Goal: Transaction & Acquisition: Purchase product/service

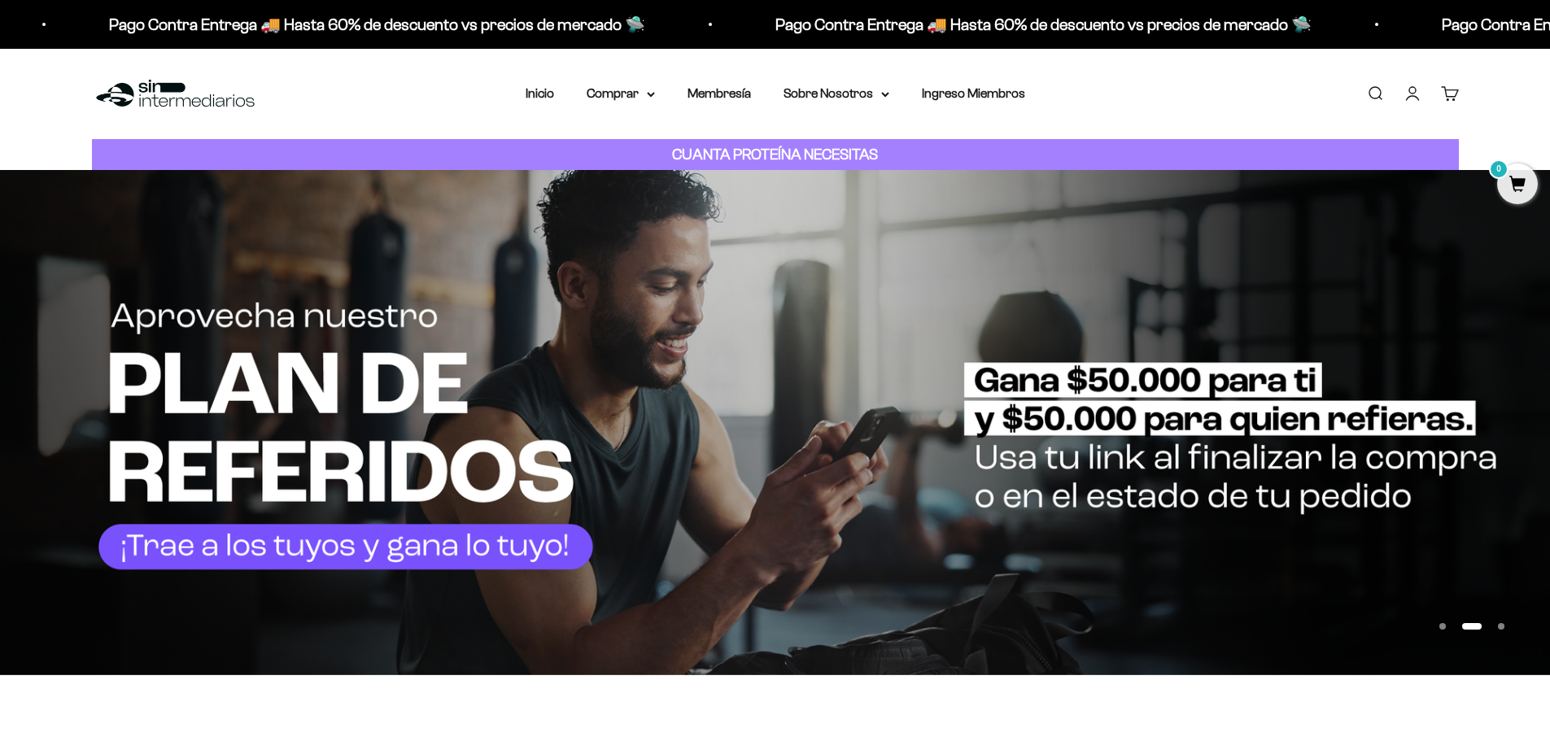
click at [1414, 97] on link "Iniciar sesión" at bounding box center [1413, 94] width 18 height 18
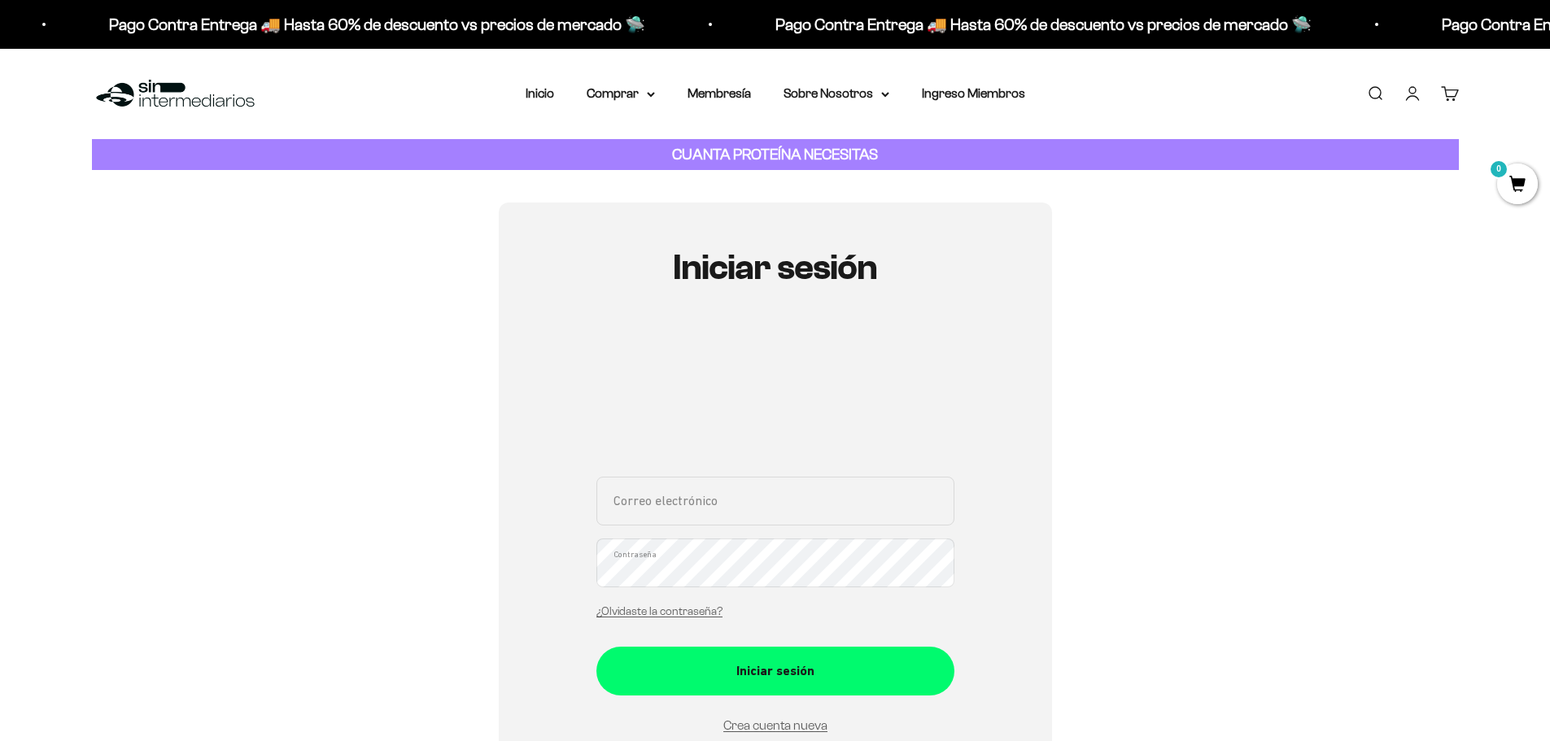
click at [724, 526] on div "Correo electrónico Contraseña ¿Olvidaste la contraseña?" at bounding box center [775, 552] width 358 height 151
click at [722, 509] on div "Correo electrónico Contraseña ¿Olvidaste la contraseña?" at bounding box center [775, 552] width 358 height 151
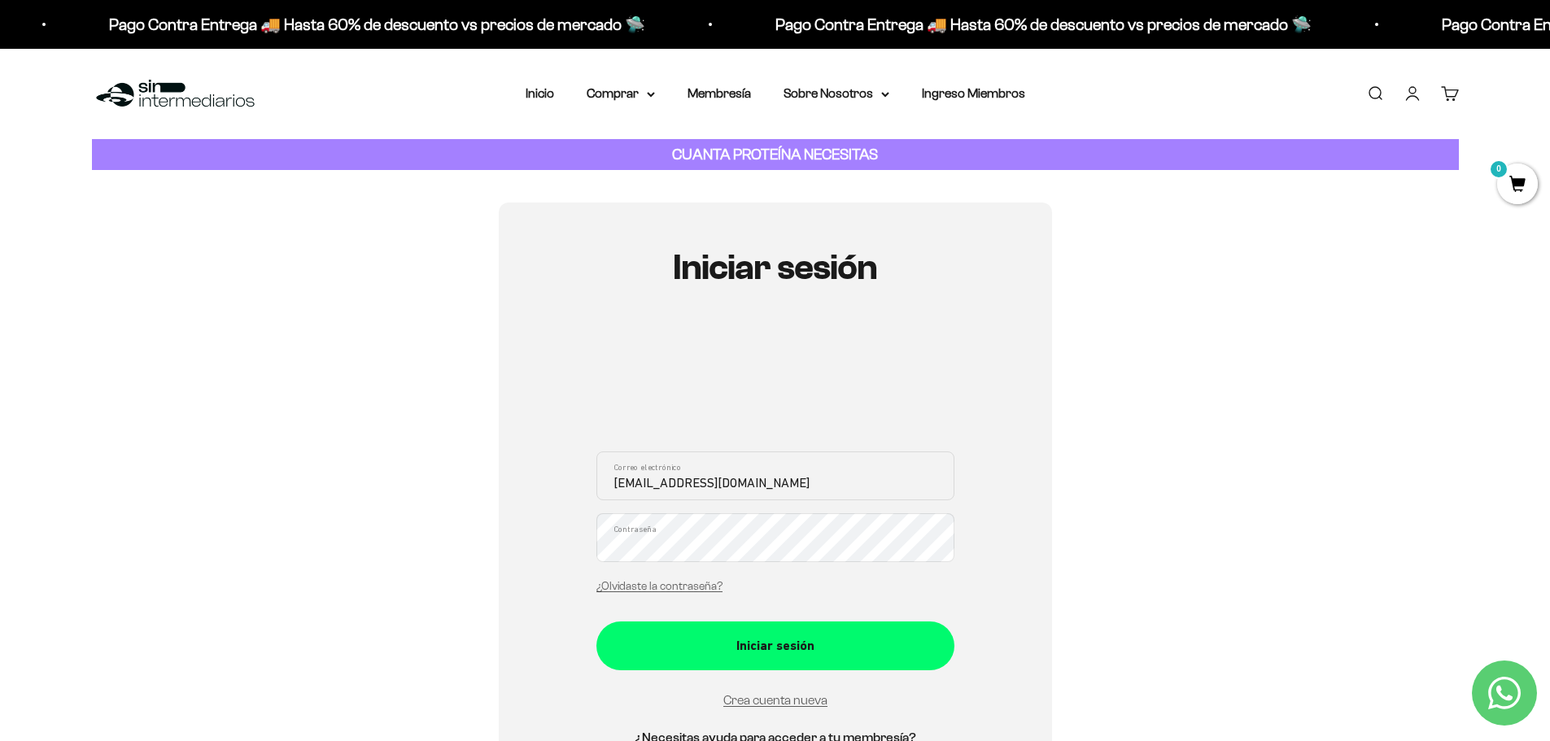
type input "angiie.paloaa@gmail.com"
click at [596, 622] on button "Iniciar sesión" at bounding box center [775, 646] width 358 height 49
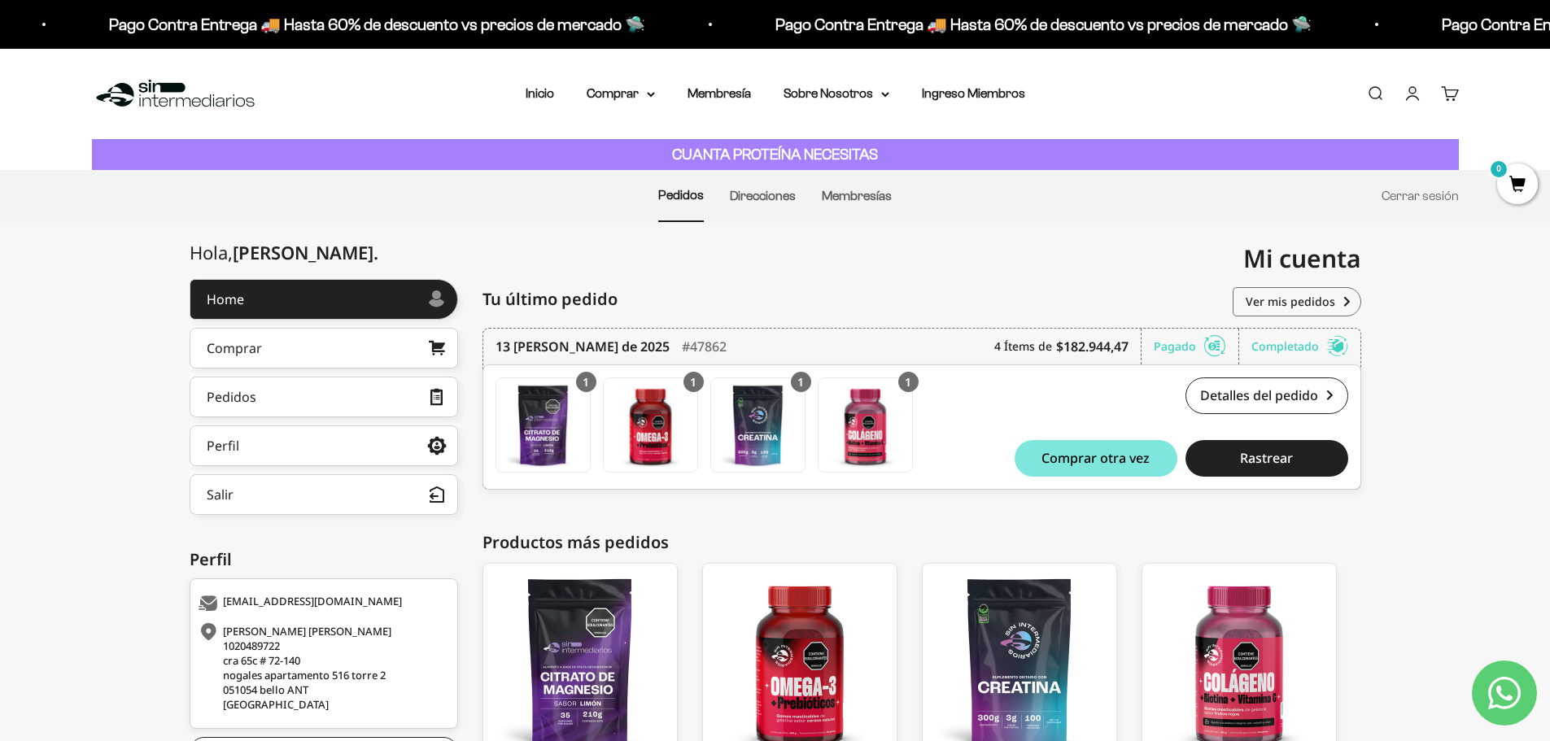
click at [776, 204] on li "Direcciones" at bounding box center [763, 196] width 66 height 50
click at [776, 202] on link "Direcciones" at bounding box center [763, 196] width 66 height 14
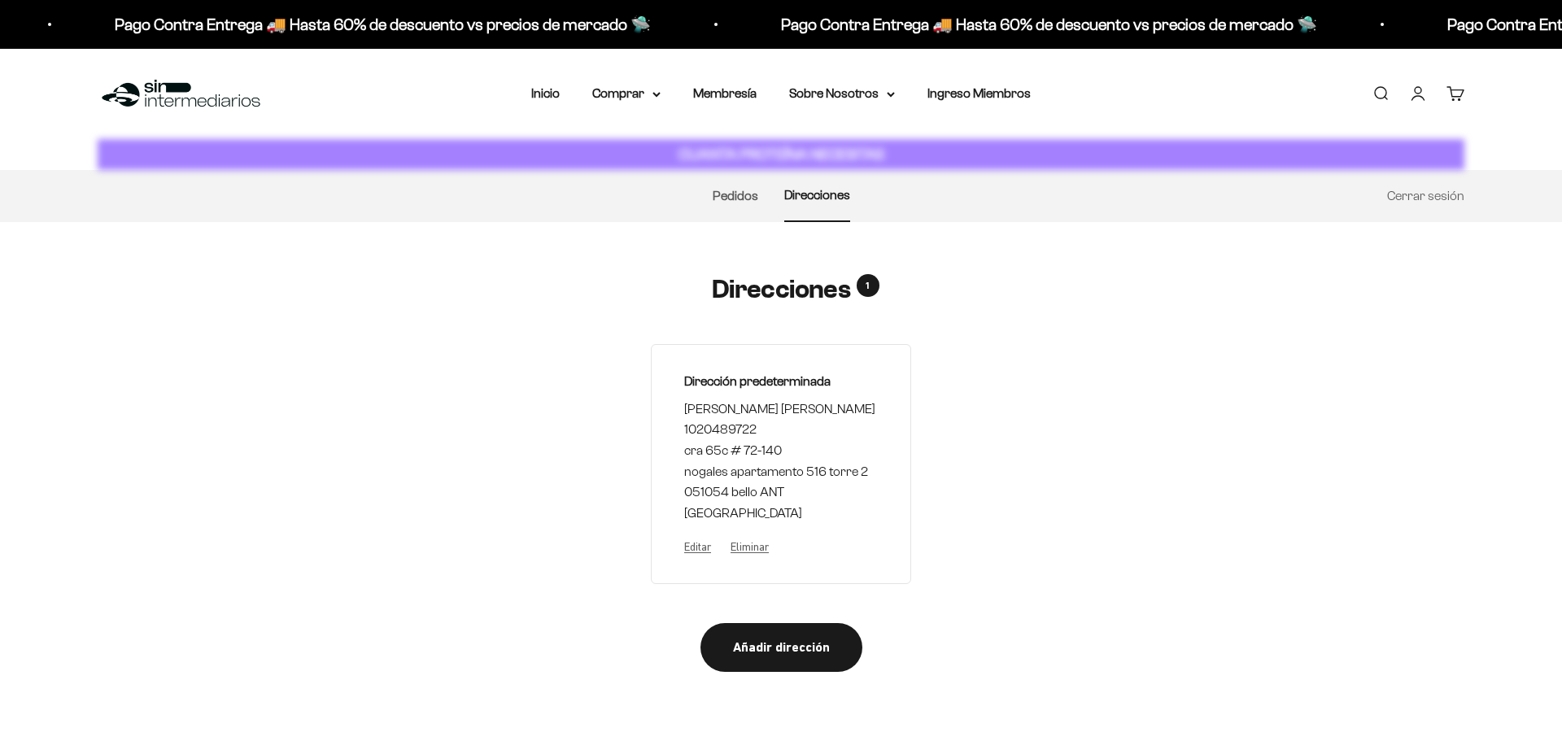
click at [695, 198] on ul "Pedidos Direcciones Cerrar sesión" at bounding box center [781, 196] width 1367 height 52
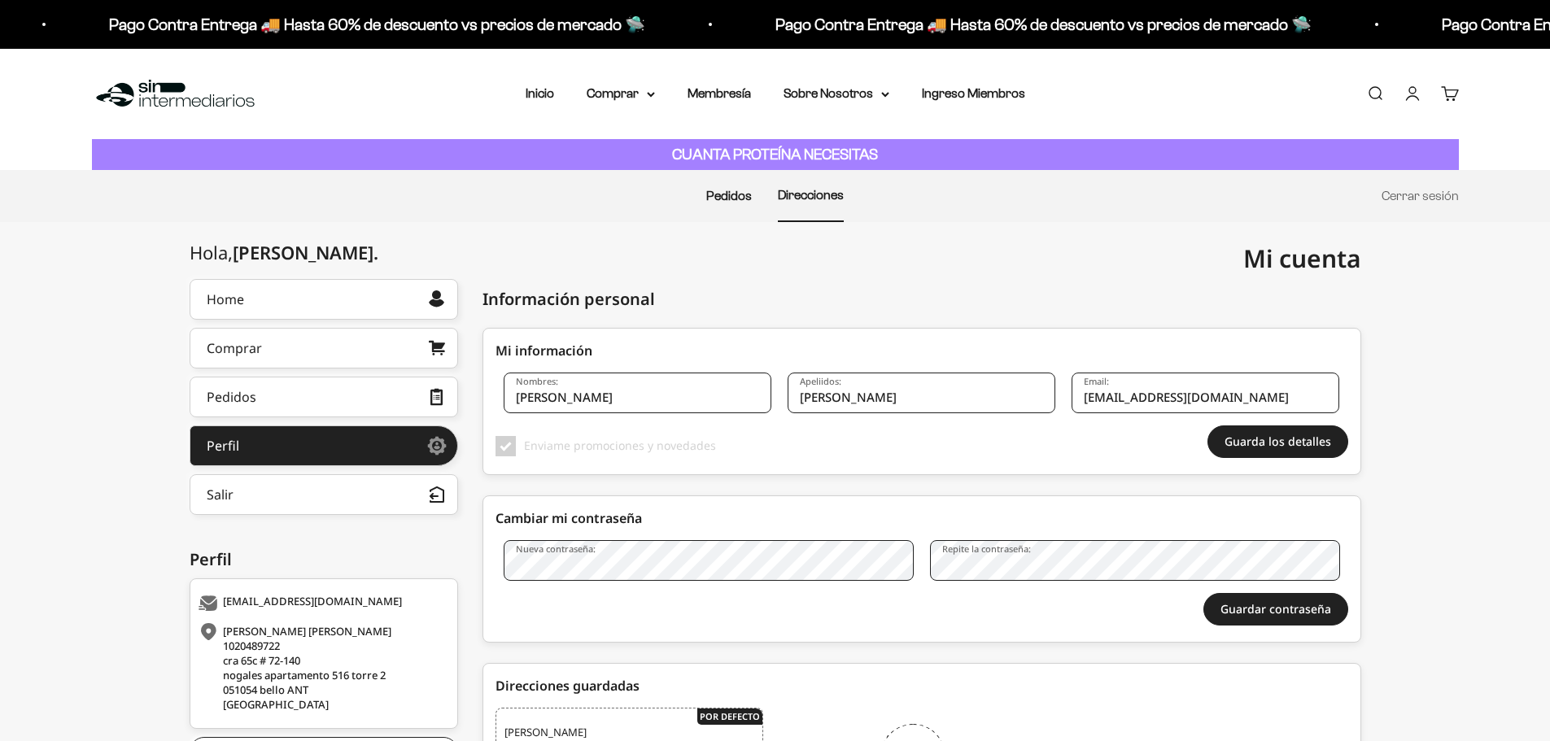
click at [728, 197] on link "Pedidos" at bounding box center [729, 196] width 46 height 14
click at [687, 197] on link "Pedidos" at bounding box center [681, 196] width 46 height 14
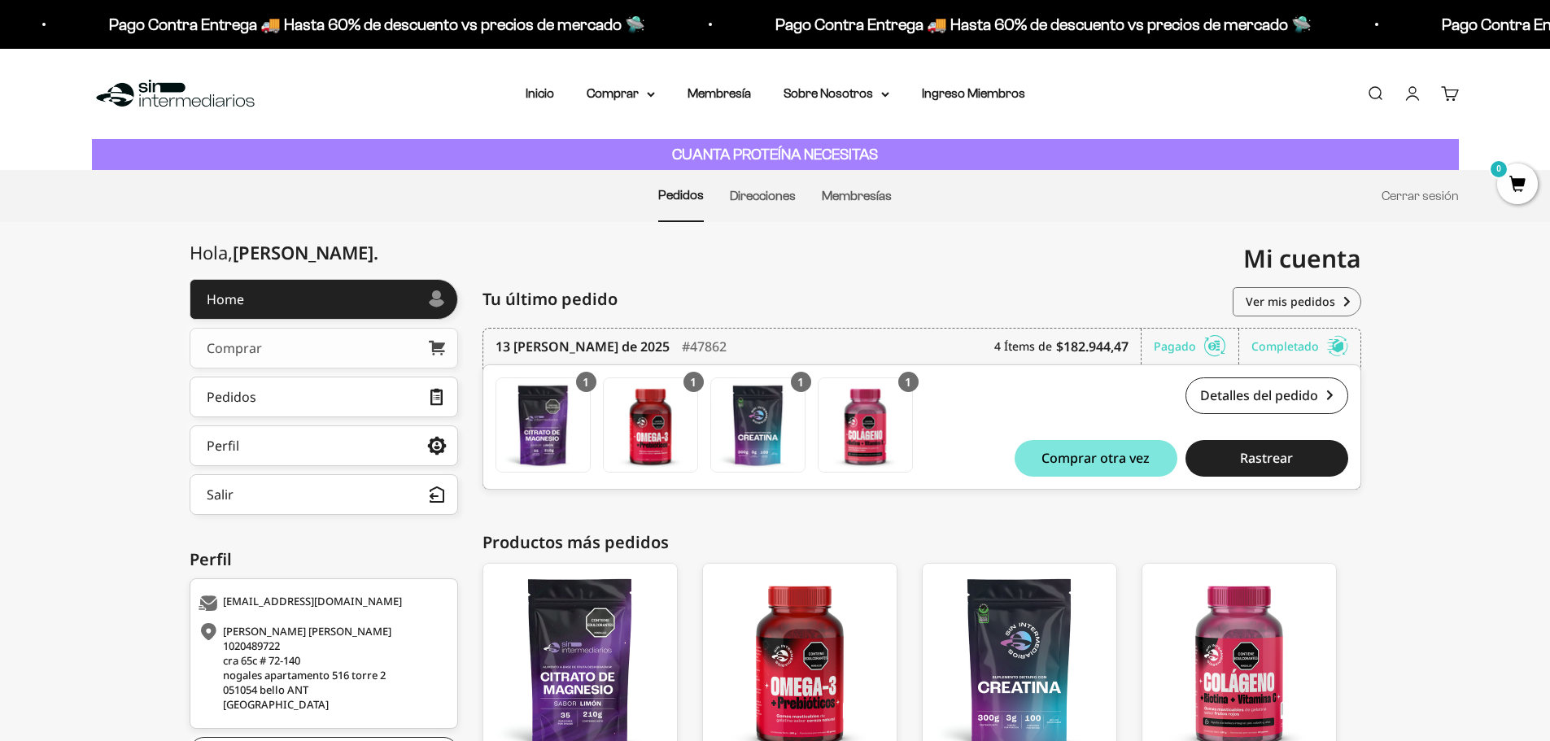
click at [319, 353] on link "Comprar" at bounding box center [324, 348] width 269 height 41
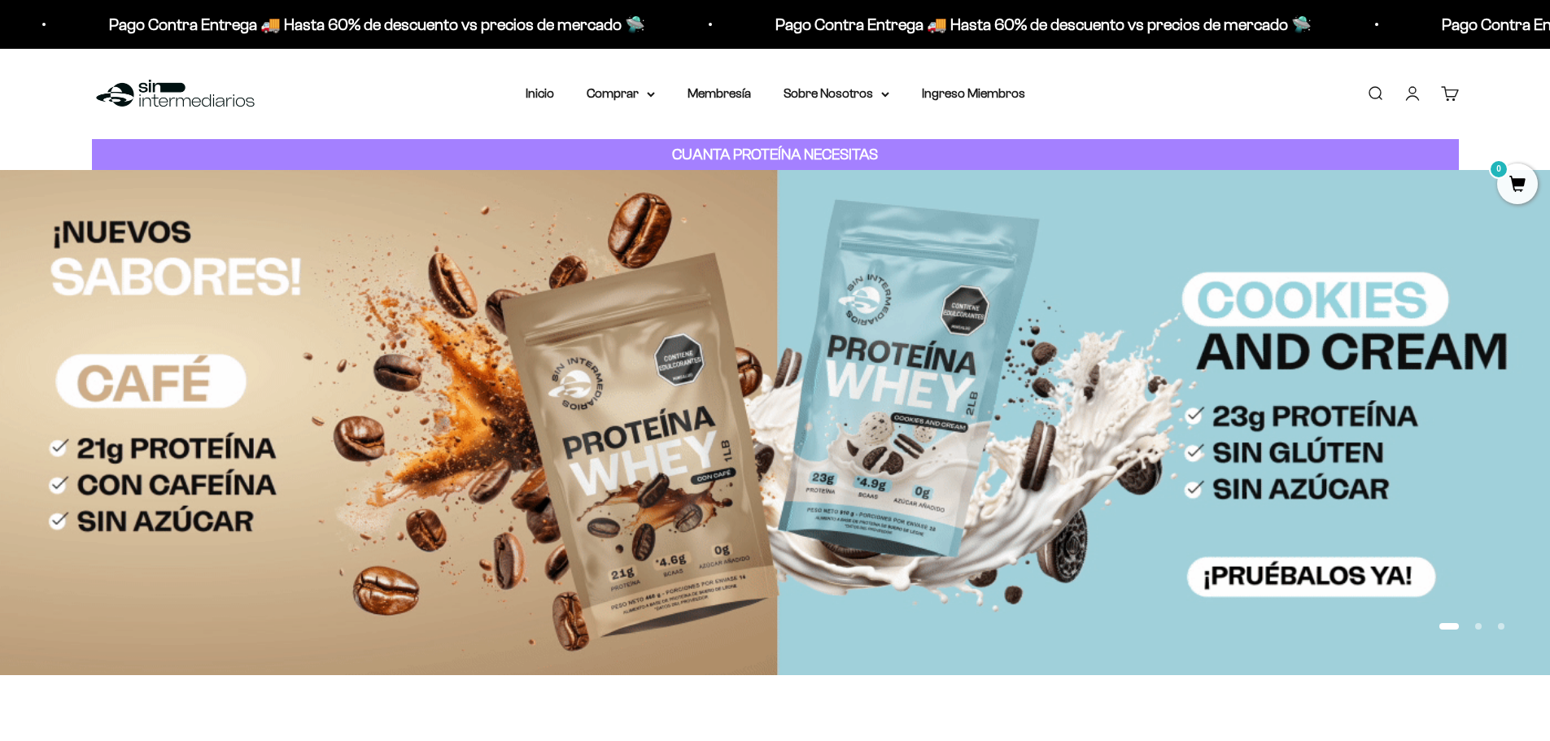
click at [1417, 90] on link "Cuenta" at bounding box center [1413, 94] width 18 height 18
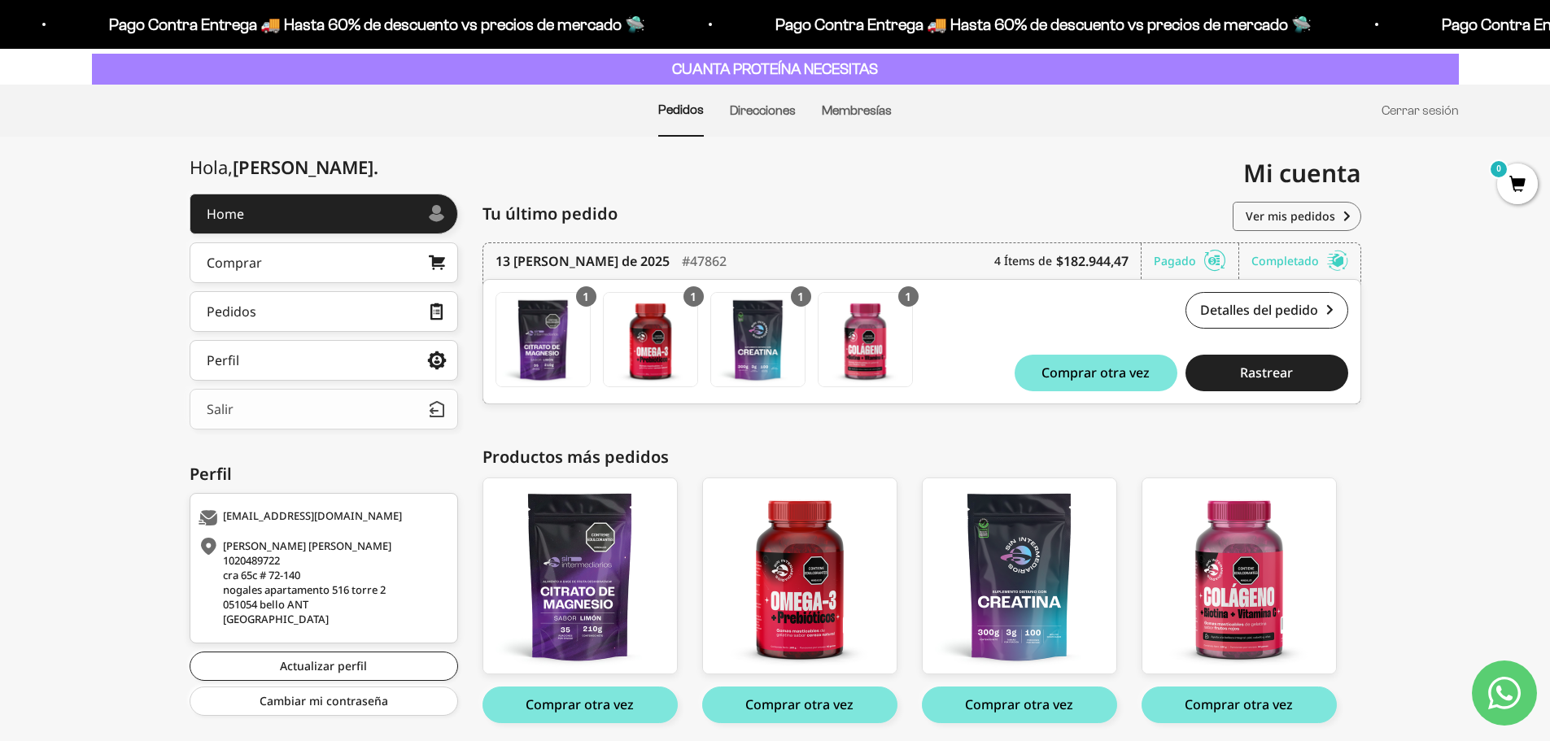
scroll to position [145, 0]
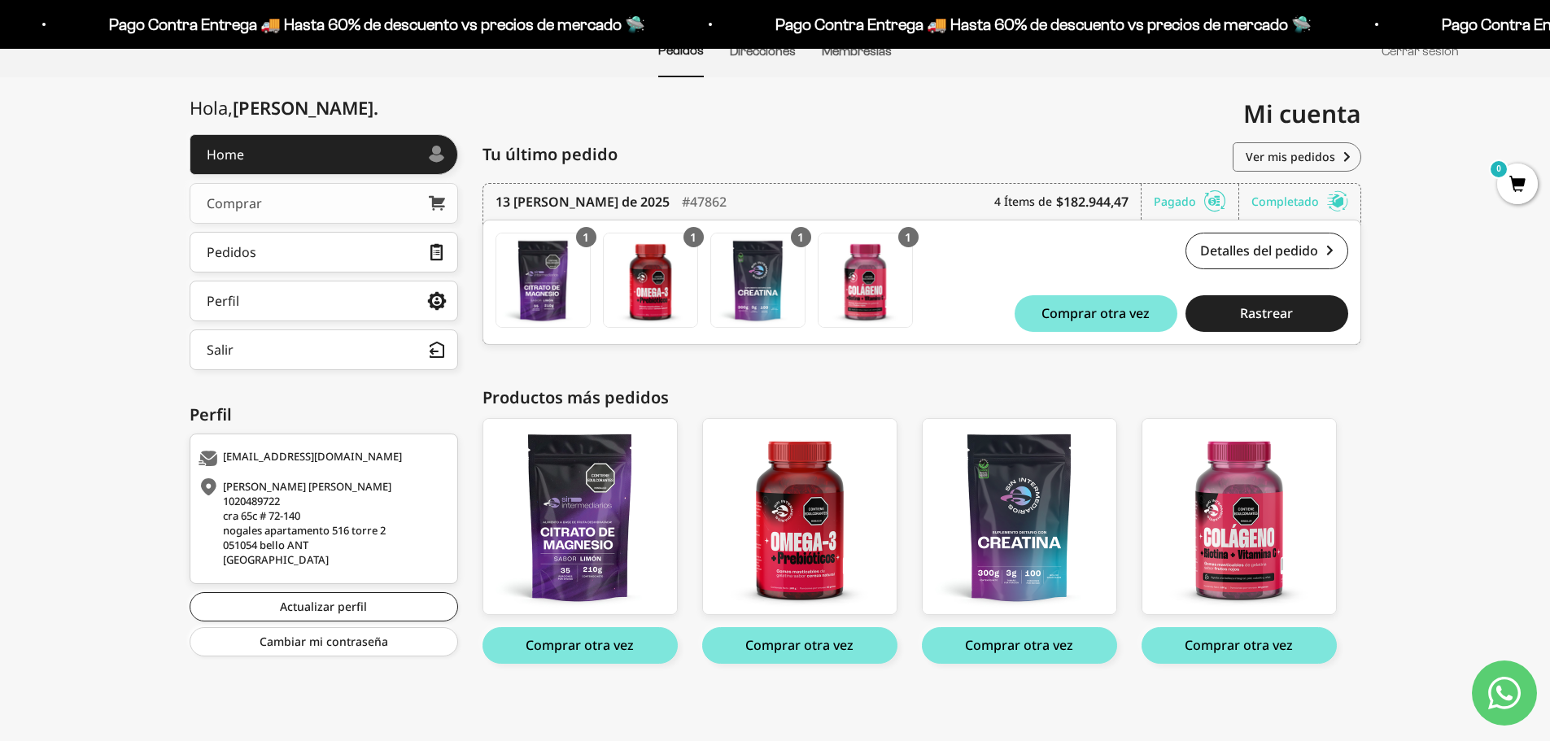
click at [304, 202] on link "Comprar" at bounding box center [324, 203] width 269 height 41
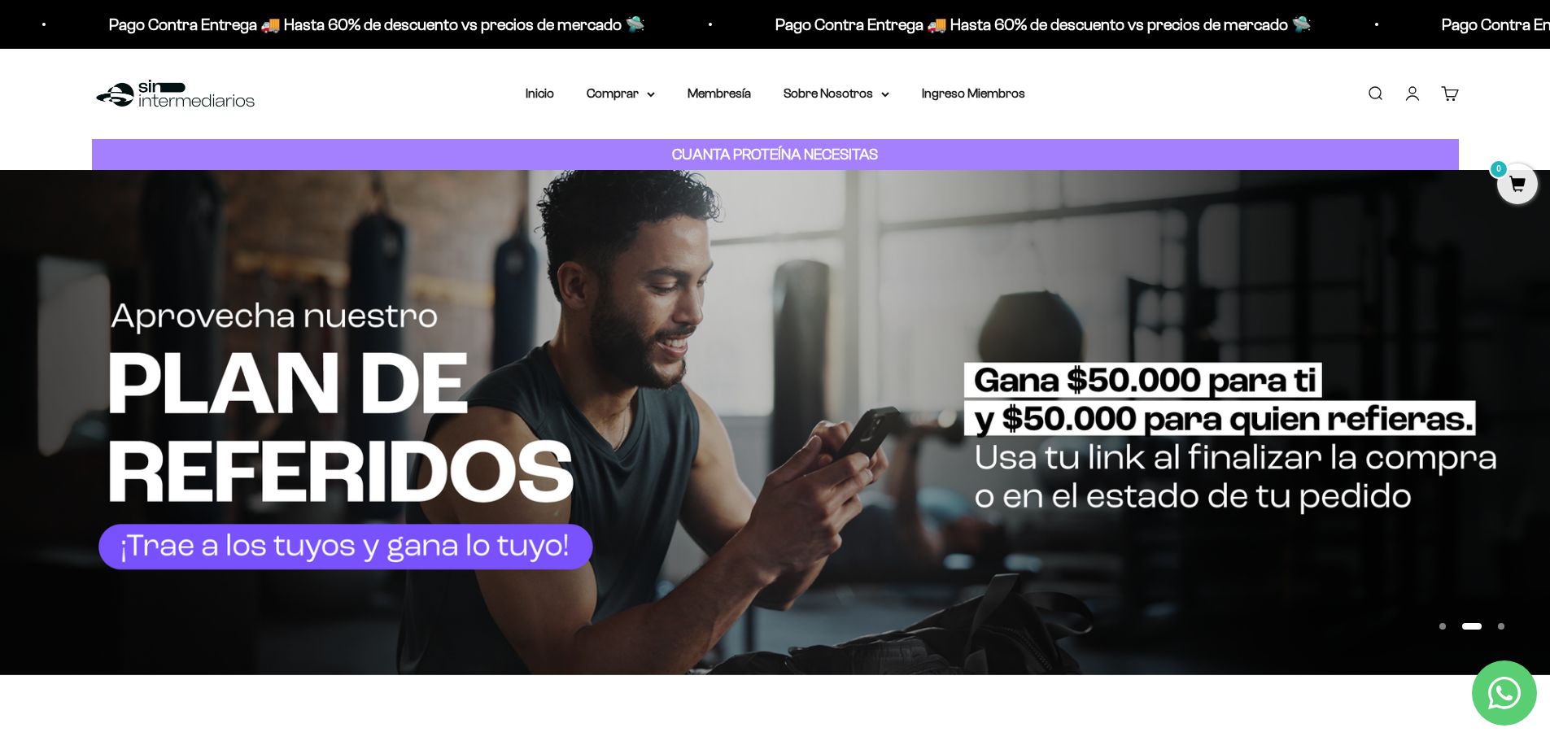
click at [1502, 624] on button "Ir al artículo 3" at bounding box center [1501, 626] width 7 height 7
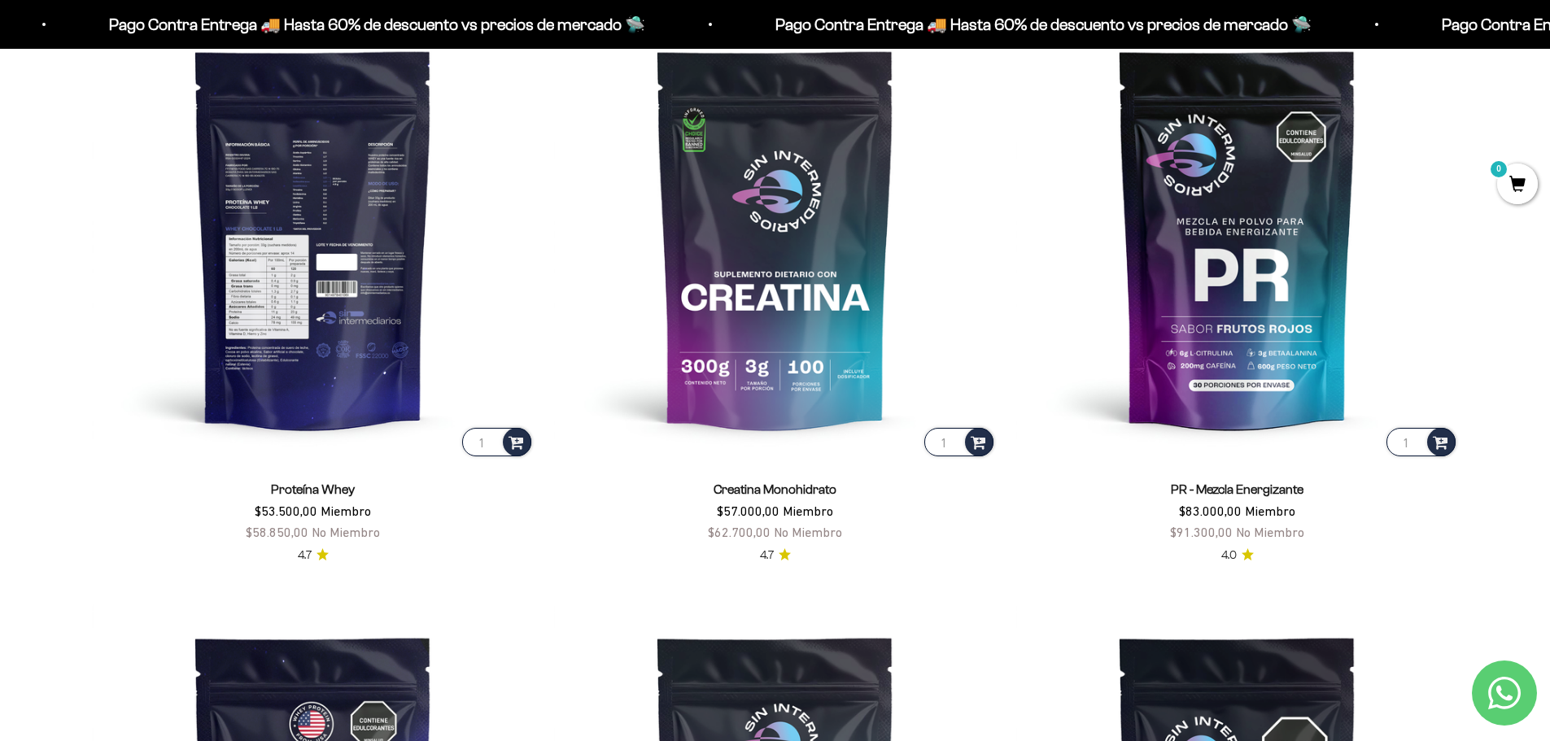
scroll to position [651, 0]
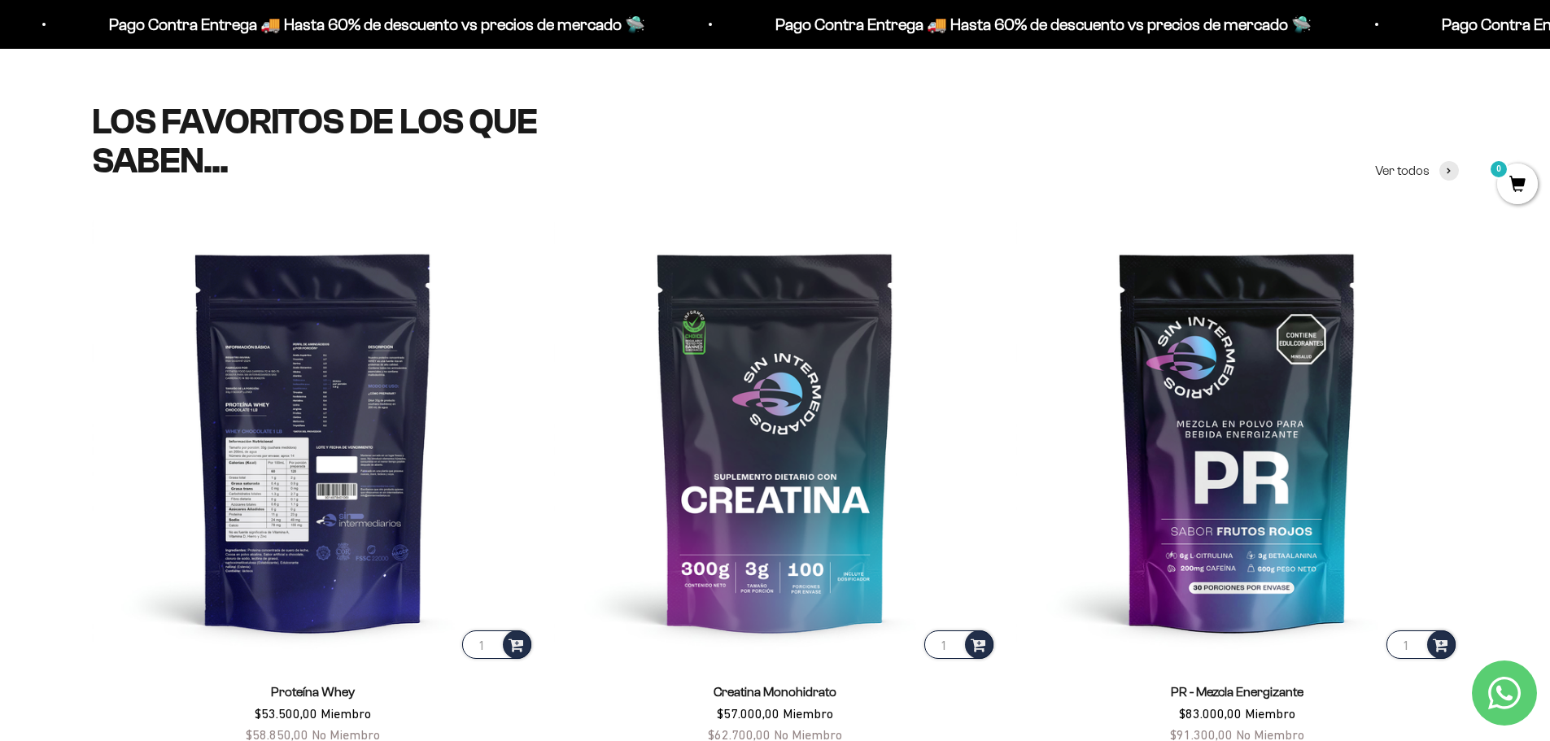
click at [342, 373] on img at bounding box center [313, 441] width 443 height 443
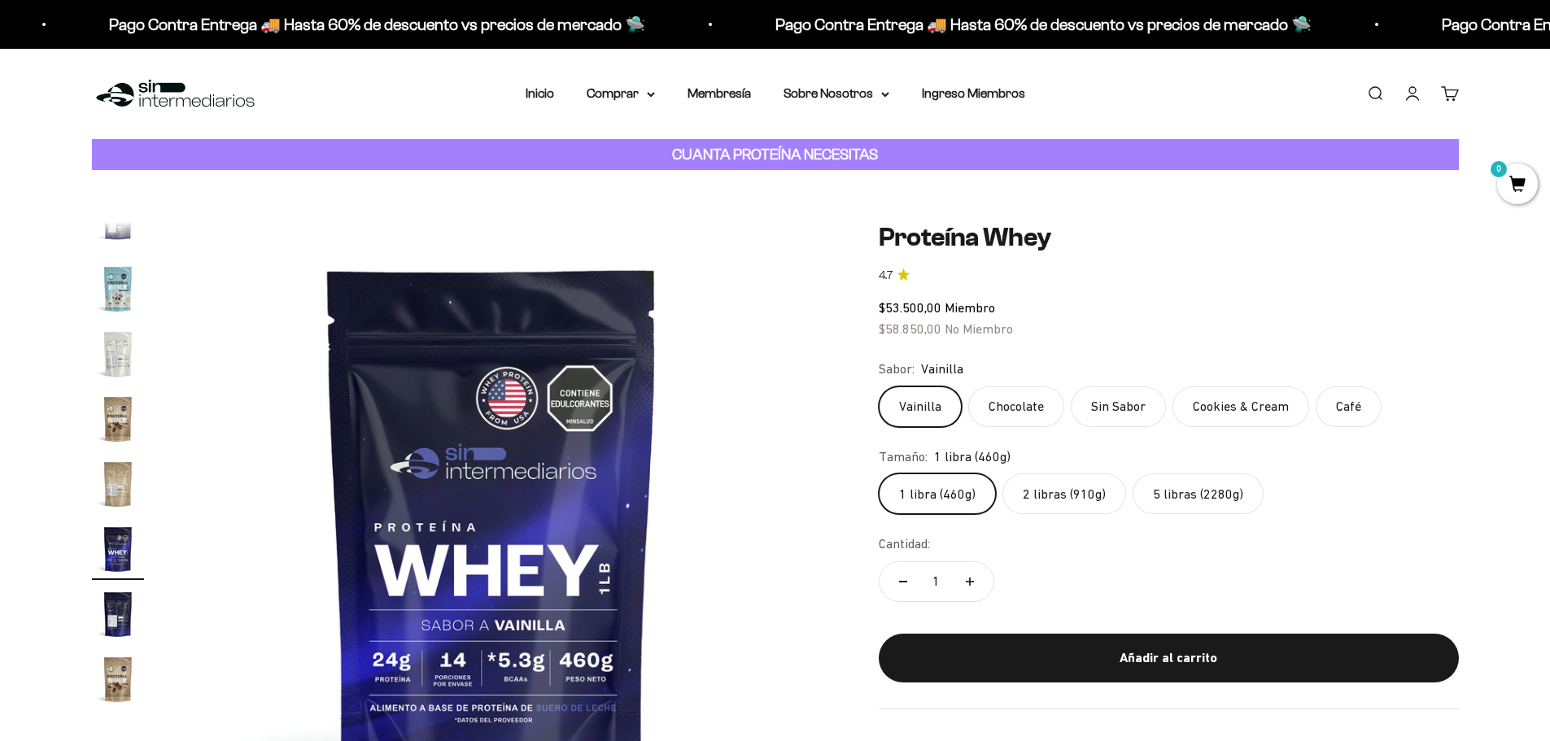
click at [1212, 492] on label "5 libras (2280g)" at bounding box center [1198, 494] width 131 height 41
click at [879, 474] on input "5 libras (2280g)" at bounding box center [878, 473] width 1 height 1
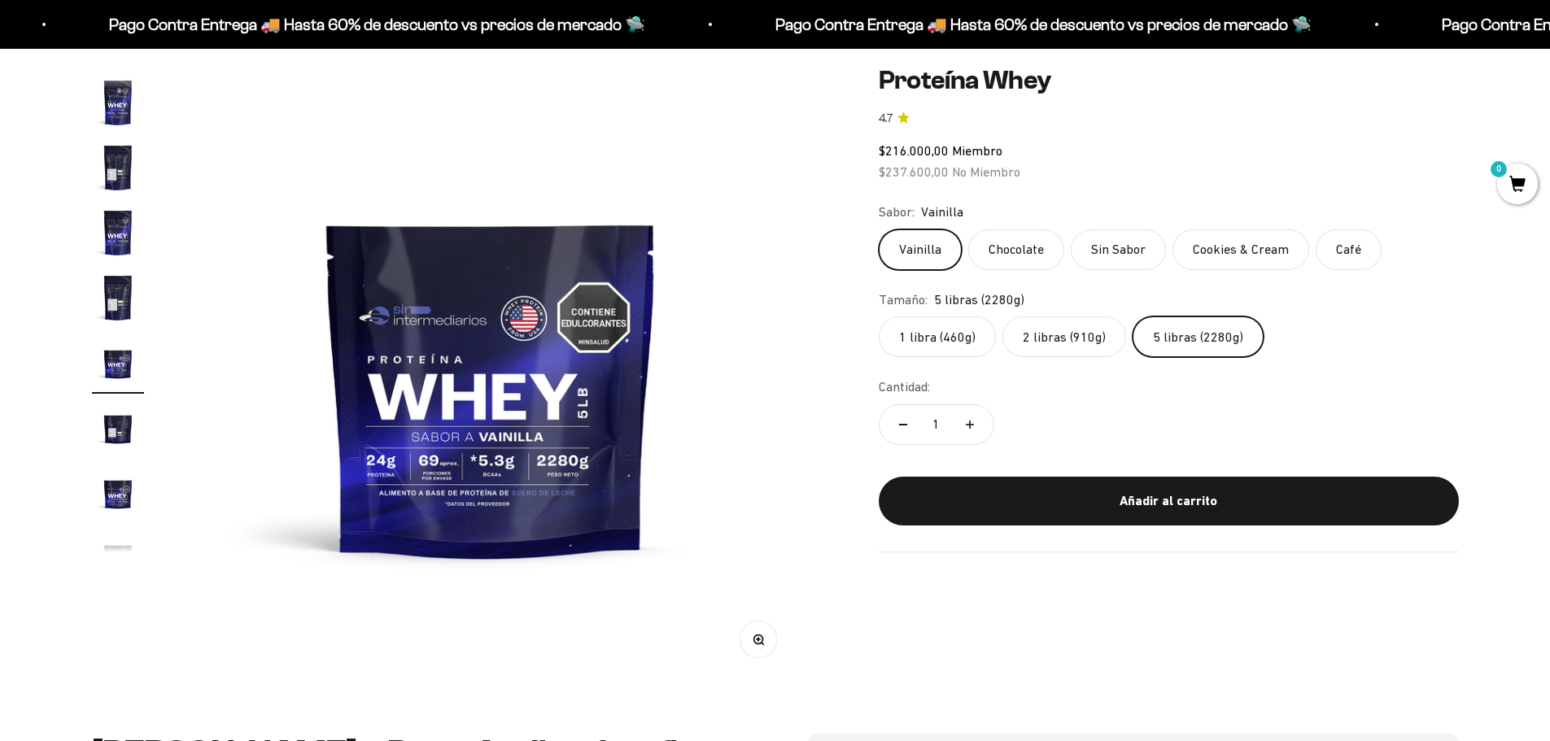
scroll to position [163, 0]
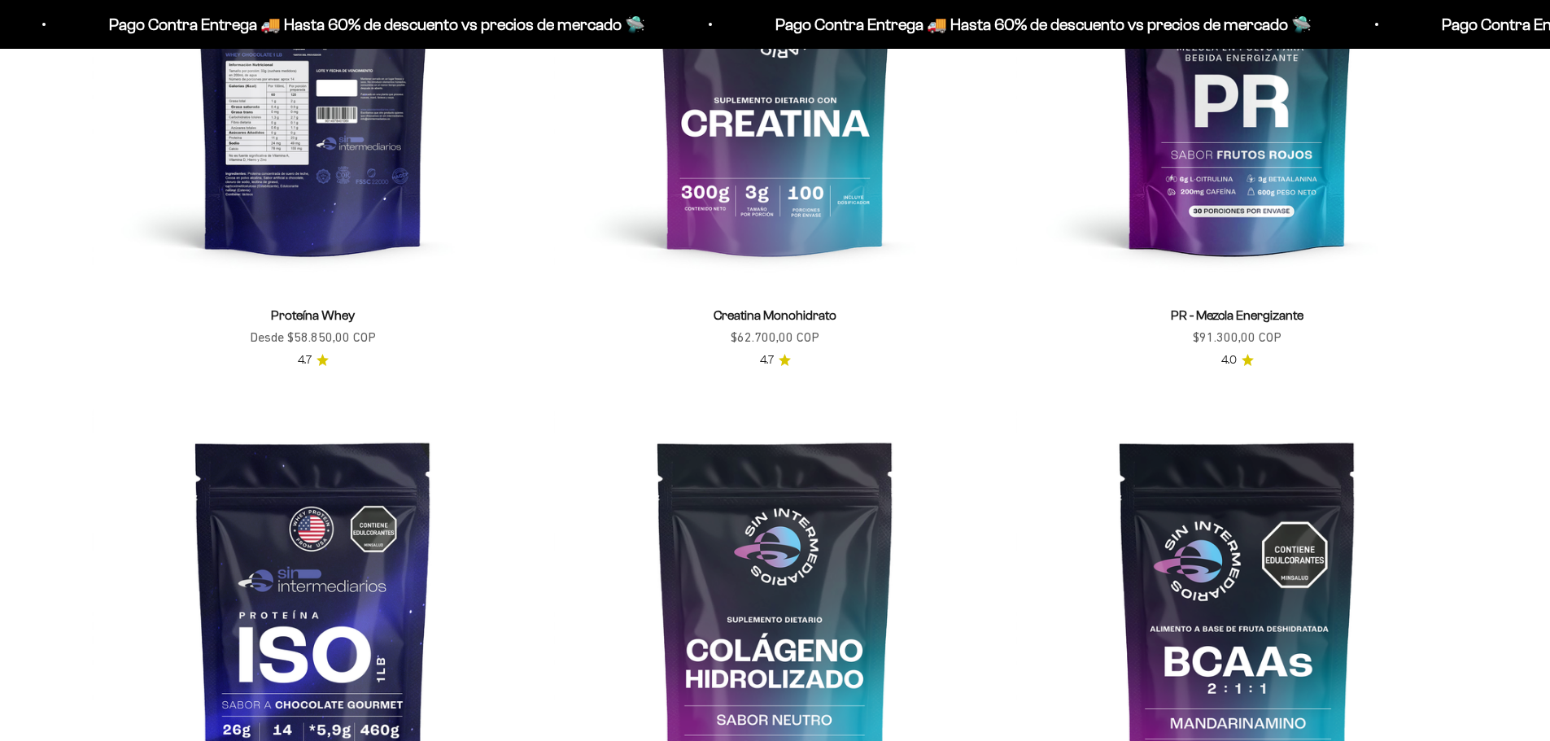
scroll to position [1058, 0]
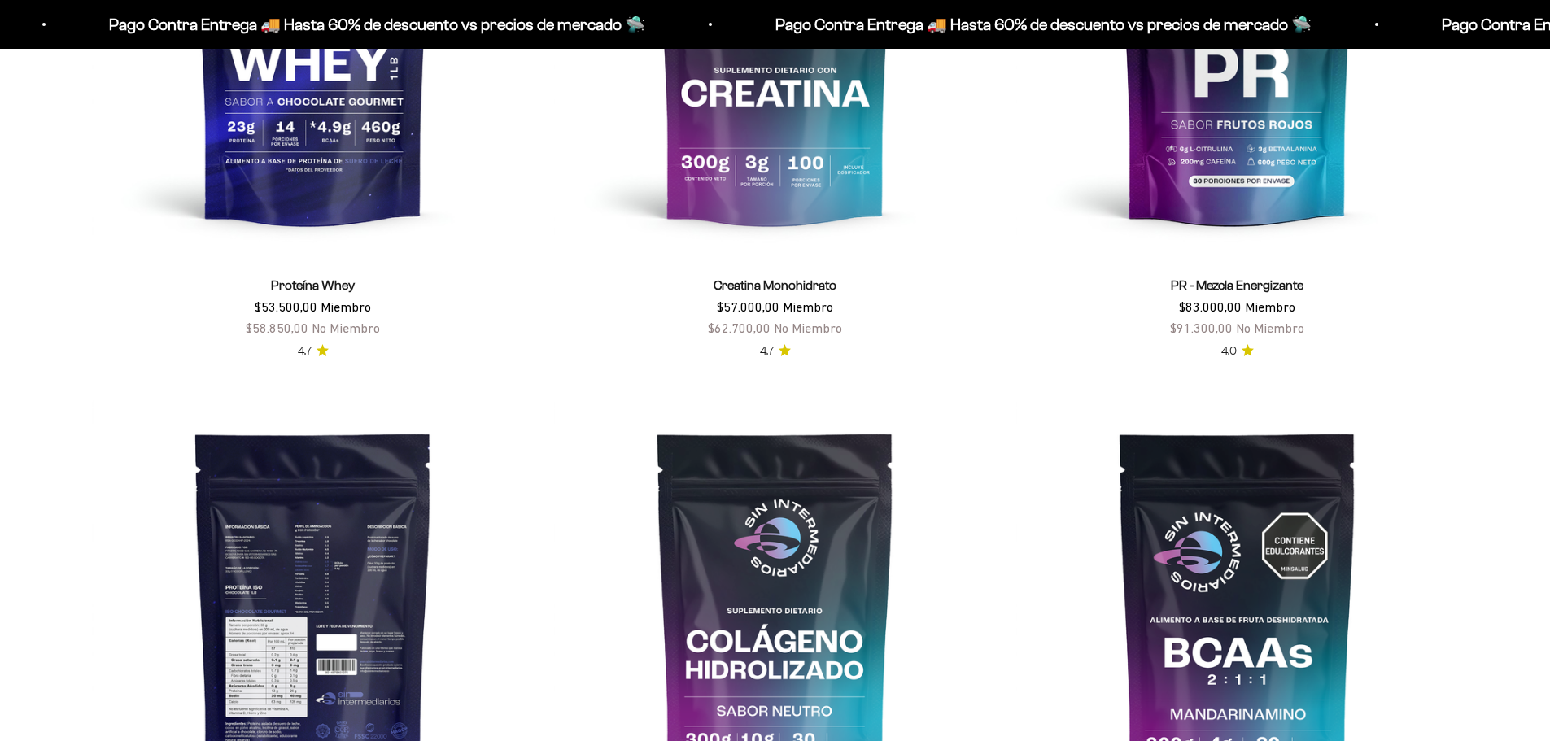
click at [335, 522] on img at bounding box center [313, 621] width 443 height 443
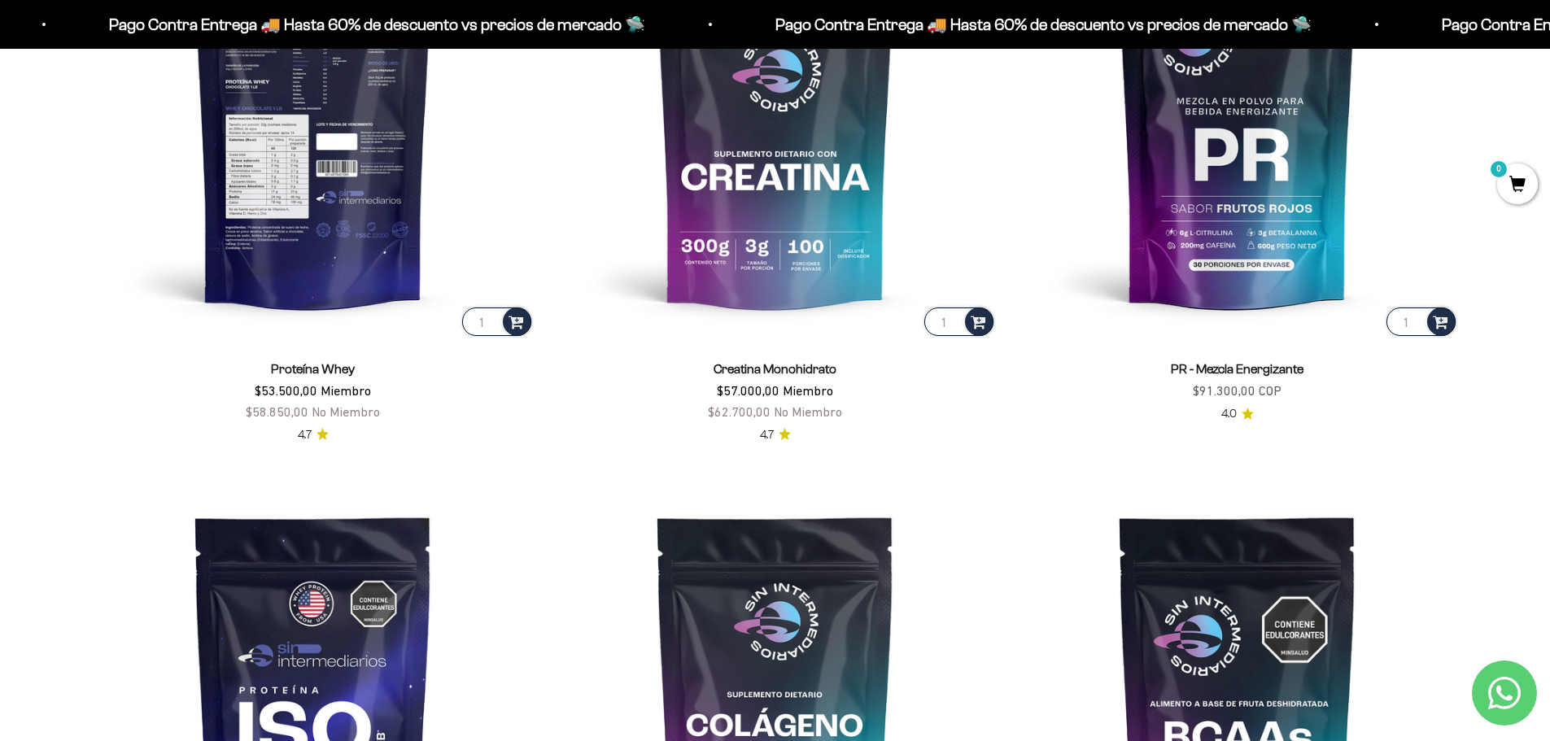
scroll to position [895, 0]
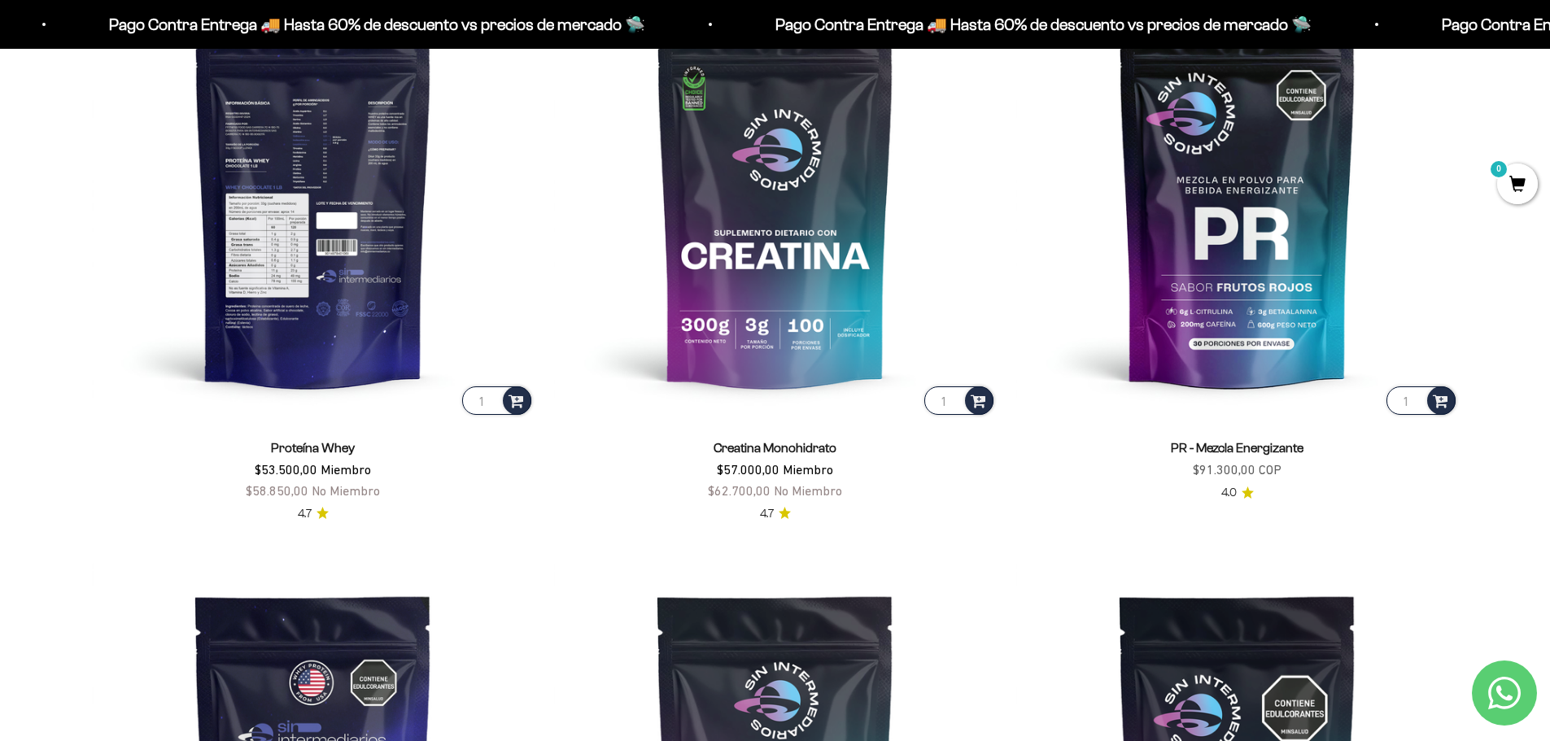
click at [351, 203] on img at bounding box center [313, 197] width 443 height 443
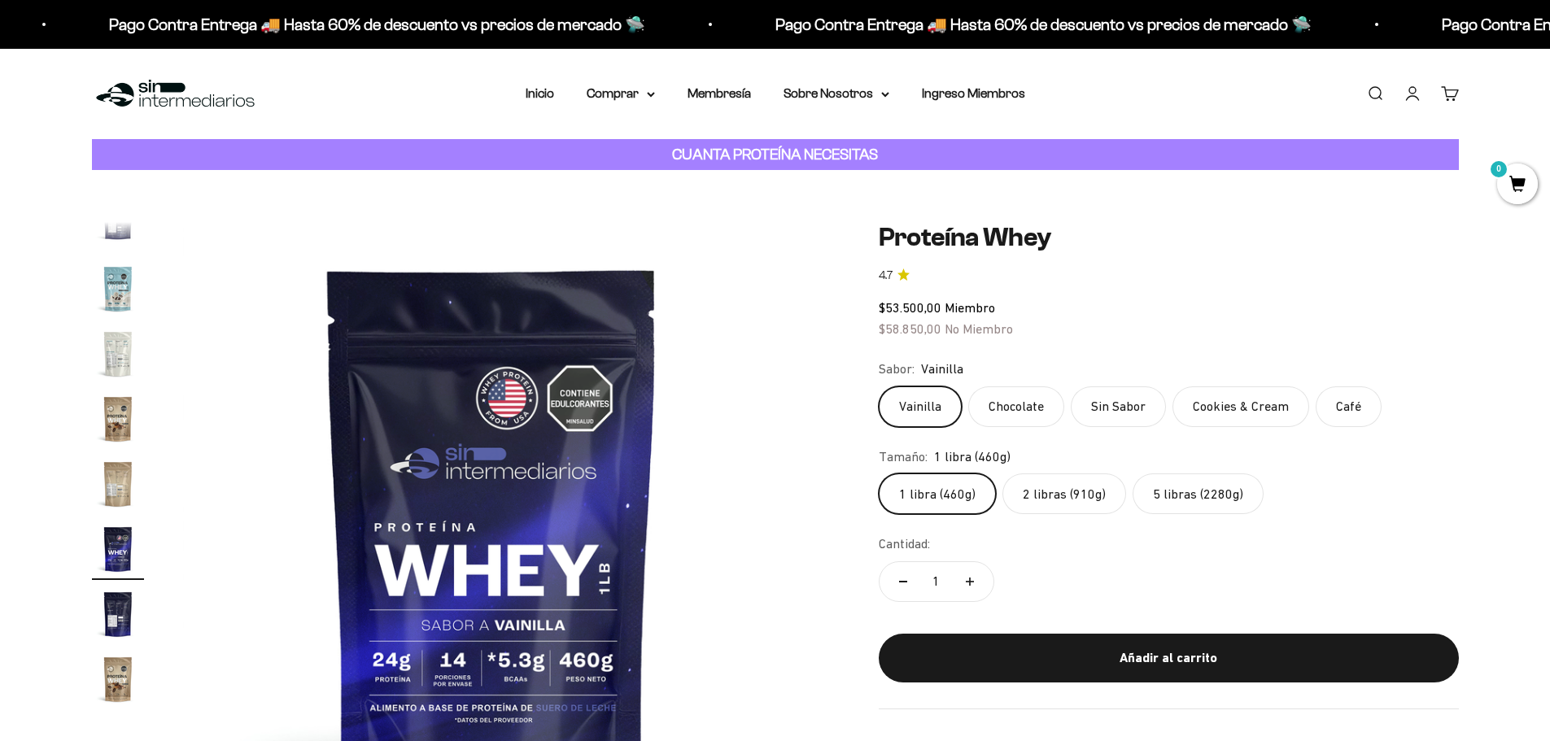
click at [1163, 500] on label "5 libras (2280g)" at bounding box center [1198, 494] width 131 height 41
click at [879, 474] on input "5 libras (2280g)" at bounding box center [878, 473] width 1 height 1
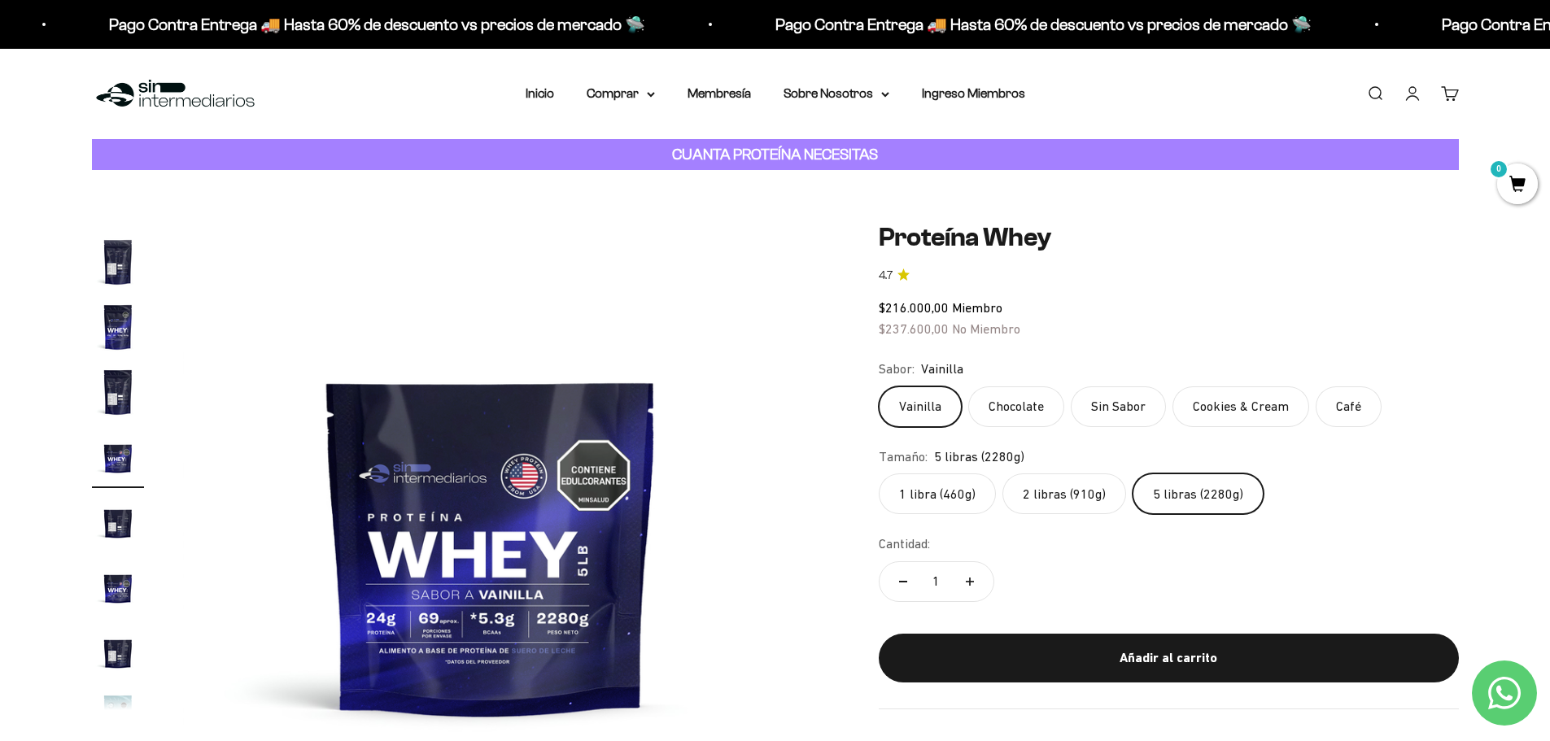
scroll to position [453, 0]
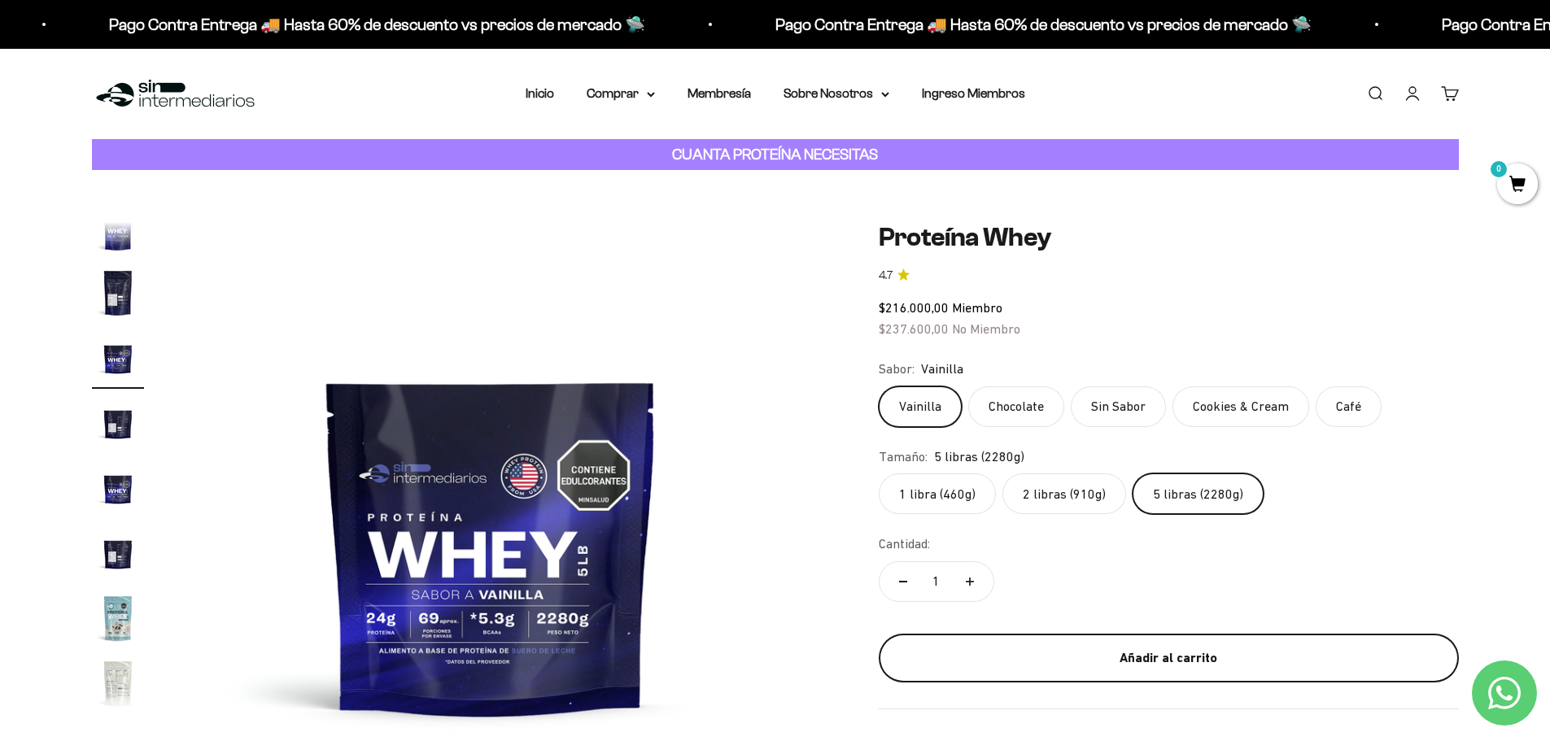
click at [1202, 664] on div "Añadir al carrito" at bounding box center [1168, 658] width 515 height 21
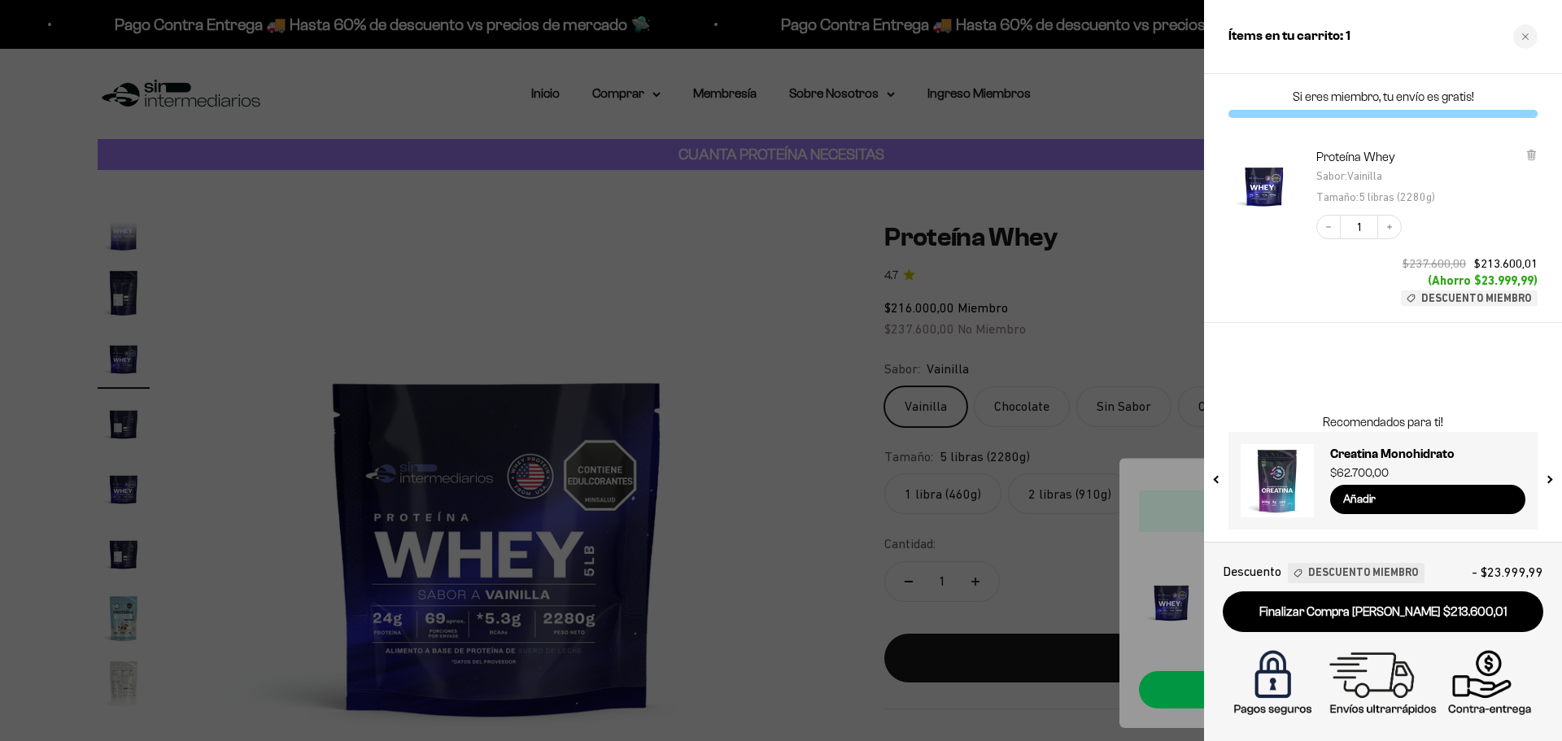
click at [709, 298] on div at bounding box center [781, 370] width 1562 height 741
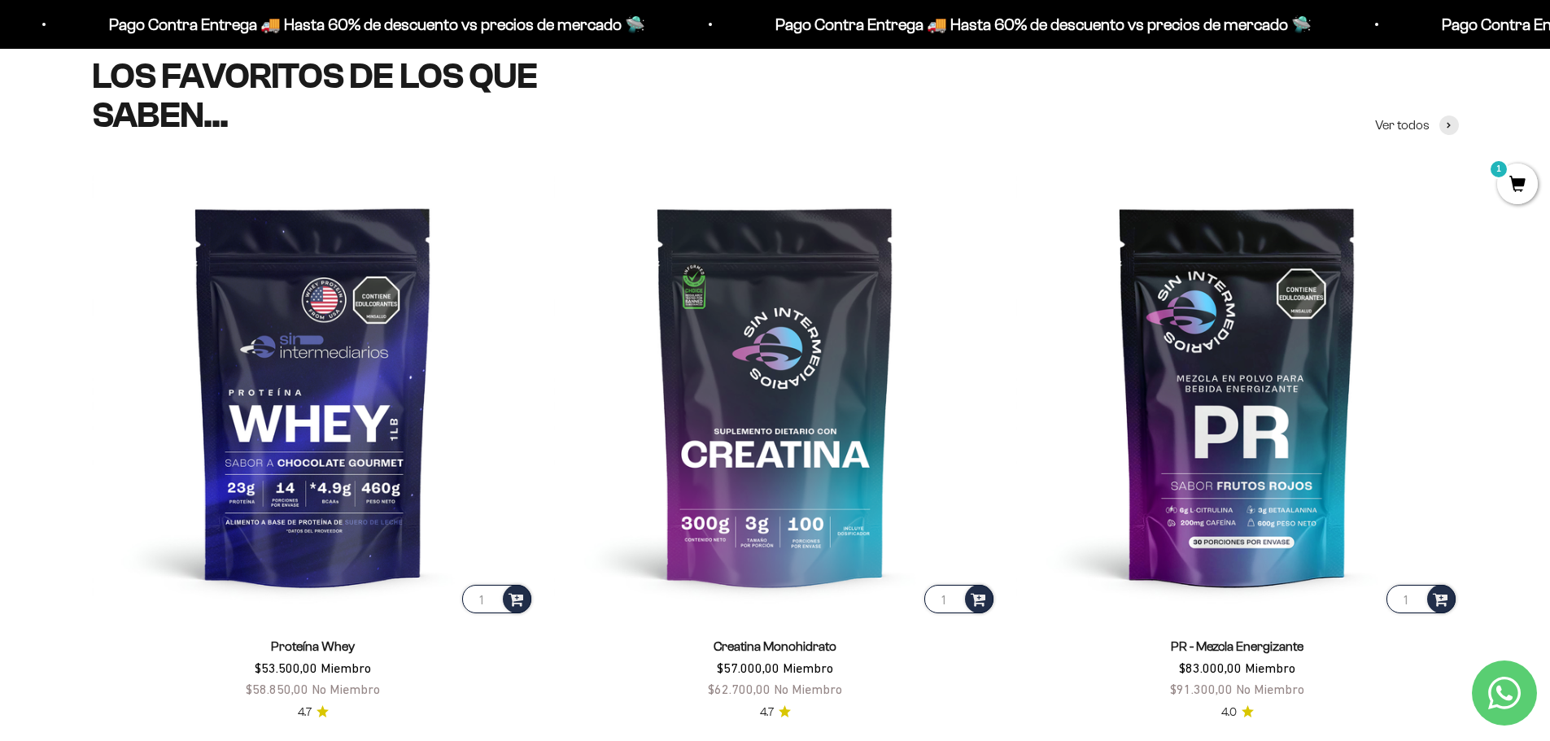
scroll to position [732, 0]
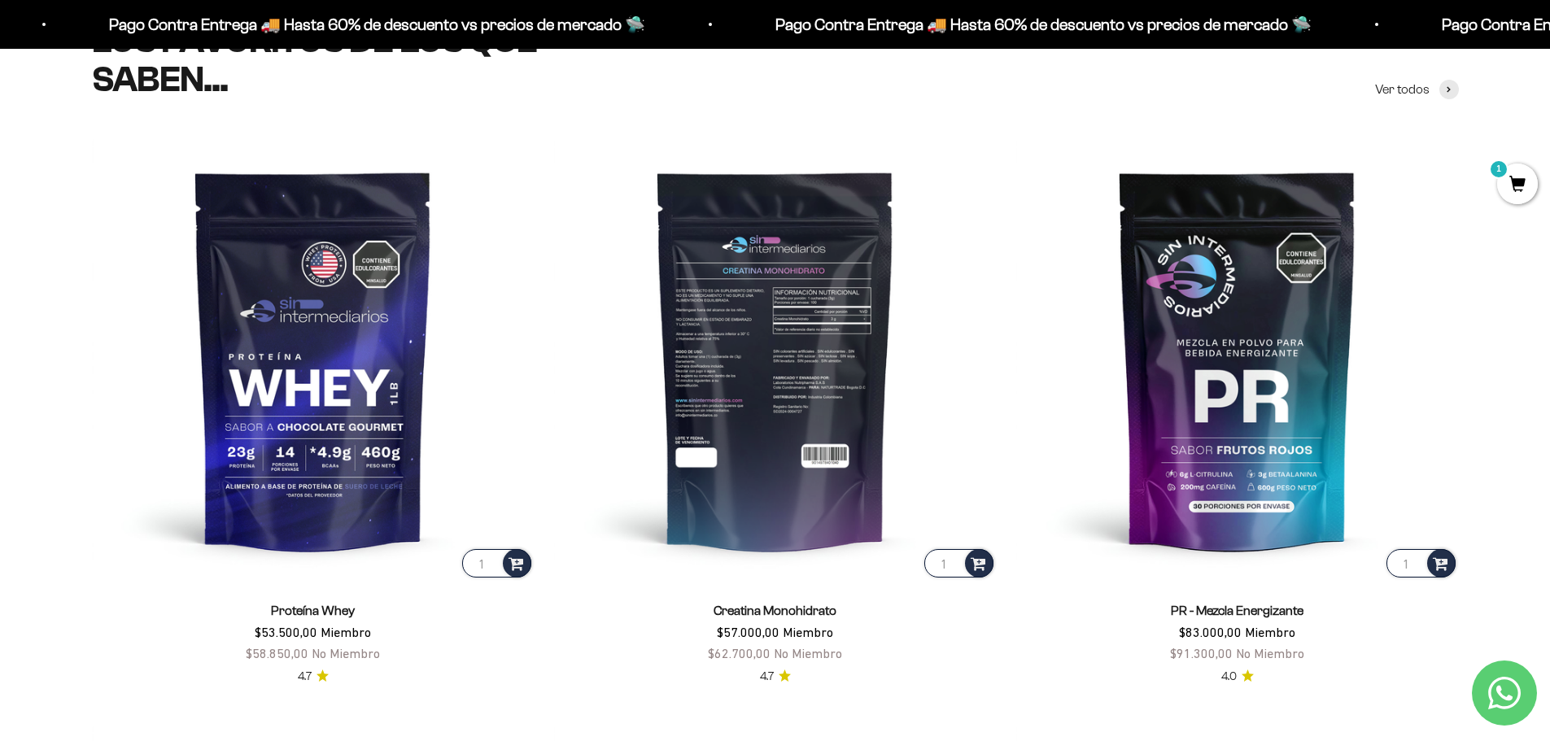
click at [752, 369] on img at bounding box center [775, 359] width 443 height 443
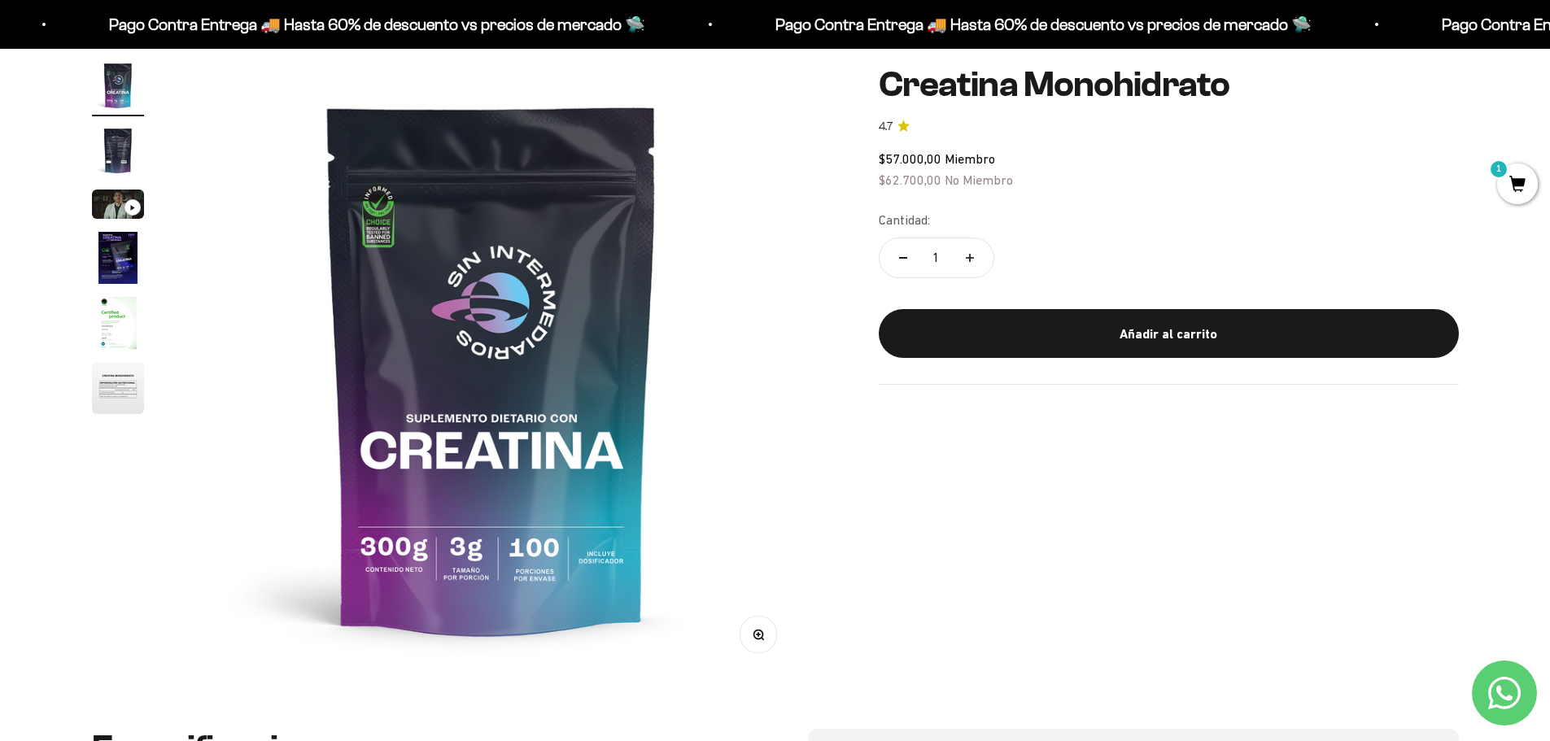
click at [979, 260] on button "Aumentar cantidad" at bounding box center [969, 257] width 47 height 39
type input "2"
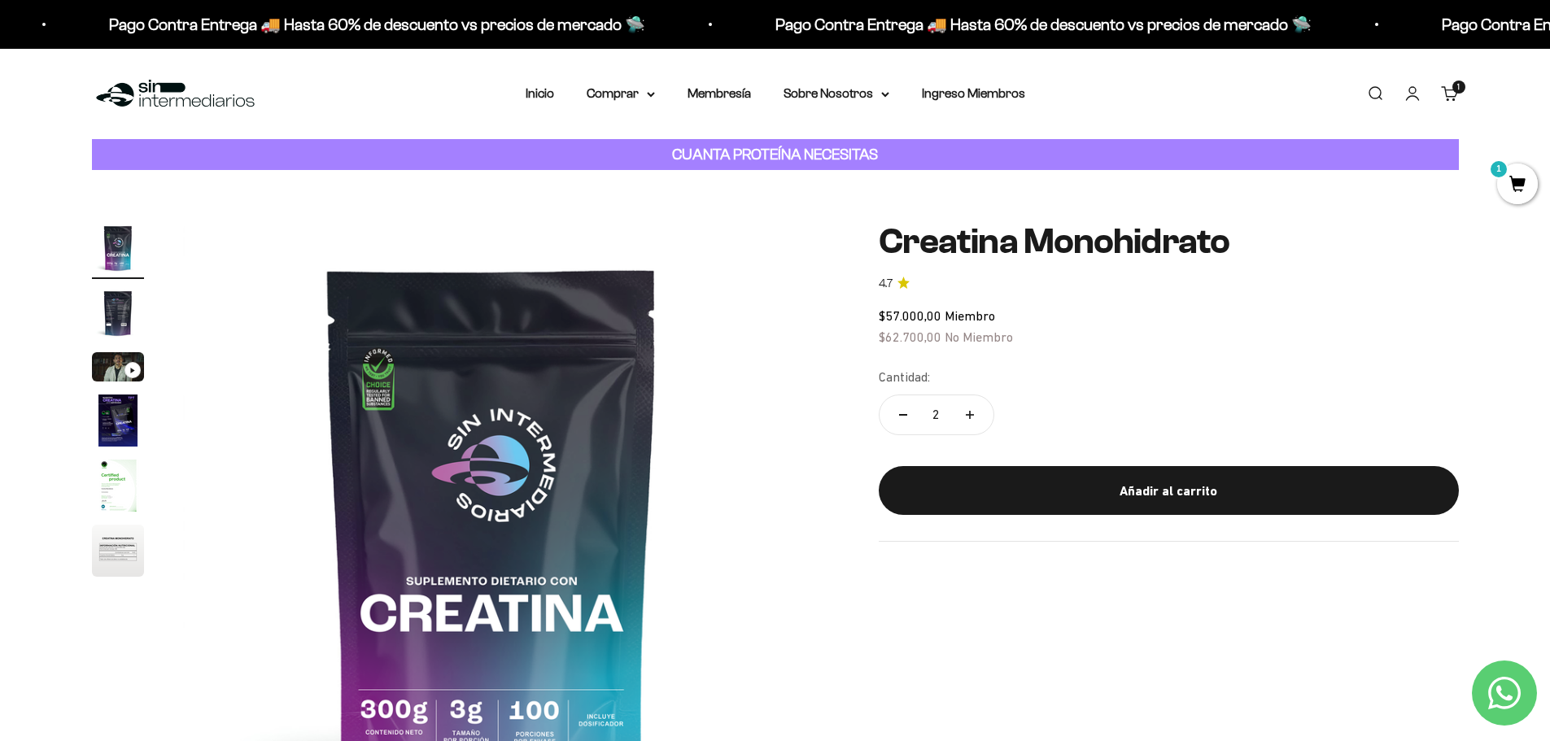
click at [115, 307] on img "Ir al artículo 2" at bounding box center [118, 313] width 52 height 52
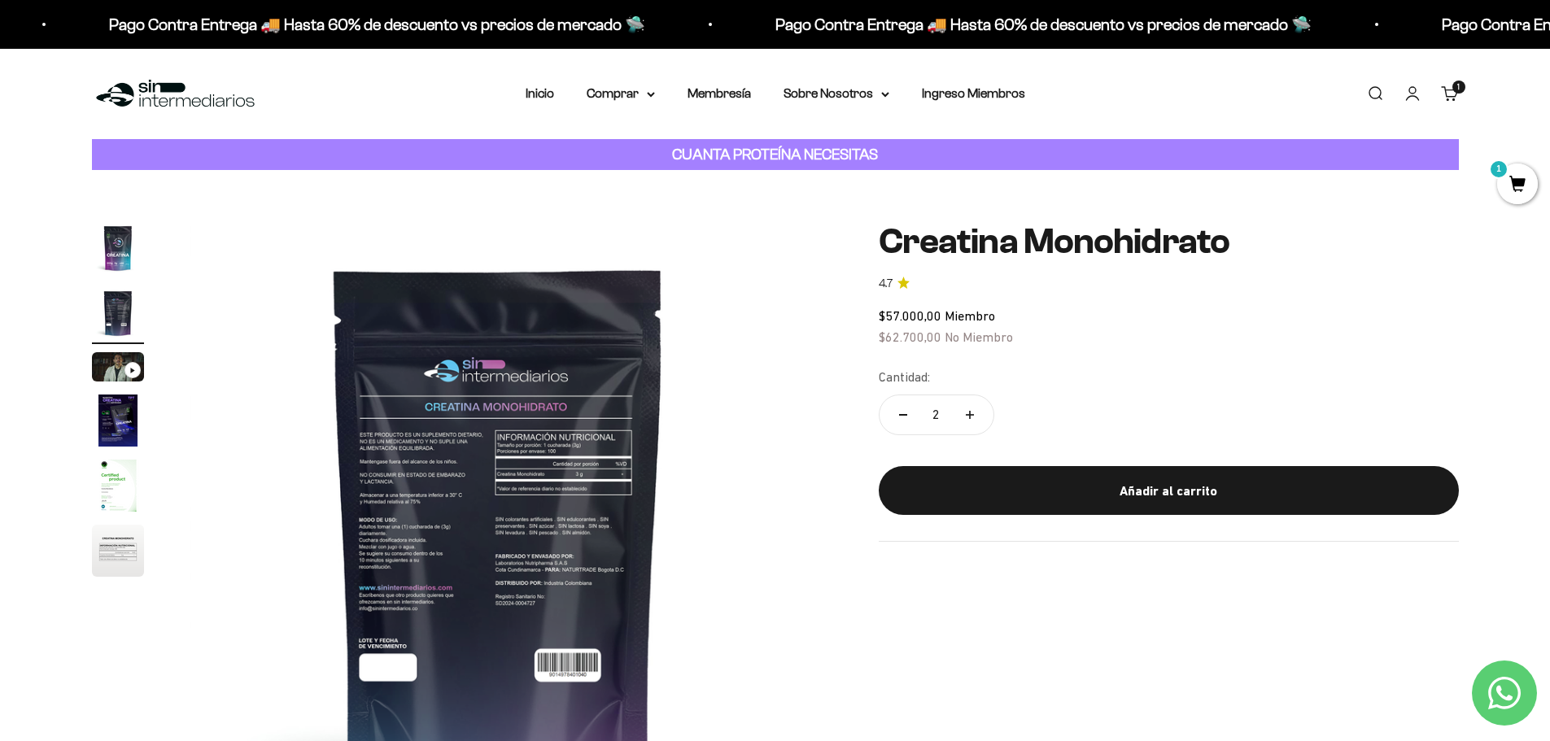
scroll to position [0, 637]
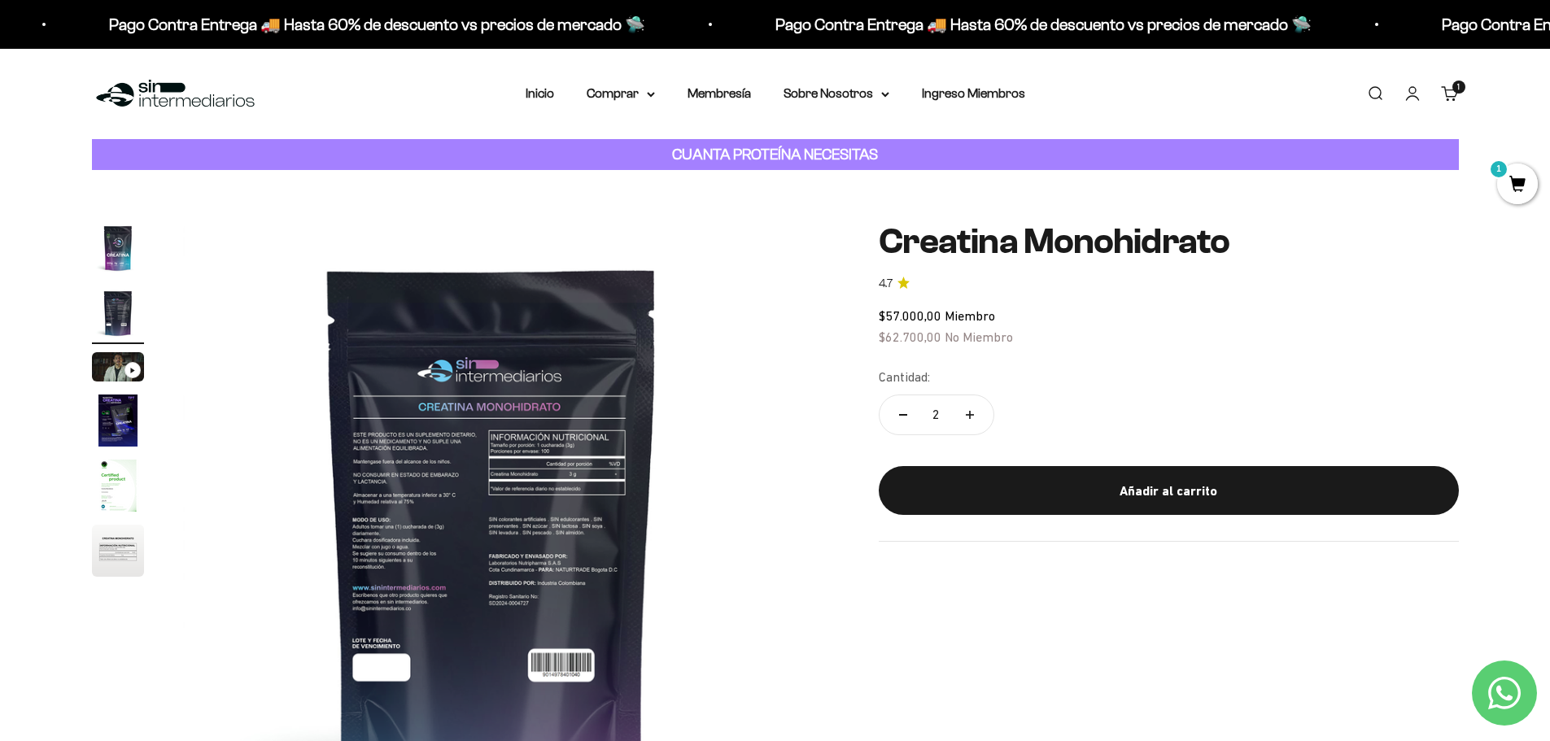
click at [113, 425] on img "Ir al artículo 4" at bounding box center [118, 421] width 52 height 52
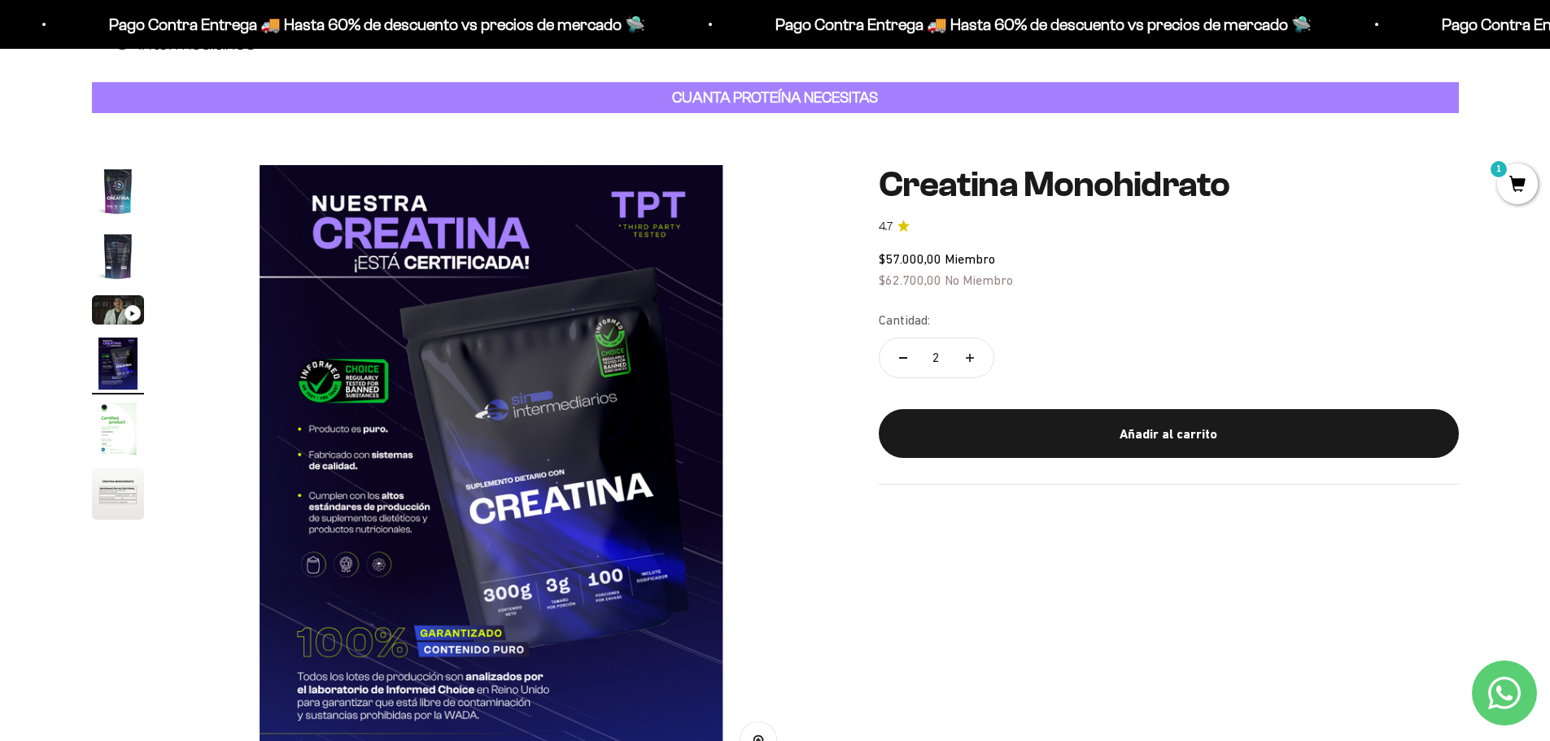
scroll to position [81, 0]
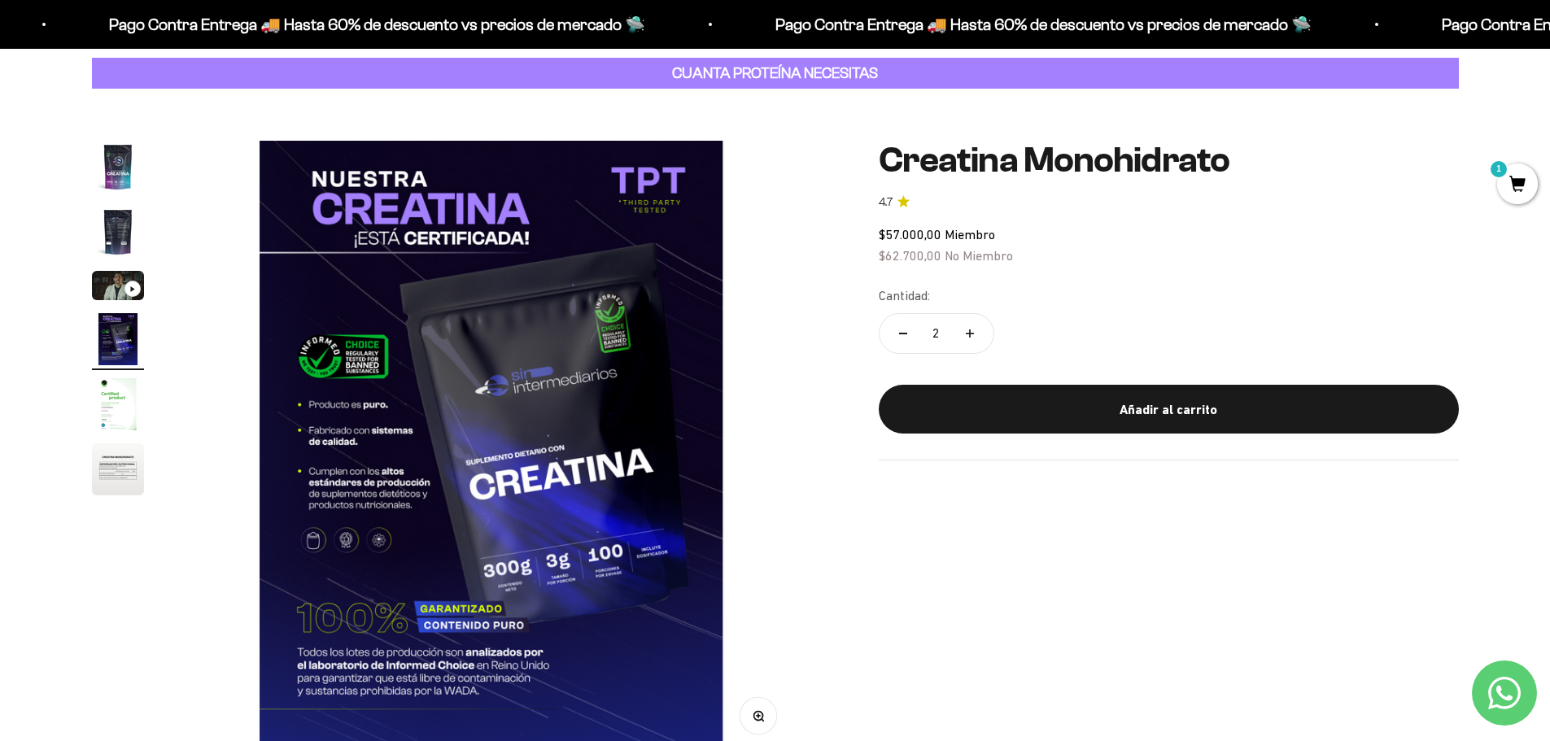
click at [119, 408] on img "Ir al artículo 5" at bounding box center [118, 404] width 52 height 52
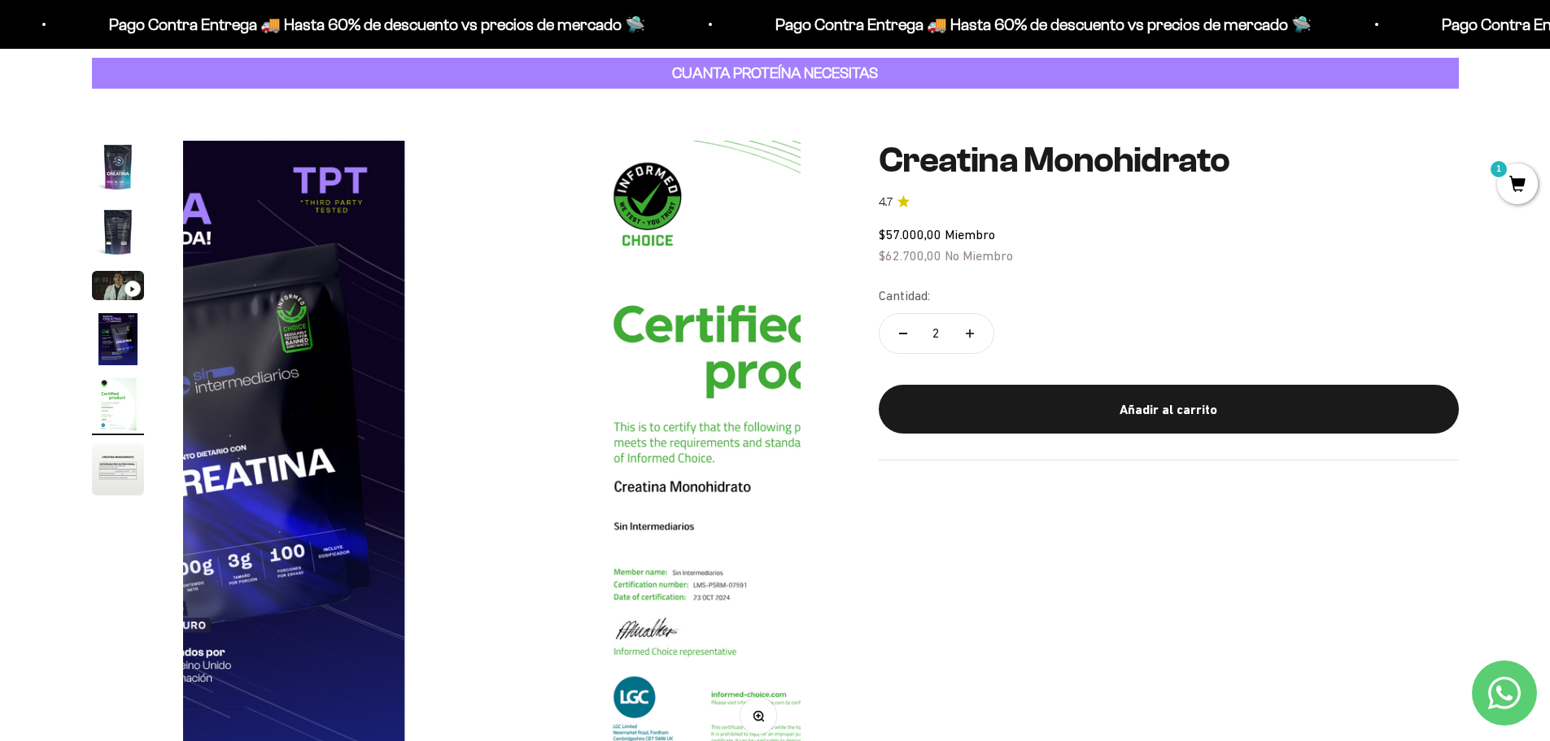
scroll to position [0, 2550]
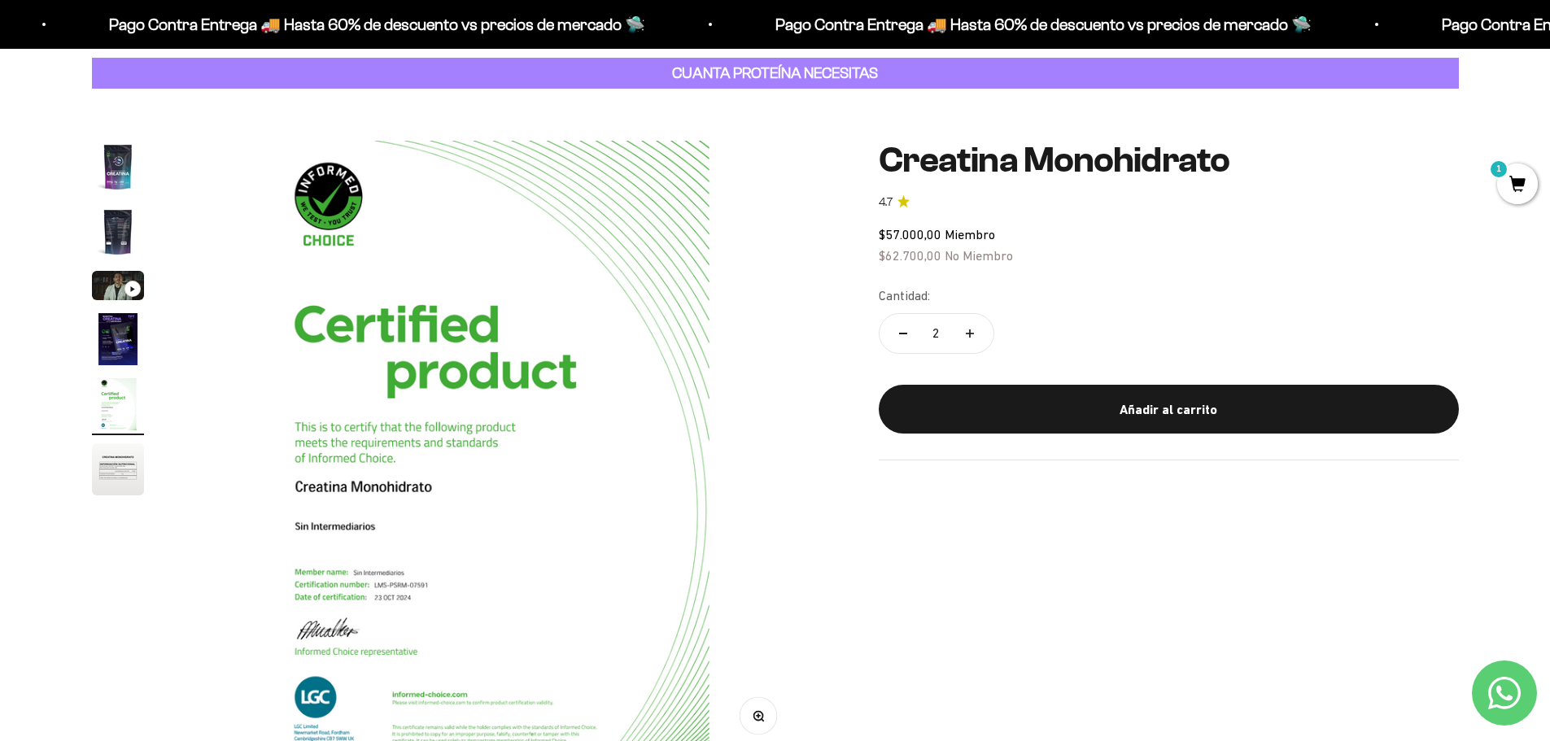
click at [126, 163] on img "Ir al artículo 1" at bounding box center [118, 167] width 52 height 52
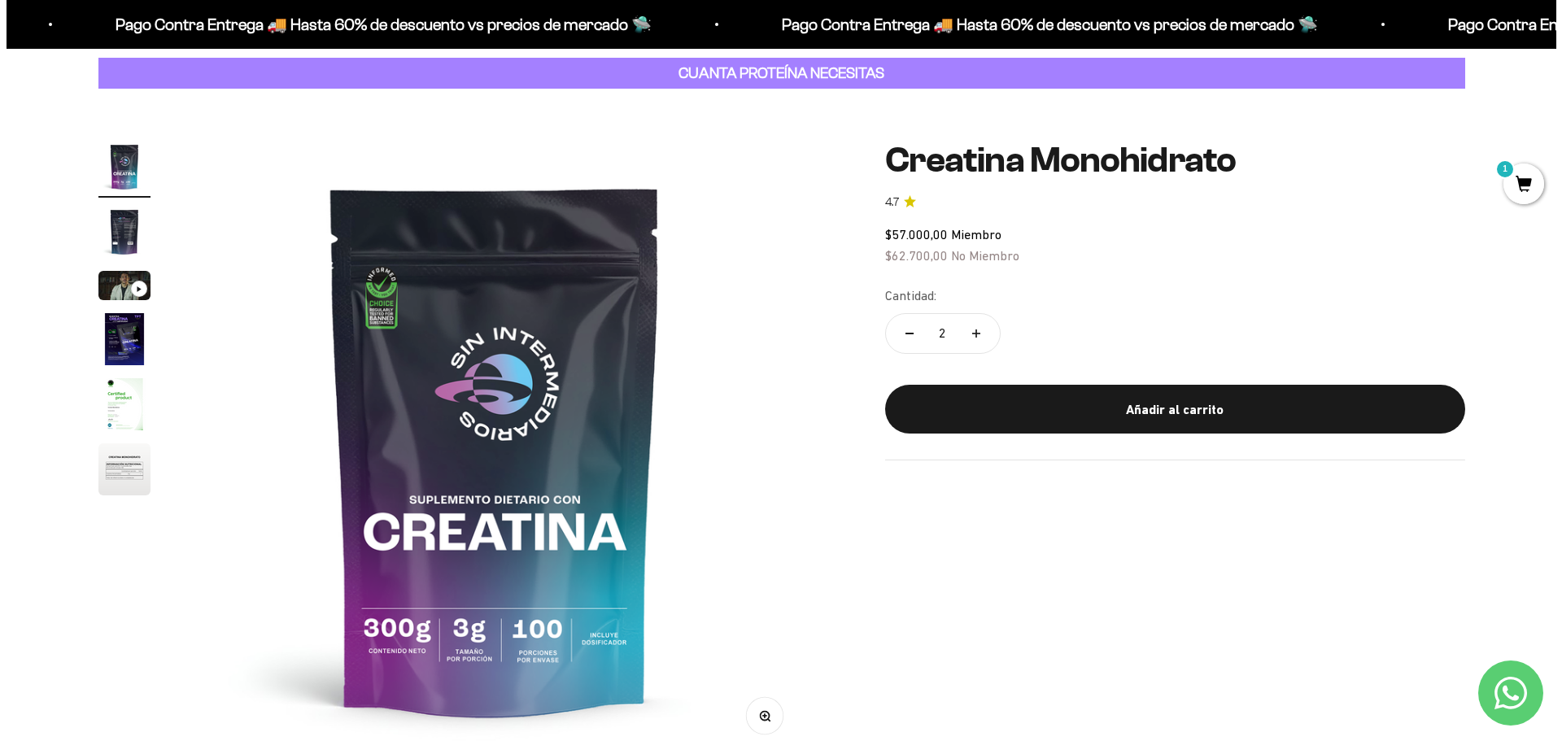
scroll to position [0, 0]
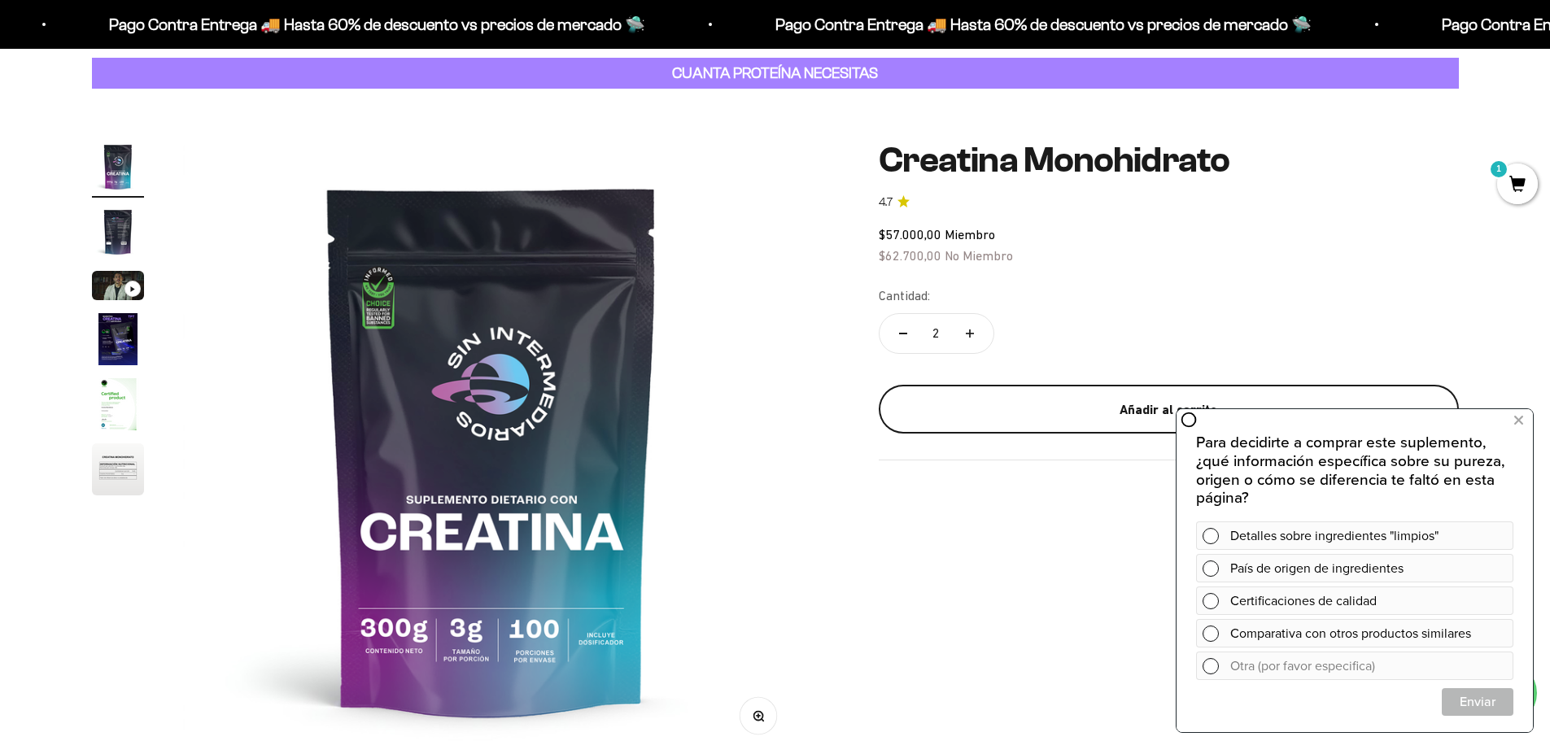
click at [1108, 411] on div "Añadir al carrito" at bounding box center [1168, 410] width 515 height 21
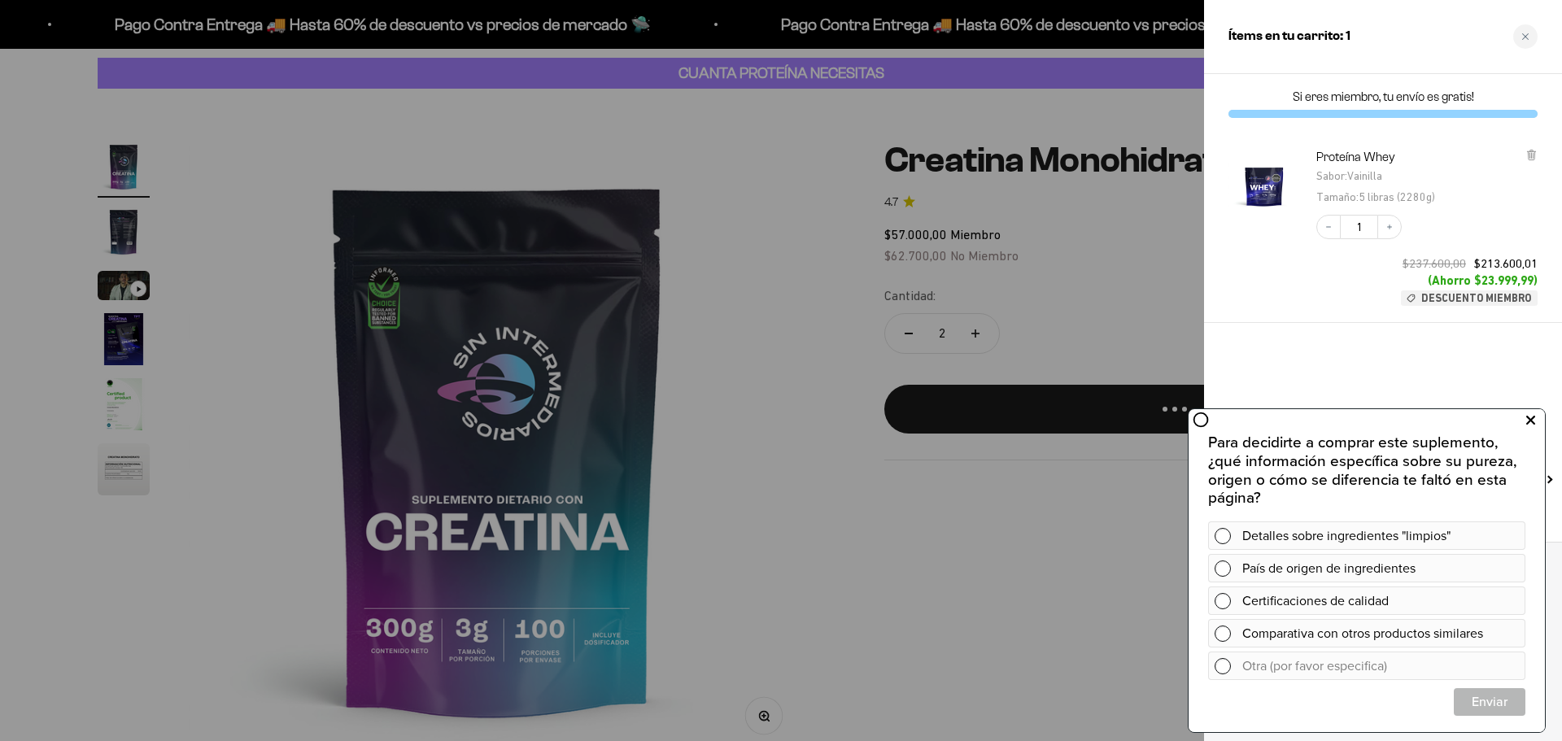
click at [1532, 424] on icon at bounding box center [1531, 420] width 9 height 21
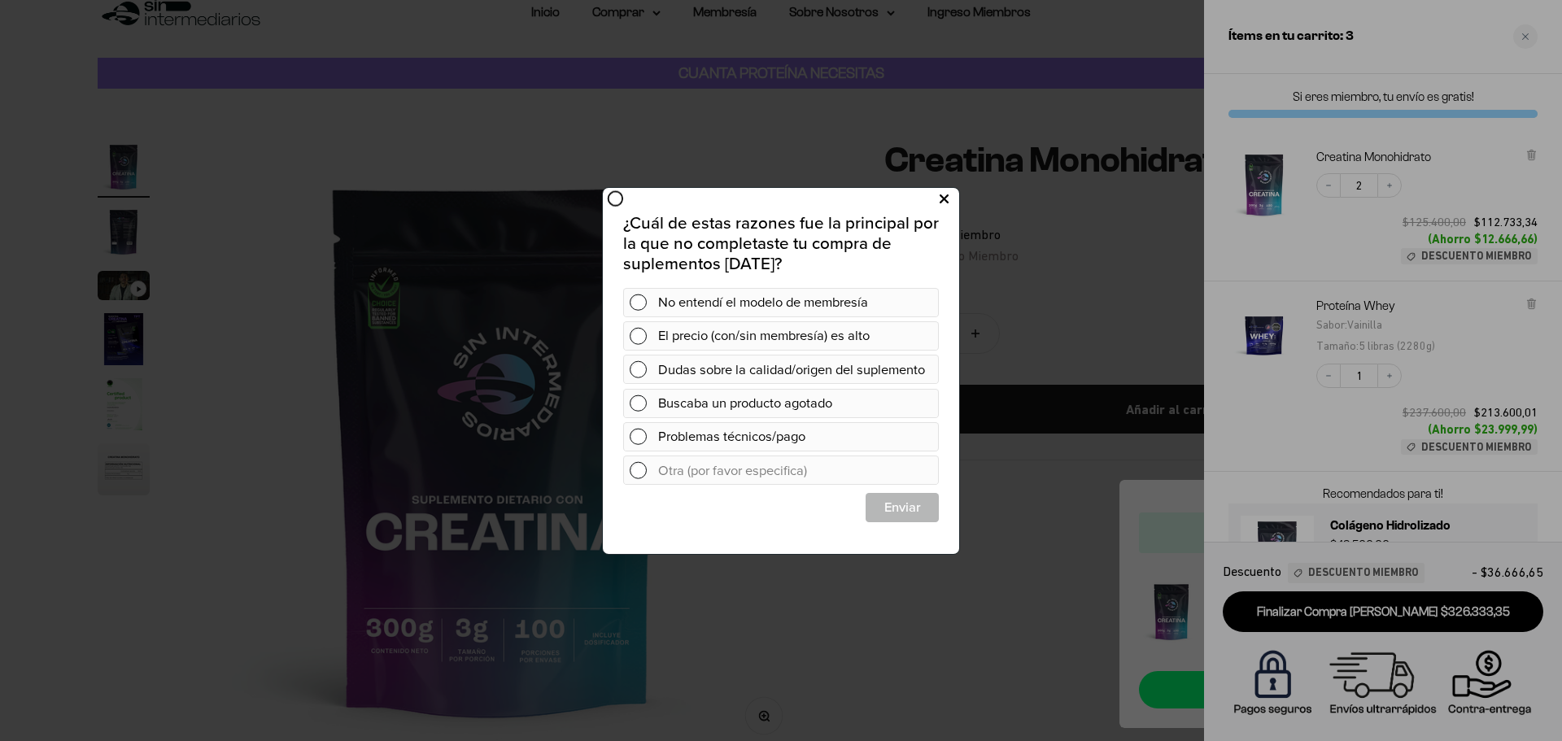
click at [946, 204] on icon at bounding box center [944, 199] width 9 height 22
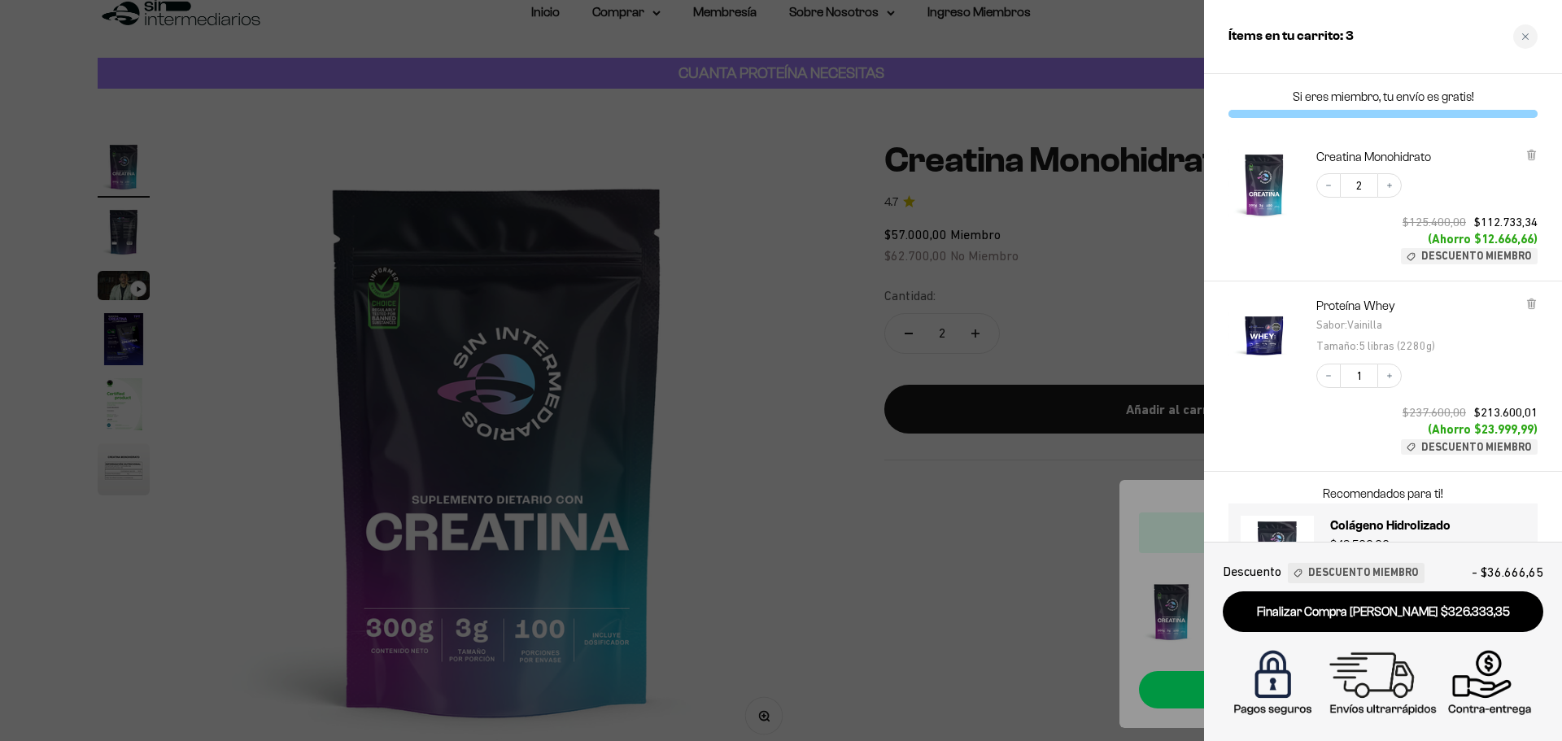
click at [806, 169] on div at bounding box center [781, 370] width 1562 height 741
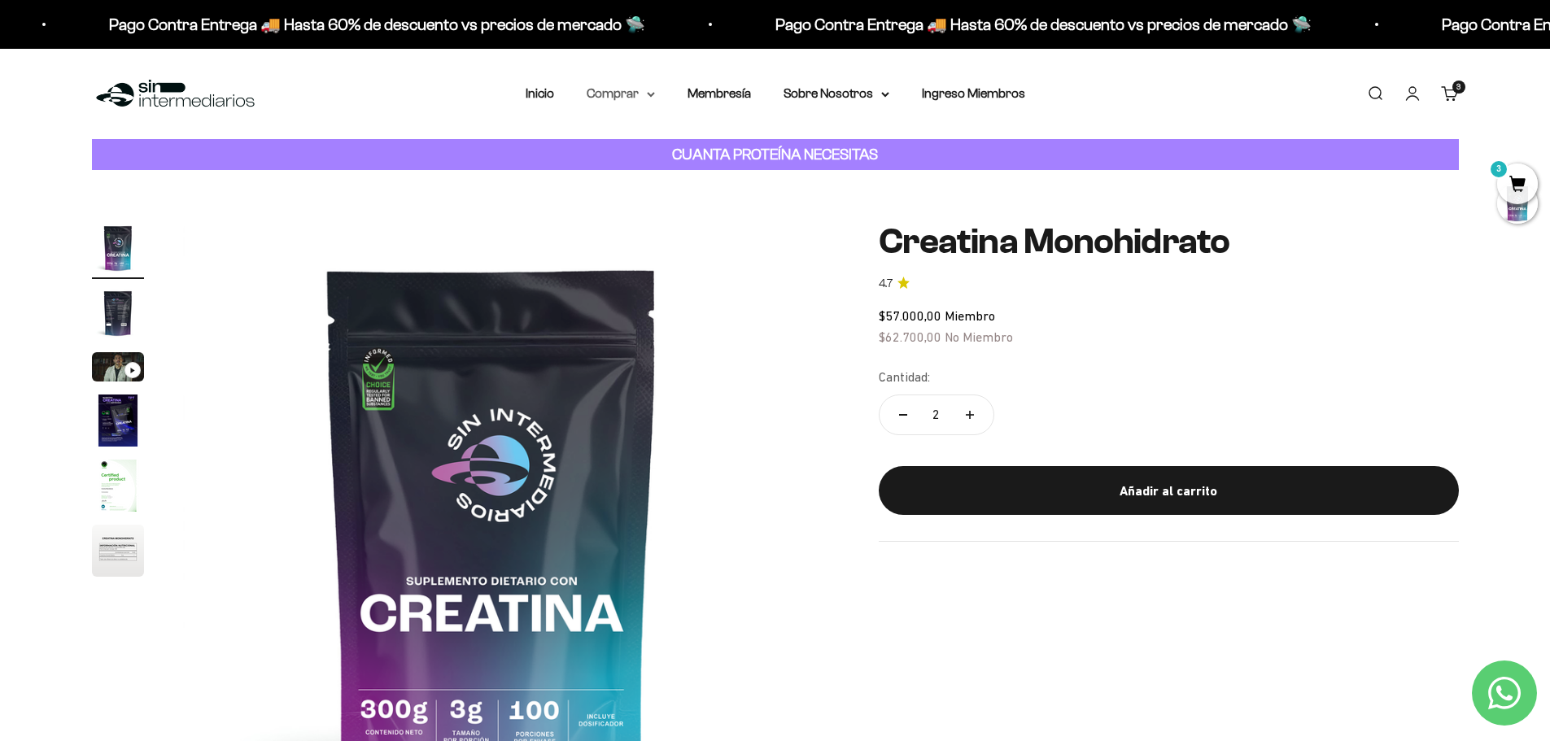
click at [623, 90] on summary "Comprar" at bounding box center [621, 93] width 68 height 21
click at [686, 178] on span "Otros Suplementos" at bounding box center [650, 176] width 109 height 14
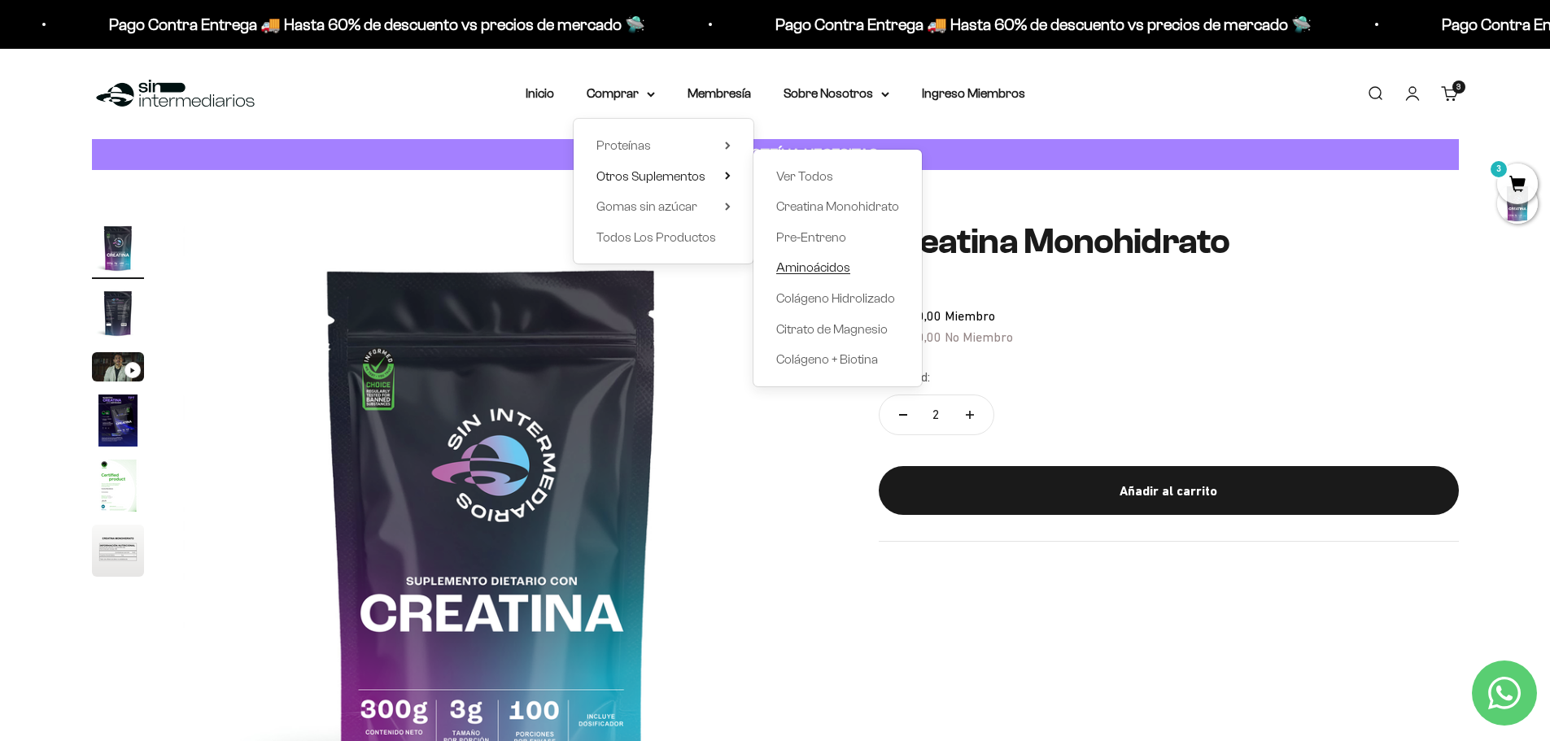
click at [831, 266] on span "Aminoácidos" at bounding box center [813, 267] width 74 height 14
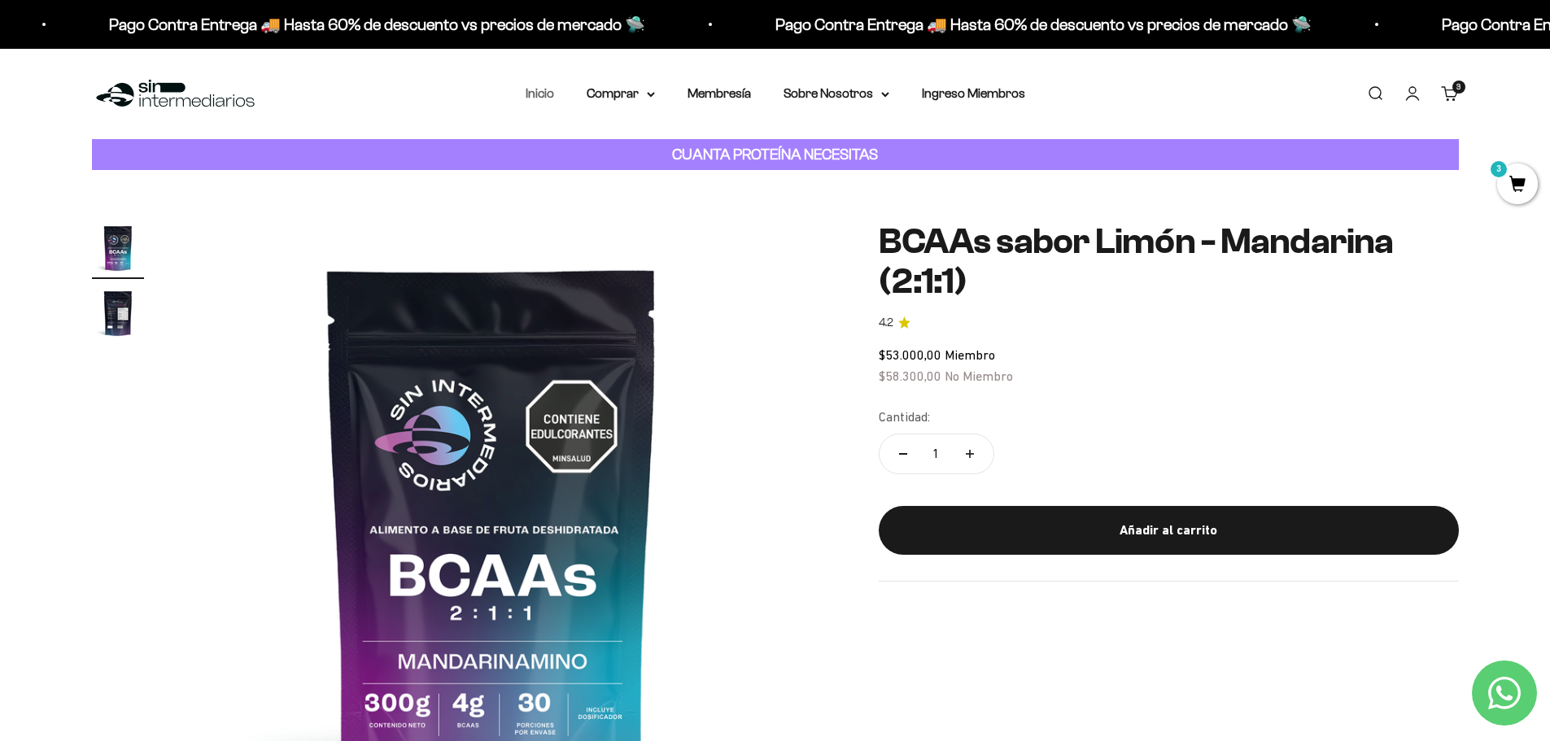
click at [537, 99] on link "Inicio" at bounding box center [540, 93] width 28 height 14
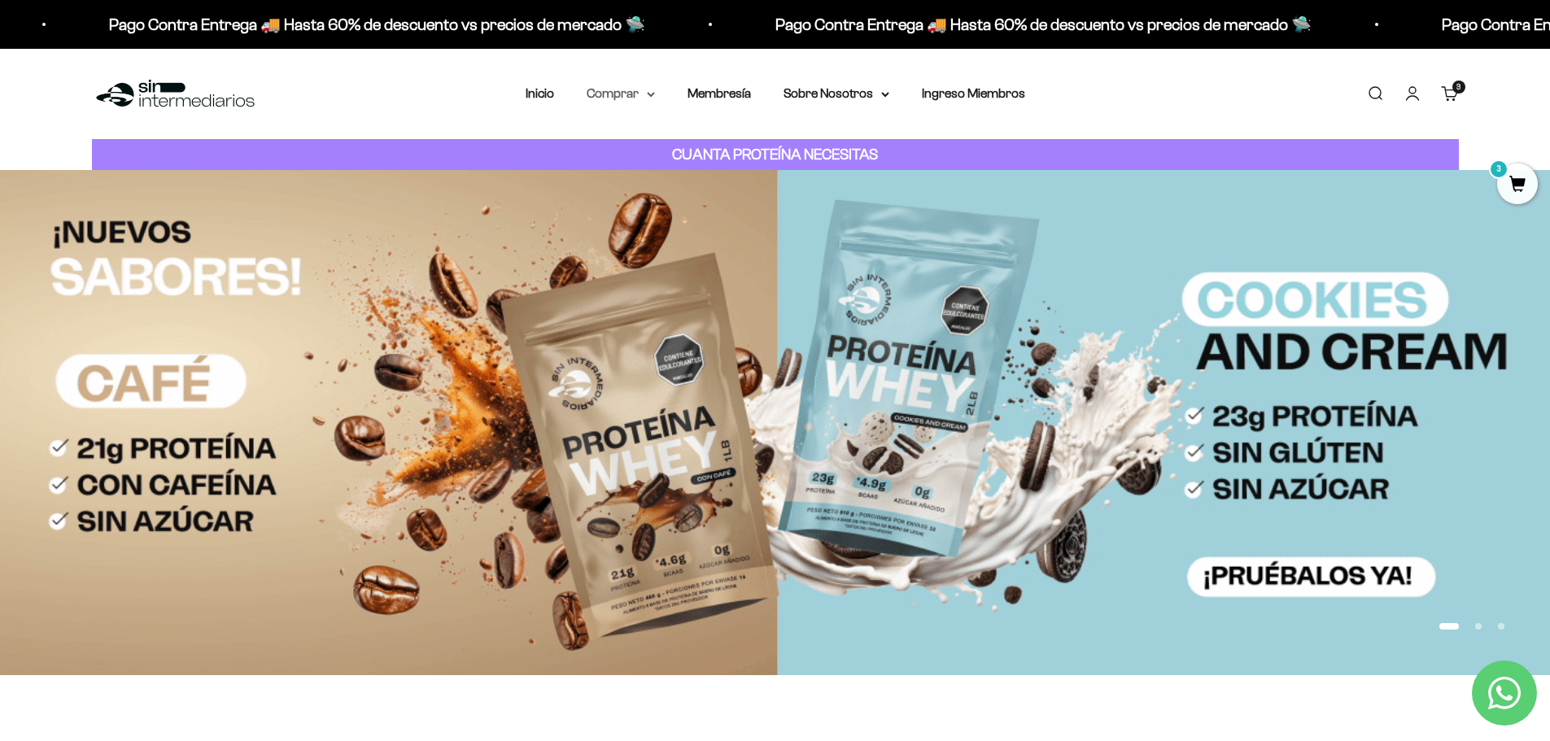
click at [632, 99] on summary "Comprar" at bounding box center [621, 93] width 68 height 21
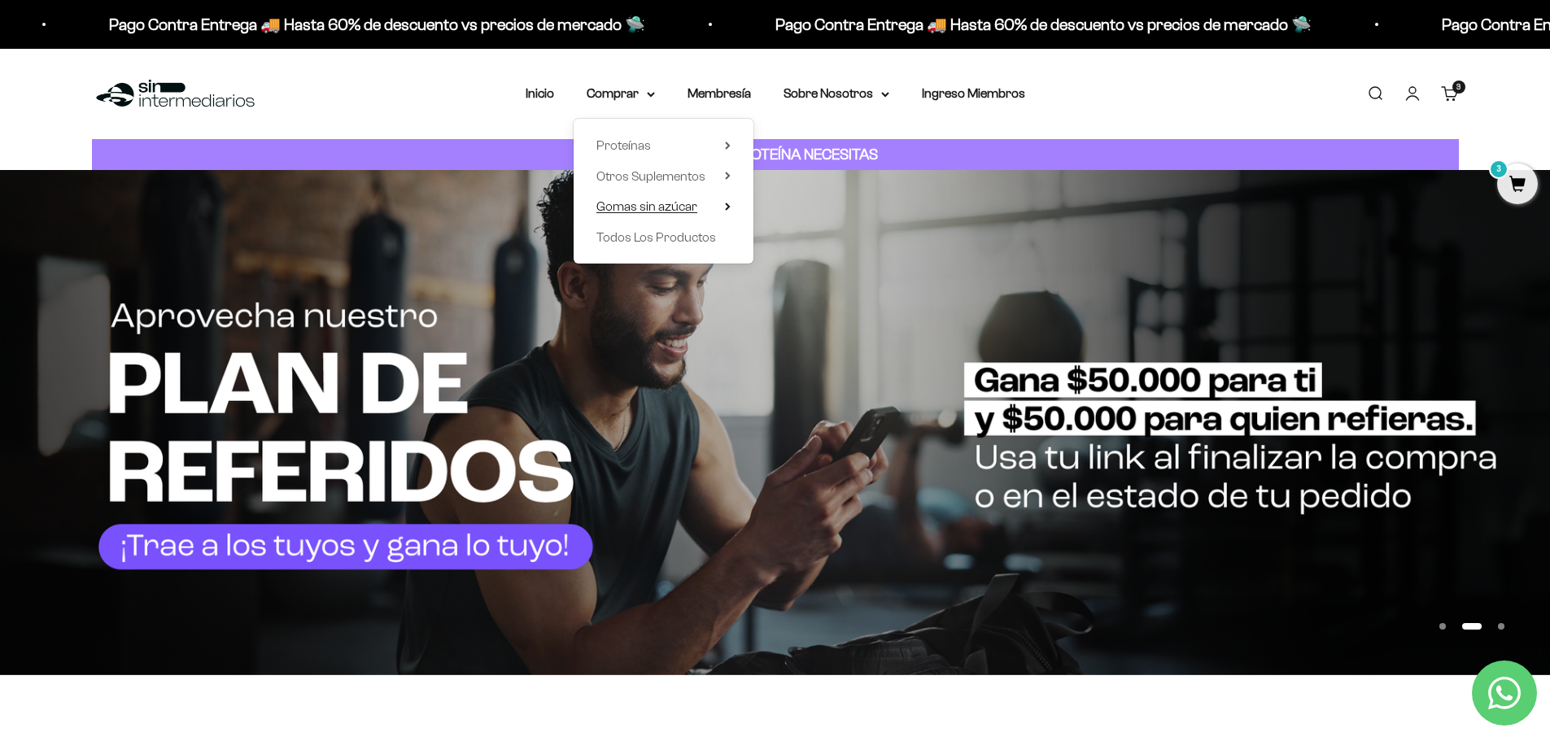
click at [639, 203] on span "Gomas sin azúcar" at bounding box center [646, 206] width 101 height 14
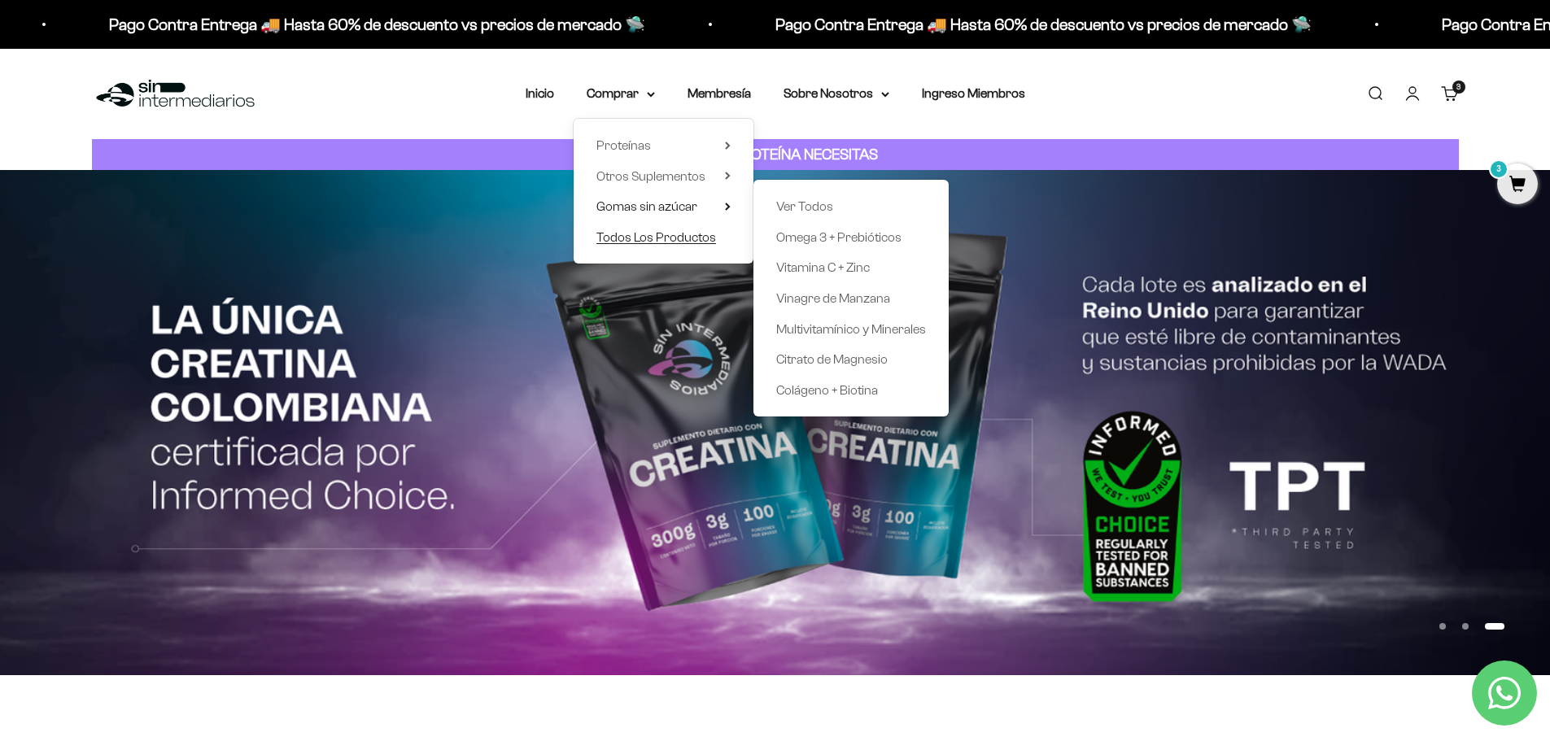
click at [636, 236] on span "Todos Los Productos" at bounding box center [656, 237] width 120 height 14
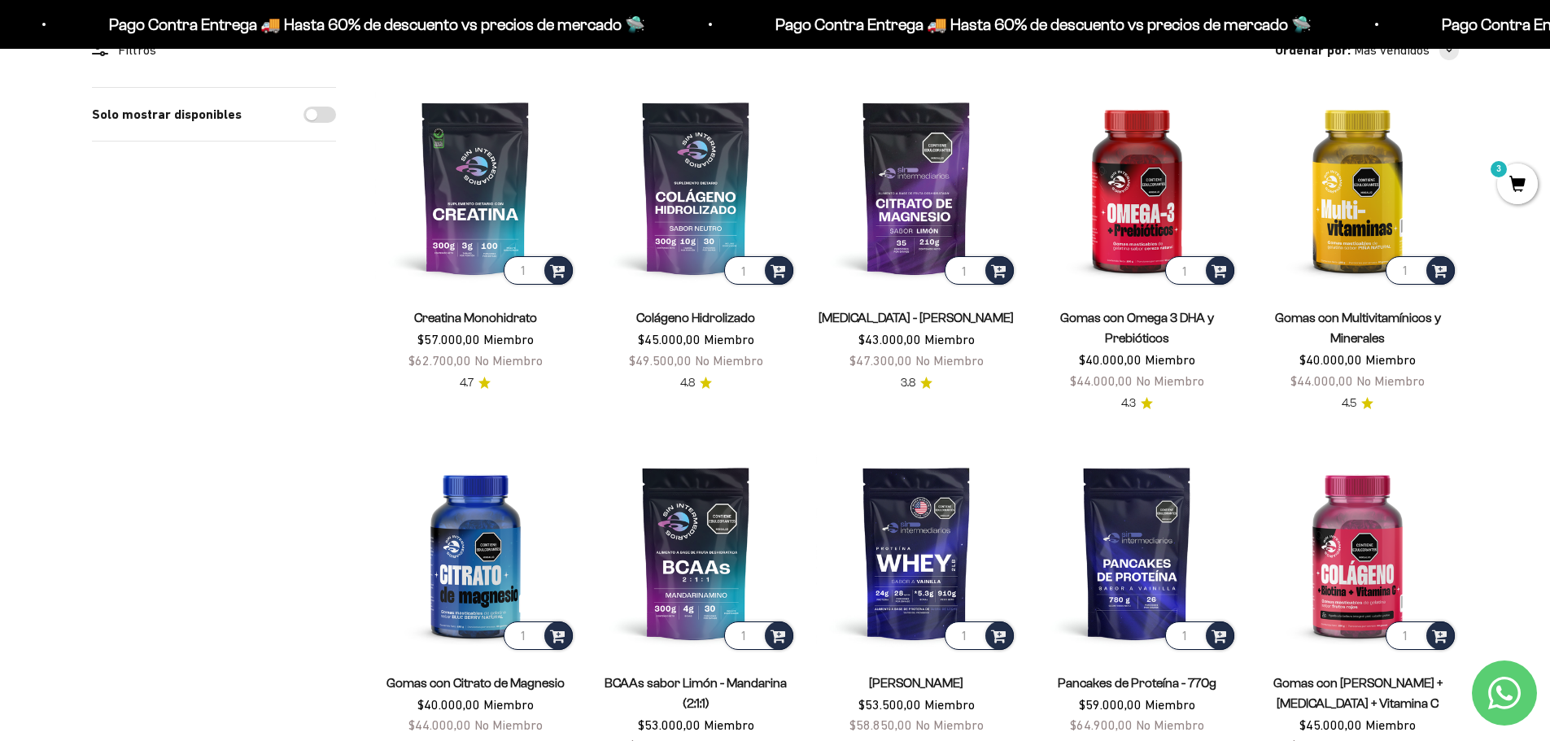
scroll to position [163, 0]
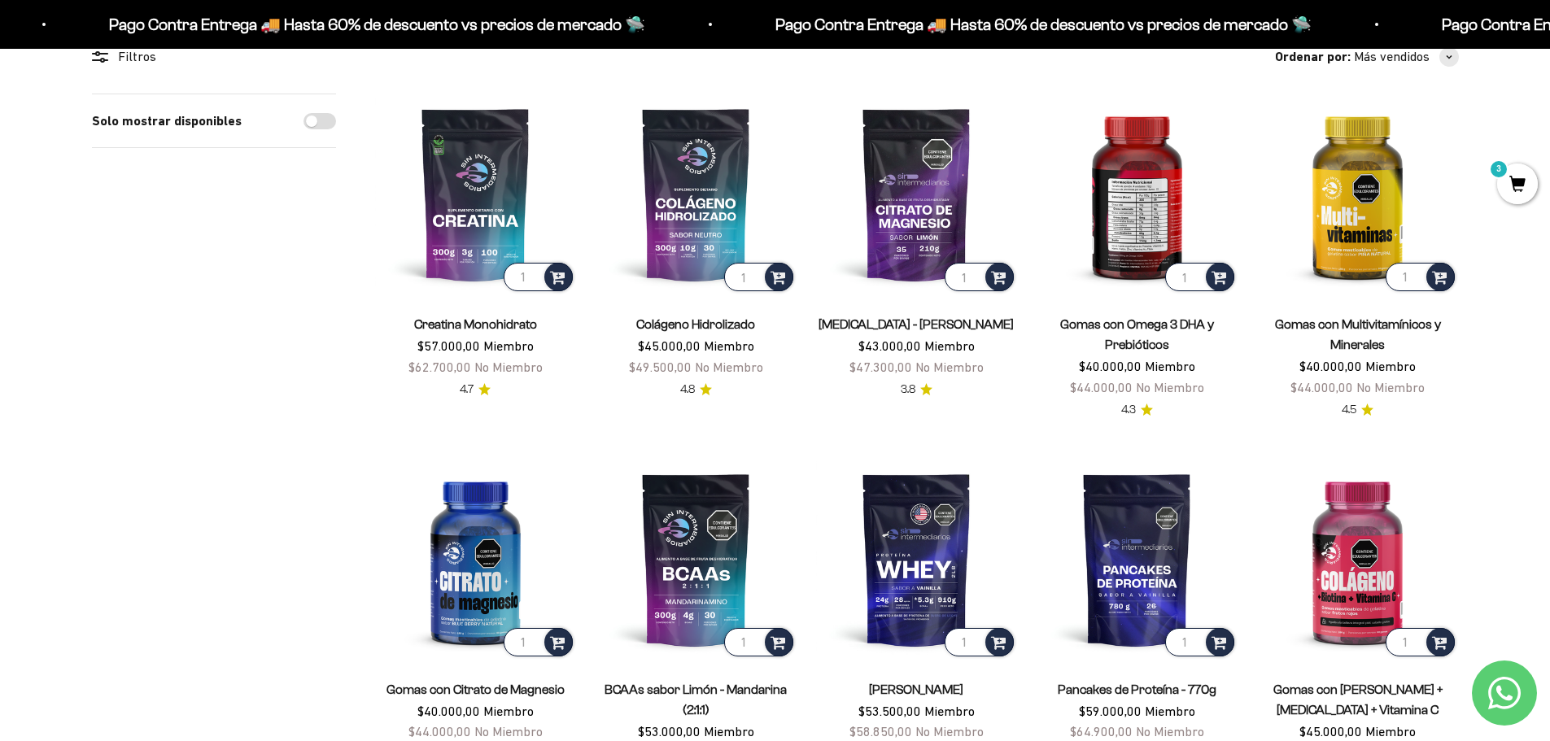
click at [1143, 217] on img at bounding box center [1137, 194] width 201 height 201
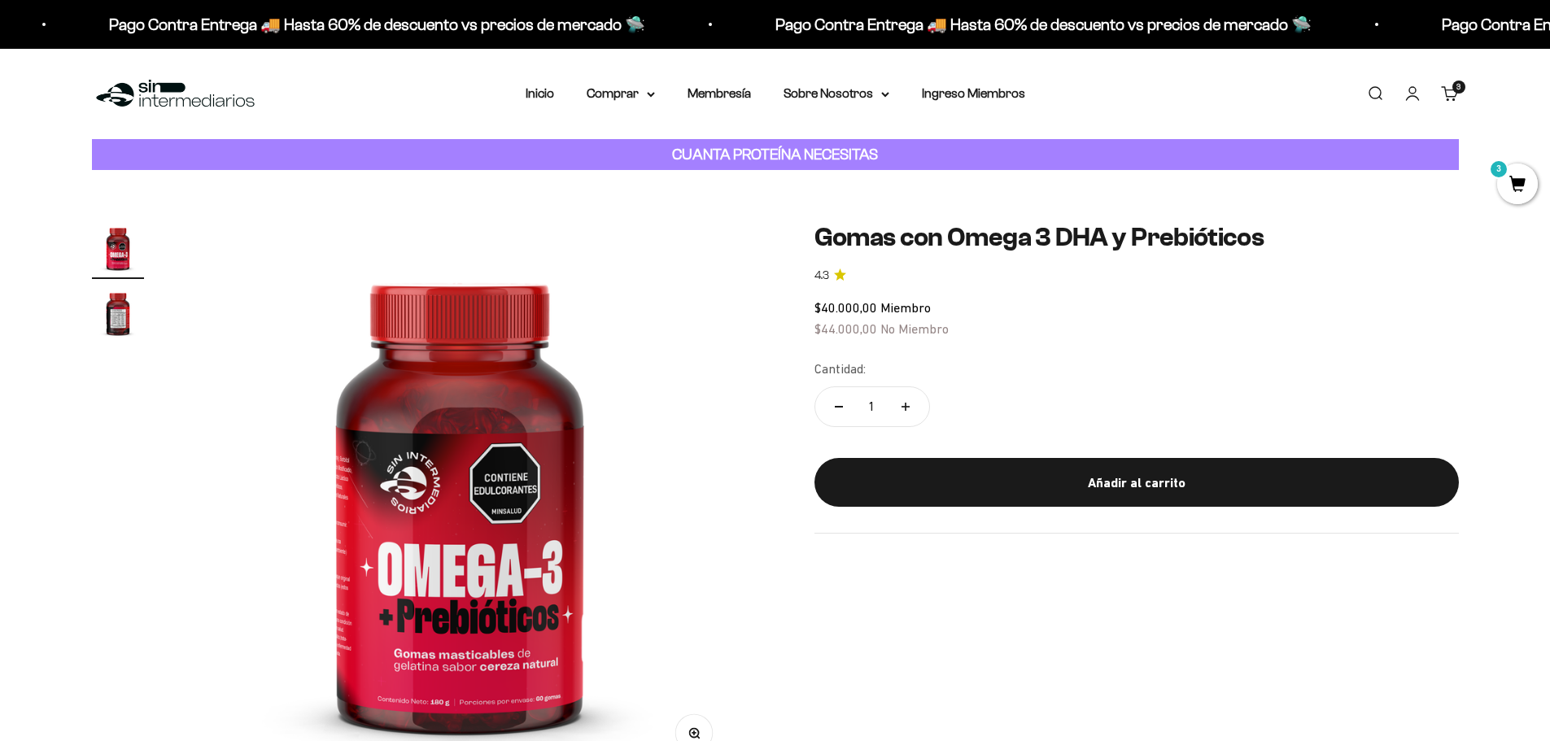
click at [120, 326] on img "Ir al artículo 2" at bounding box center [118, 313] width 52 height 52
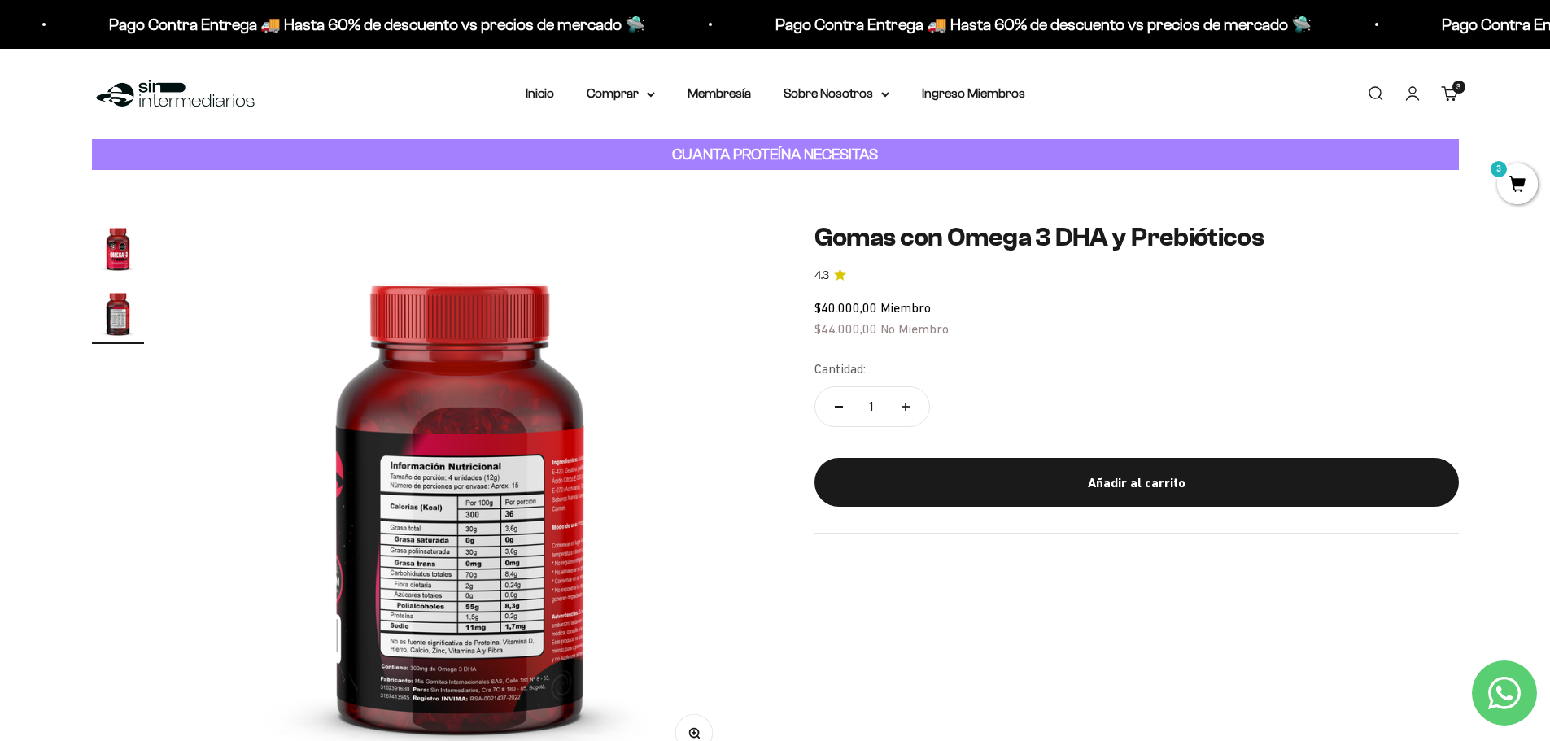
scroll to position [81, 0]
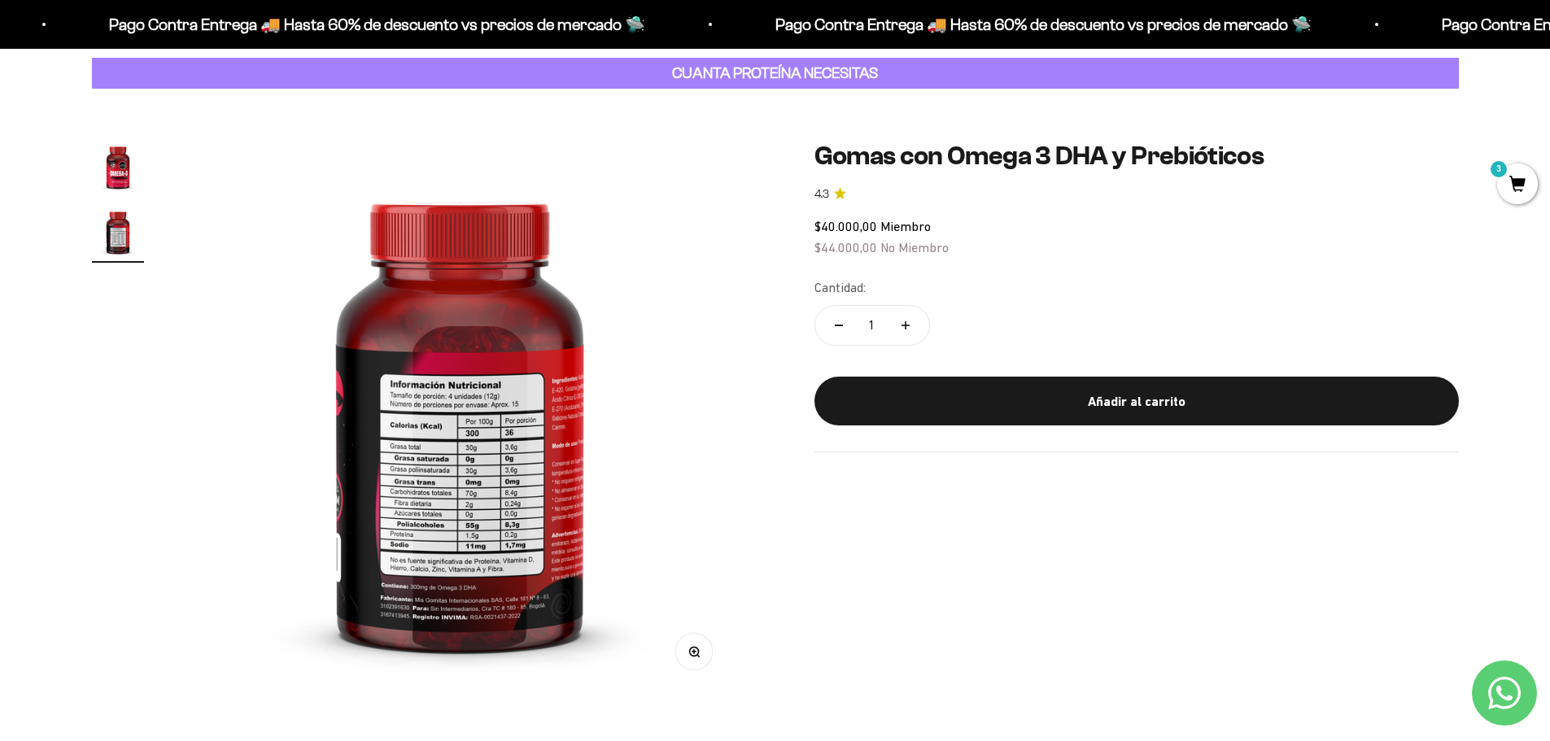
click at [140, 171] on img "Ir al artículo 1" at bounding box center [118, 167] width 52 height 52
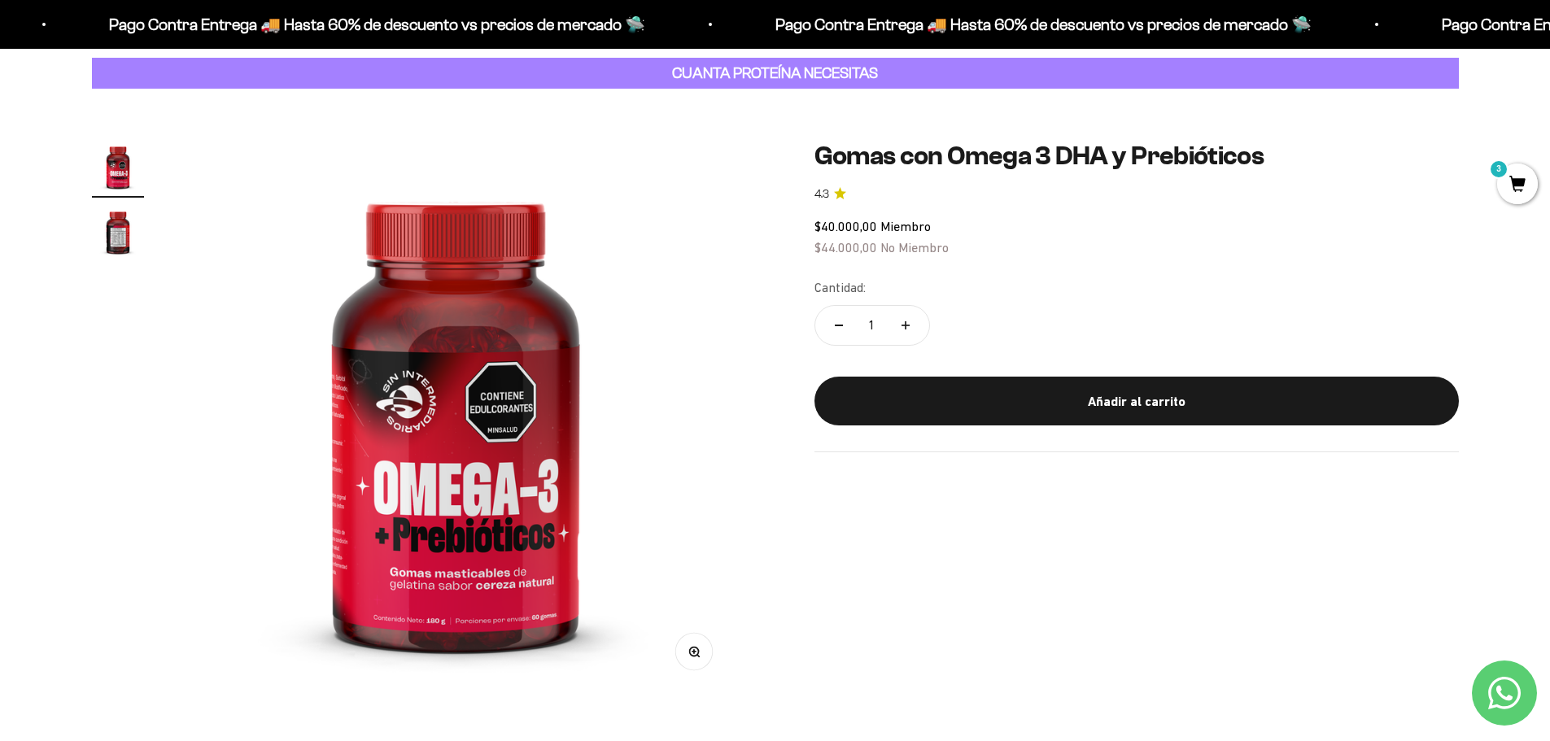
scroll to position [0, 0]
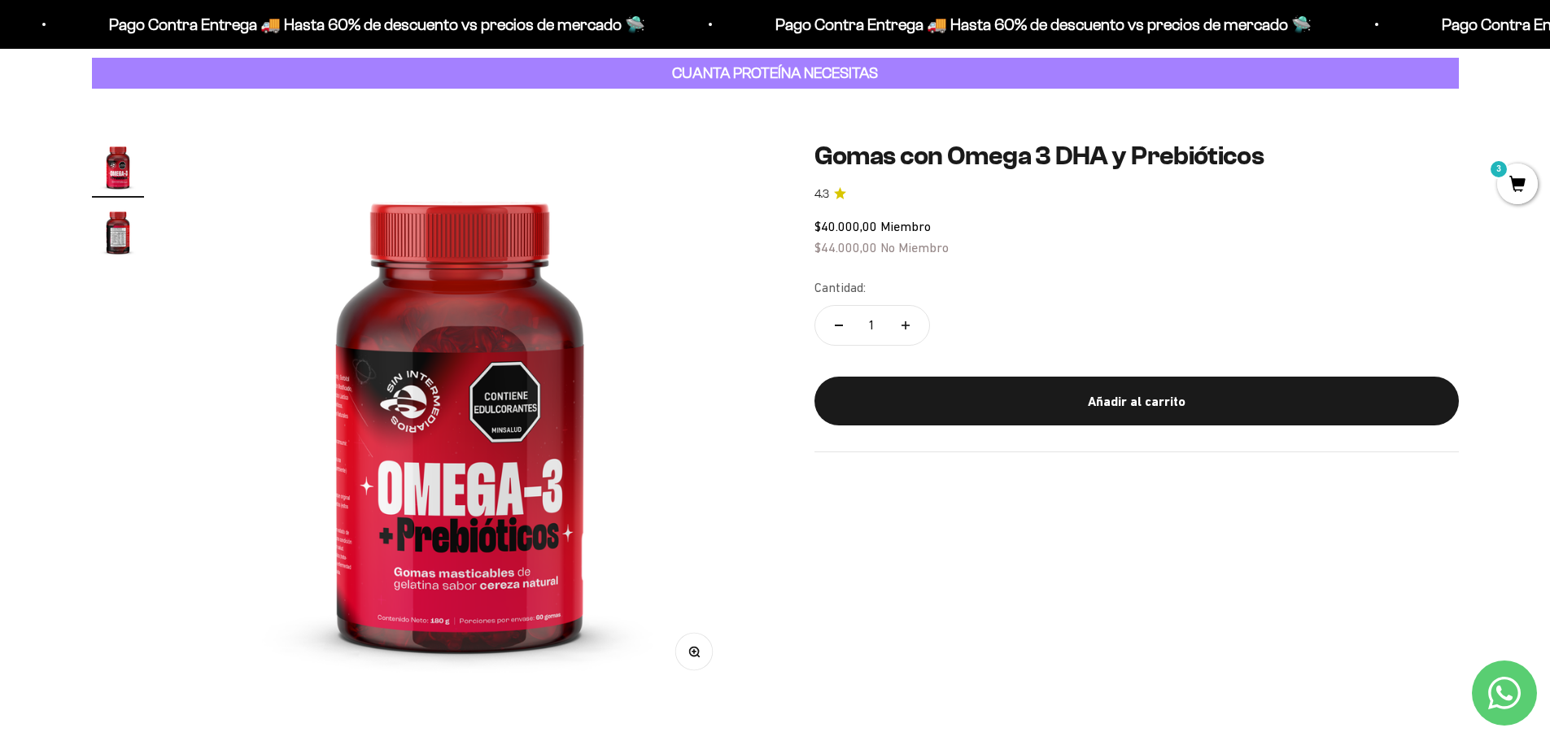
click at [122, 237] on img "Ir al artículo 2" at bounding box center [118, 232] width 52 height 52
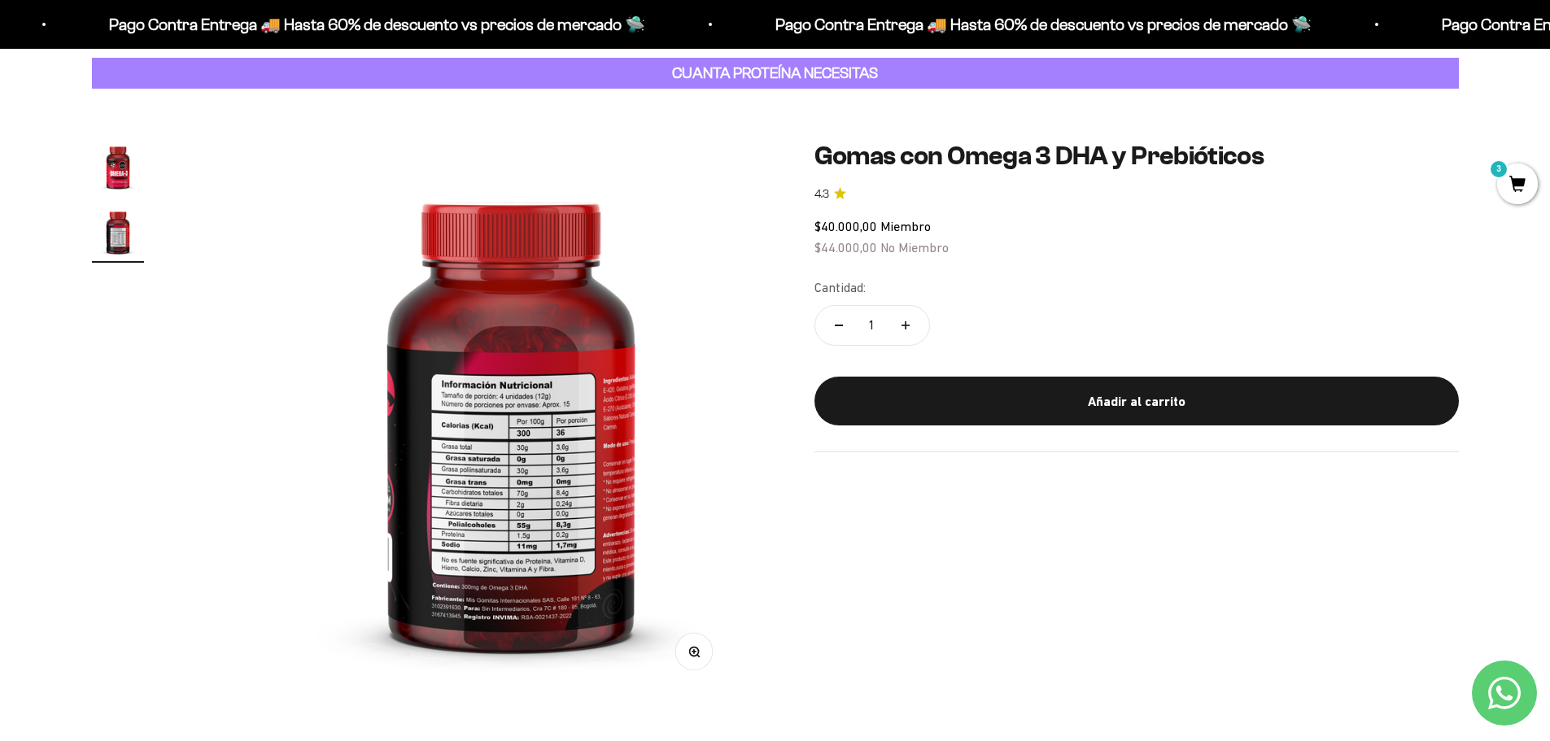
scroll to position [0, 573]
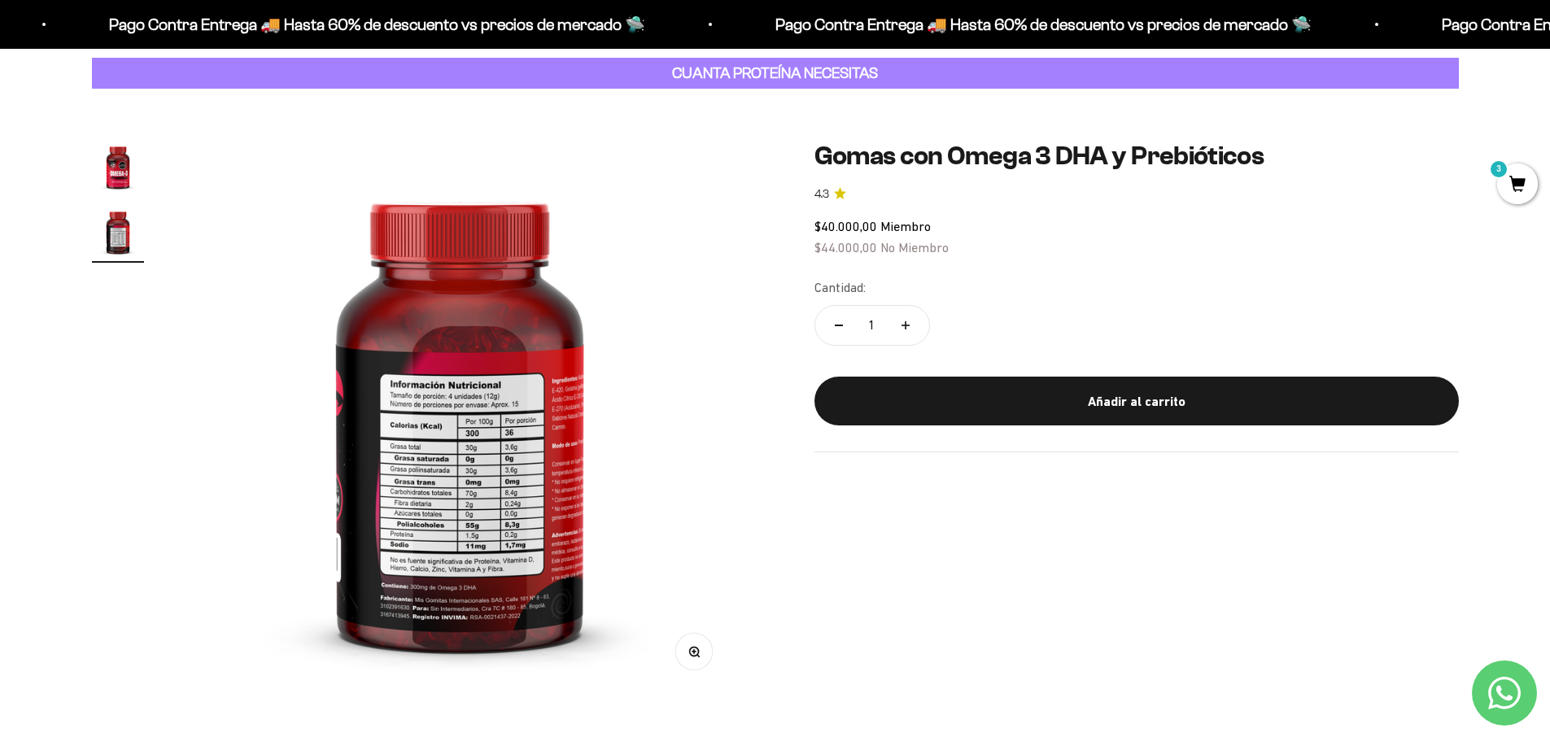
click at [129, 174] on img "Ir al artículo 1" at bounding box center [118, 167] width 52 height 52
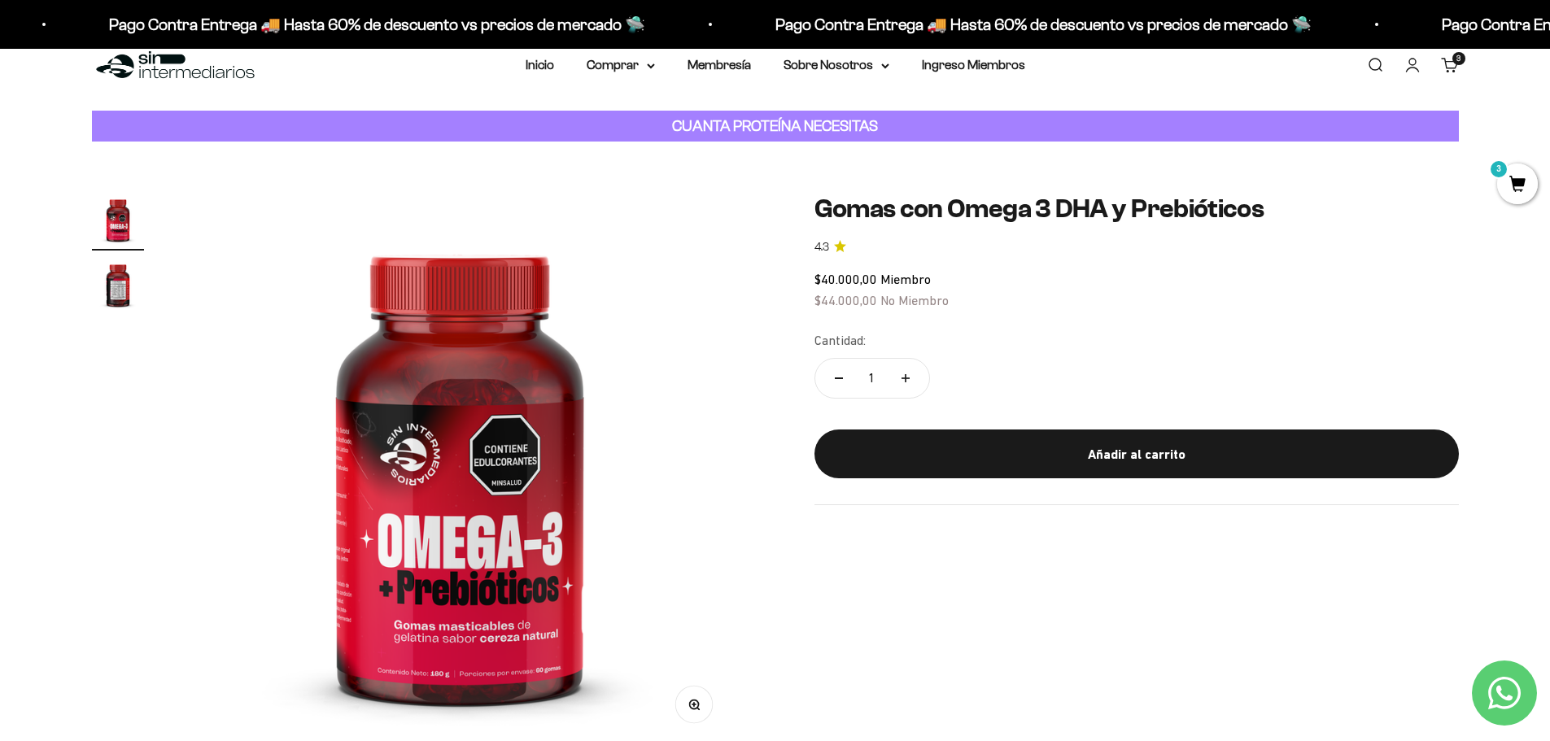
scroll to position [0, 0]
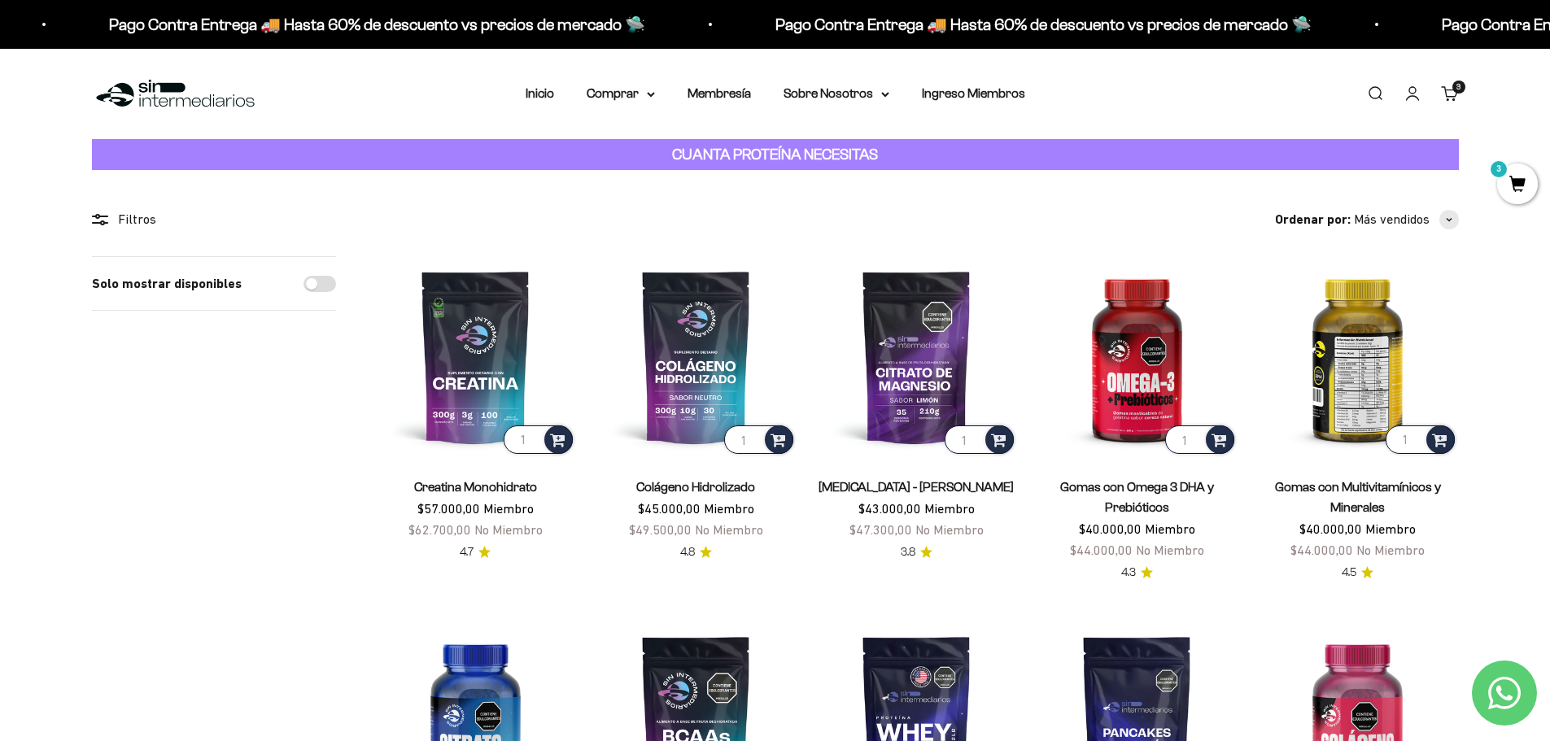
click at [1352, 374] on img at bounding box center [1357, 356] width 201 height 201
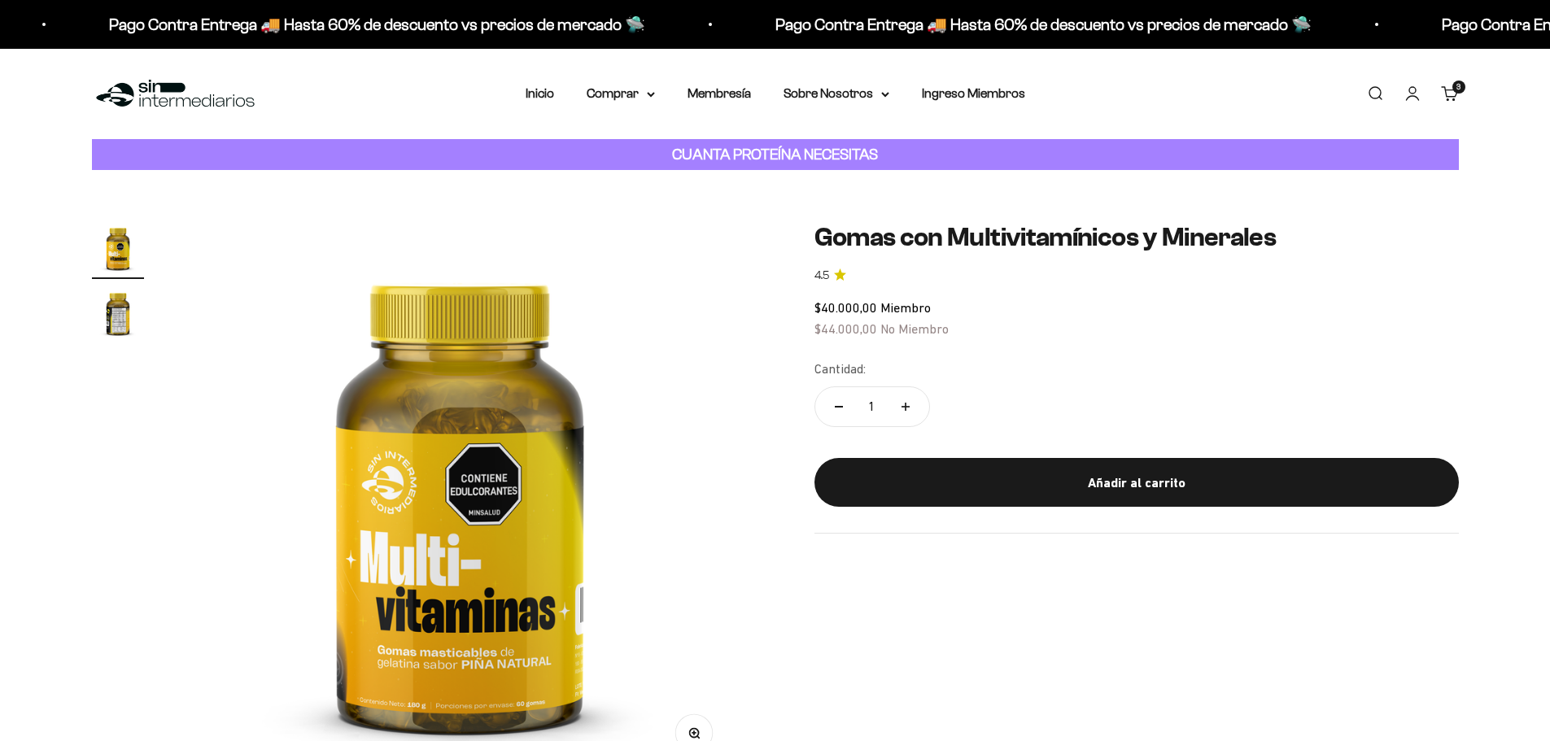
click at [108, 321] on img "Ir al artículo 2" at bounding box center [118, 313] width 52 height 52
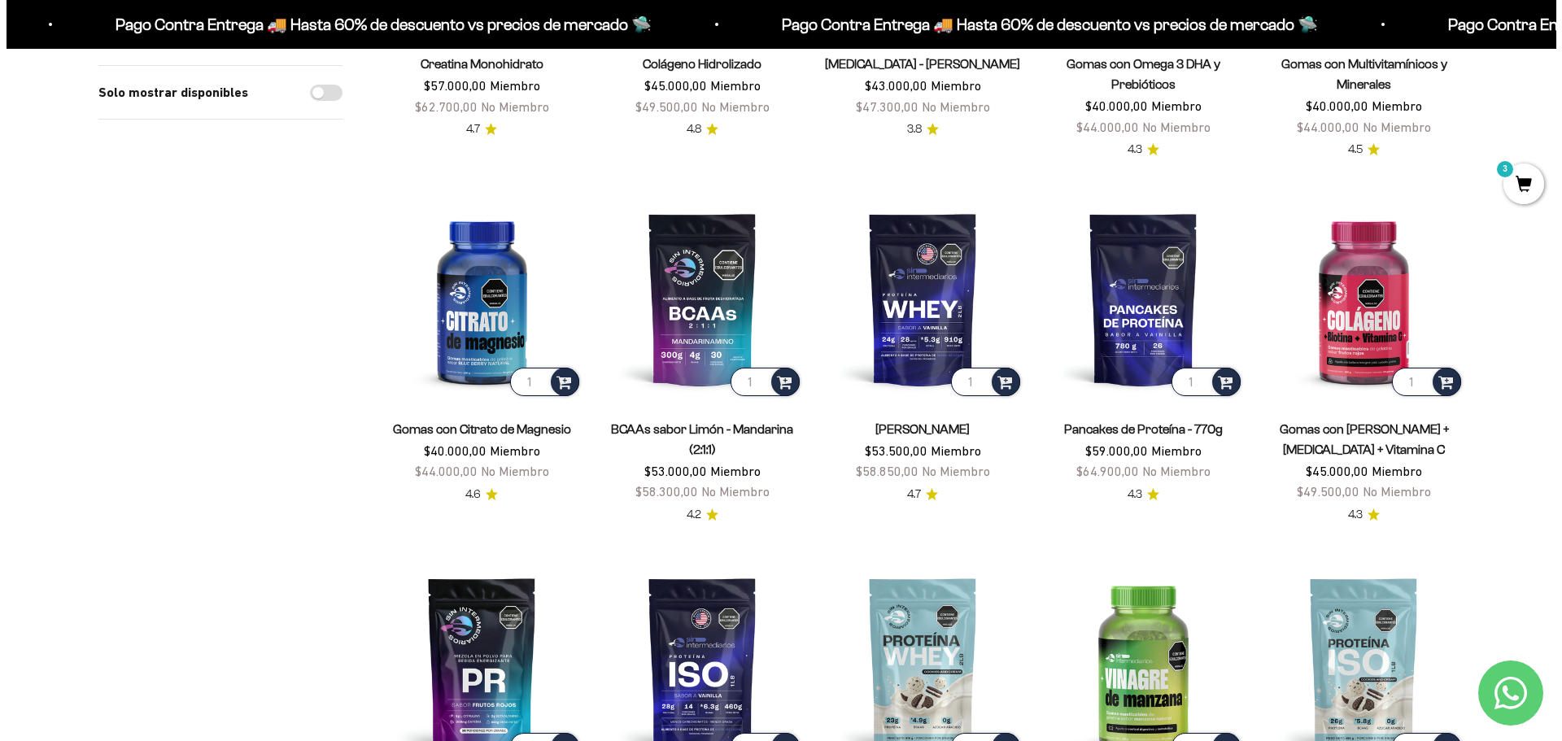
scroll to position [244, 0]
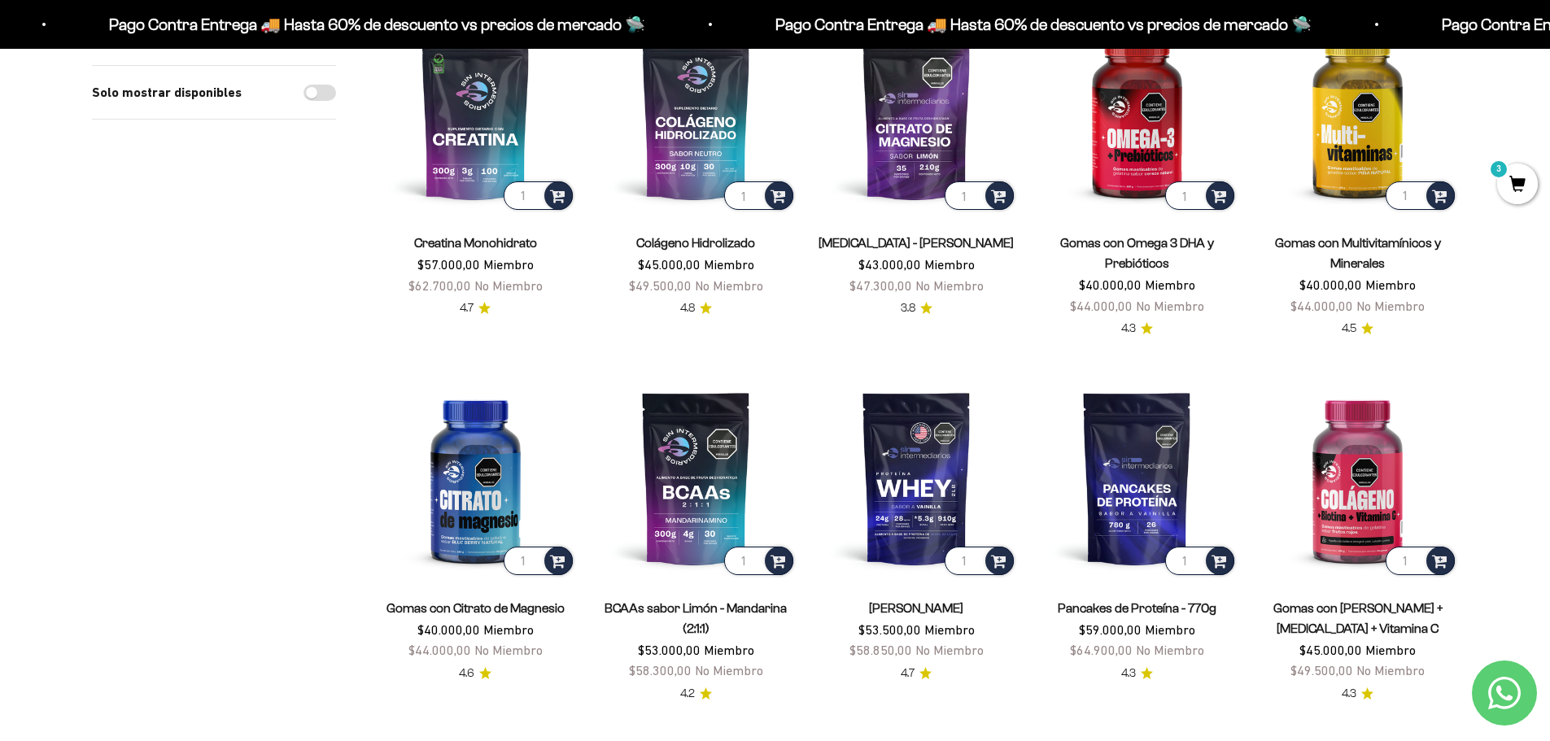
click at [1519, 189] on span "3" at bounding box center [1517, 184] width 41 height 41
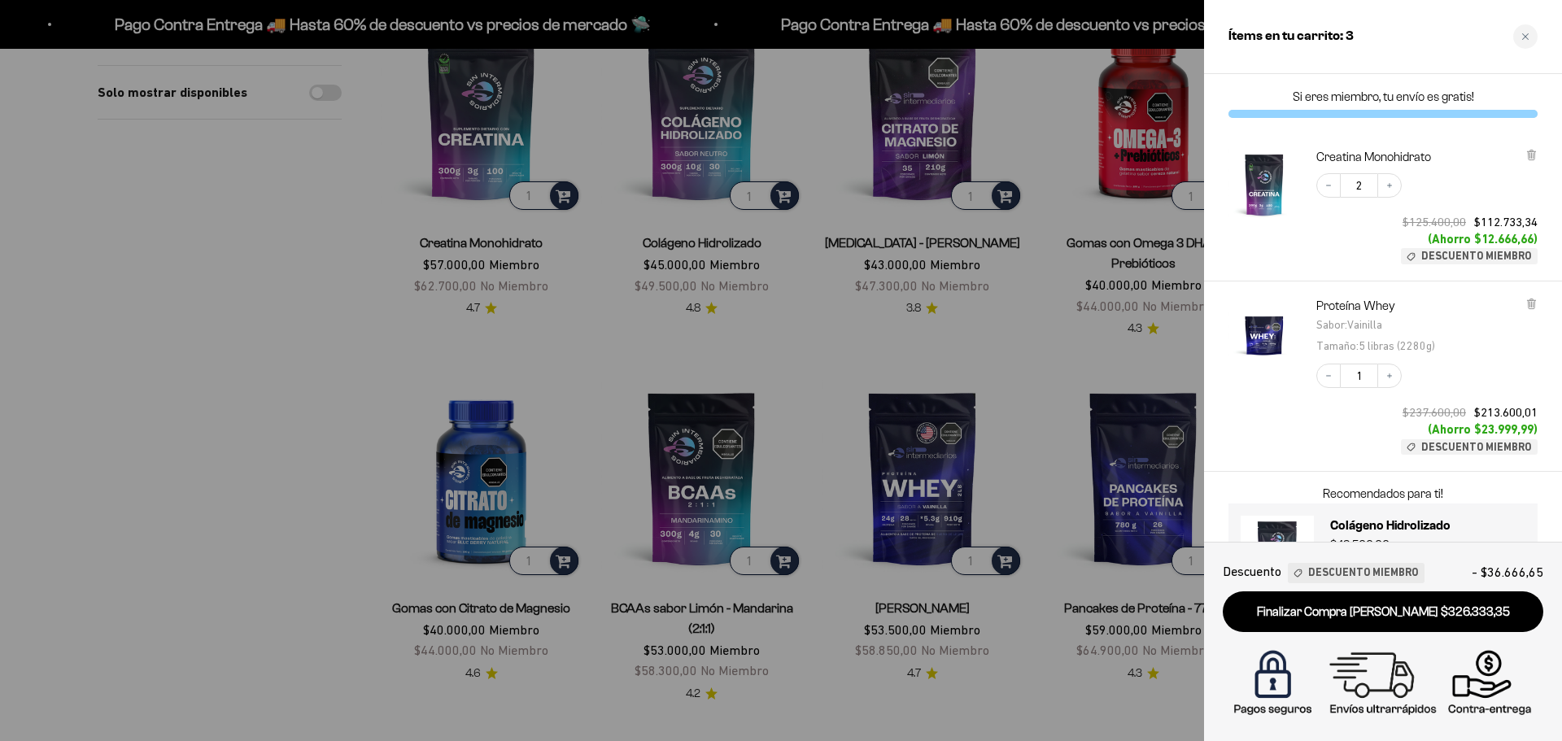
click at [1267, 186] on img "Creatina Monohidrato" at bounding box center [1265, 185] width 72 height 72
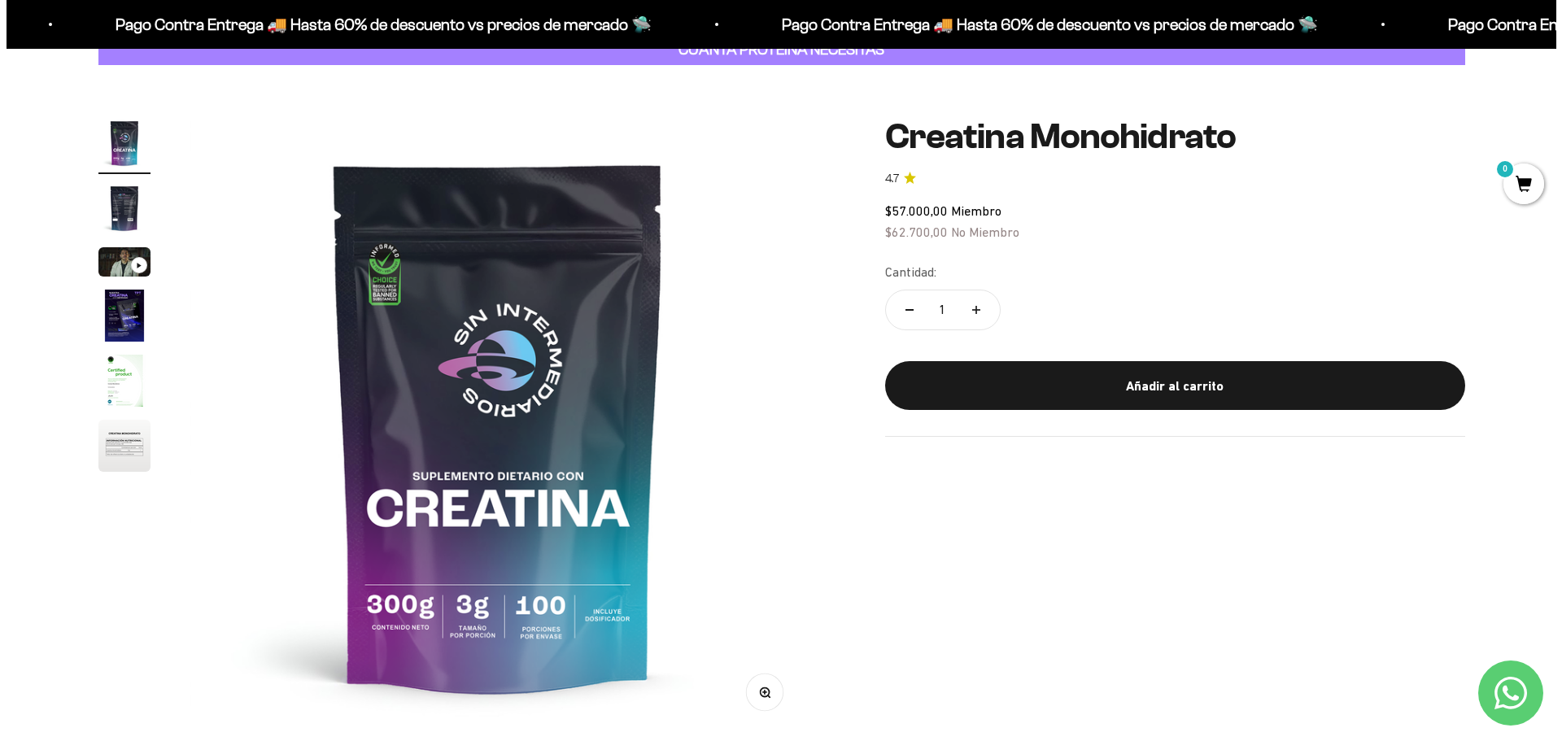
scroll to position [81, 0]
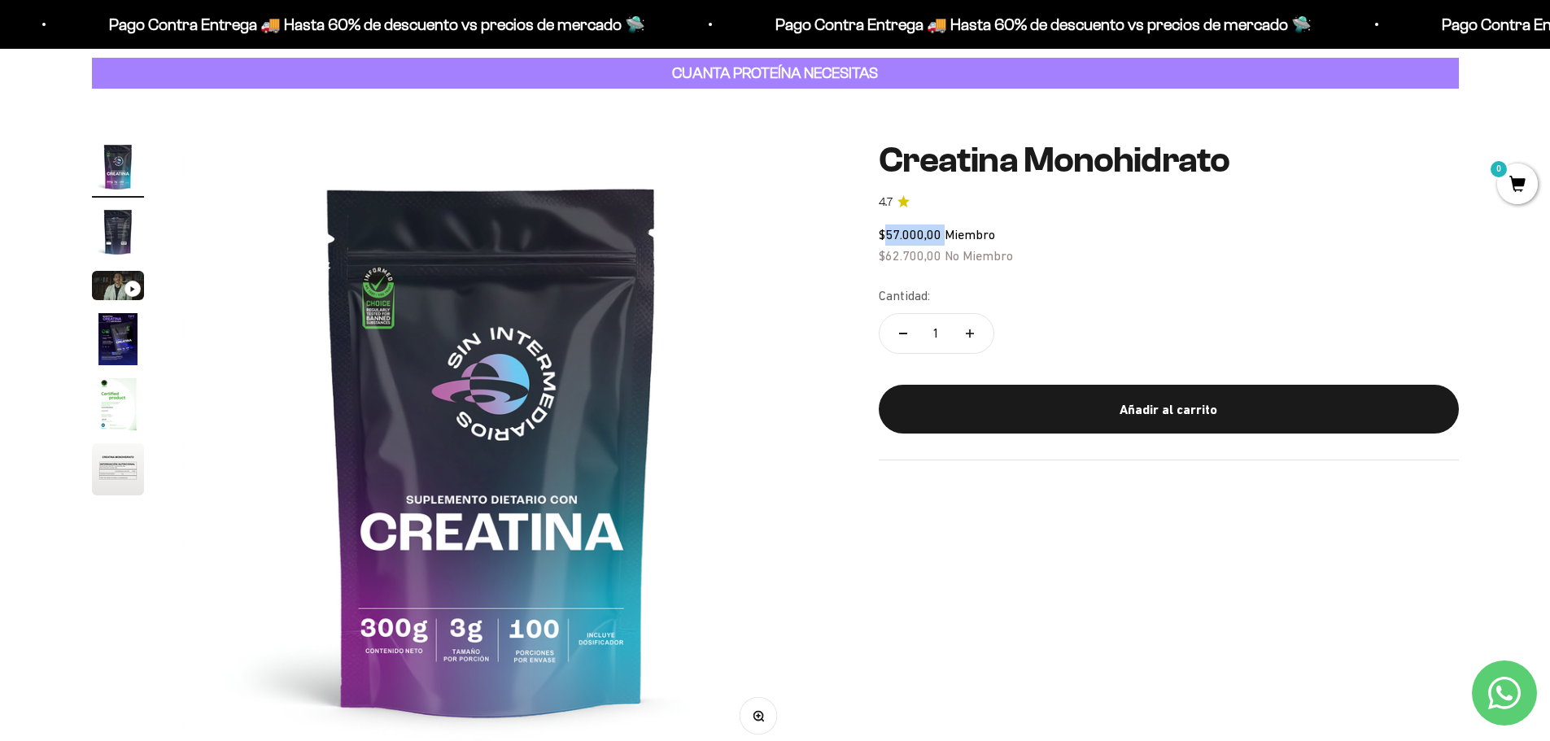
drag, startPoint x: 884, startPoint y: 236, endPoint x: 946, endPoint y: 237, distance: 61.9
click at [946, 237] on span "$57.000,00 Miembro" at bounding box center [937, 234] width 116 height 15
click at [940, 234] on span "$57.000,00" at bounding box center [910, 234] width 63 height 15
click at [1509, 190] on span "3" at bounding box center [1517, 184] width 41 height 41
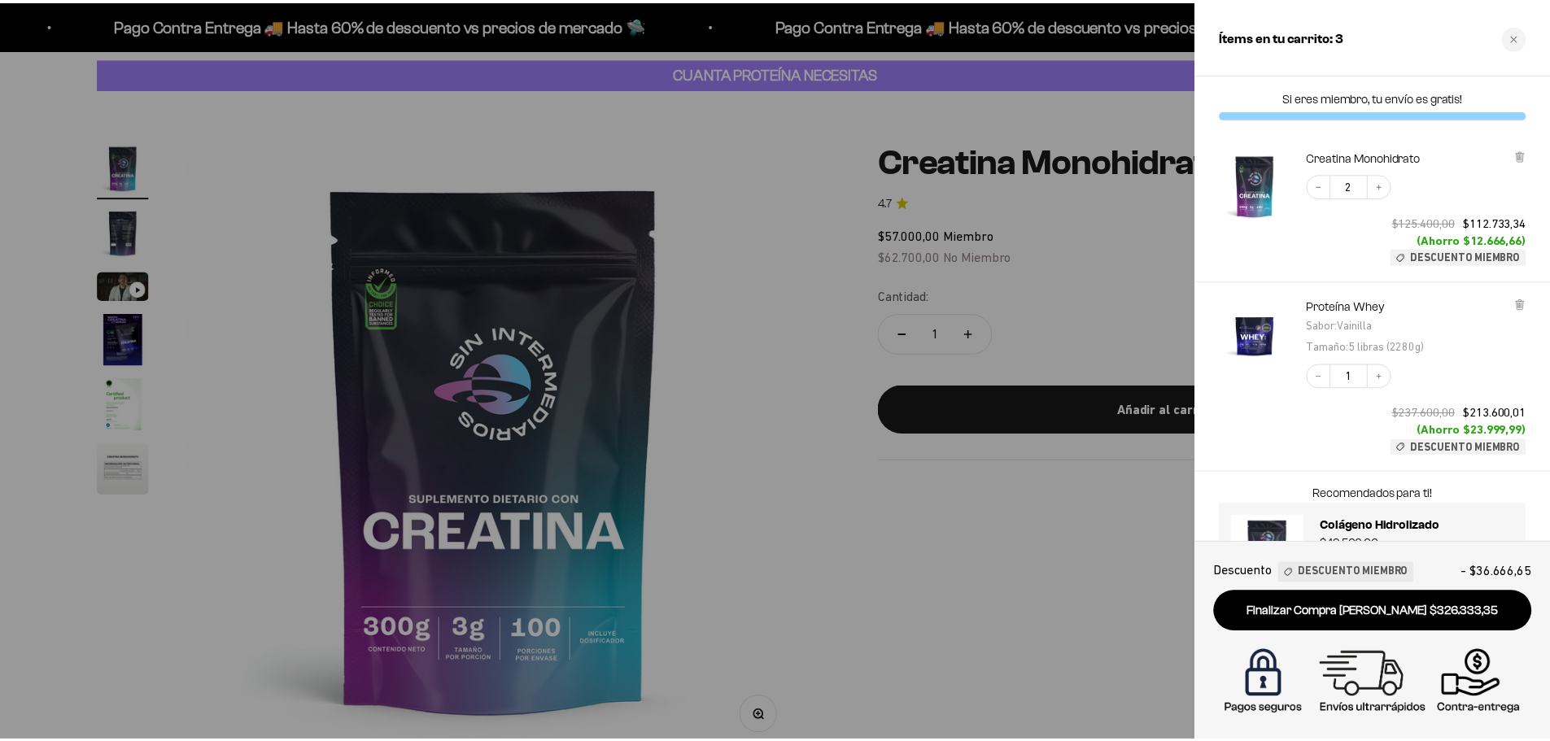
scroll to position [72, 0]
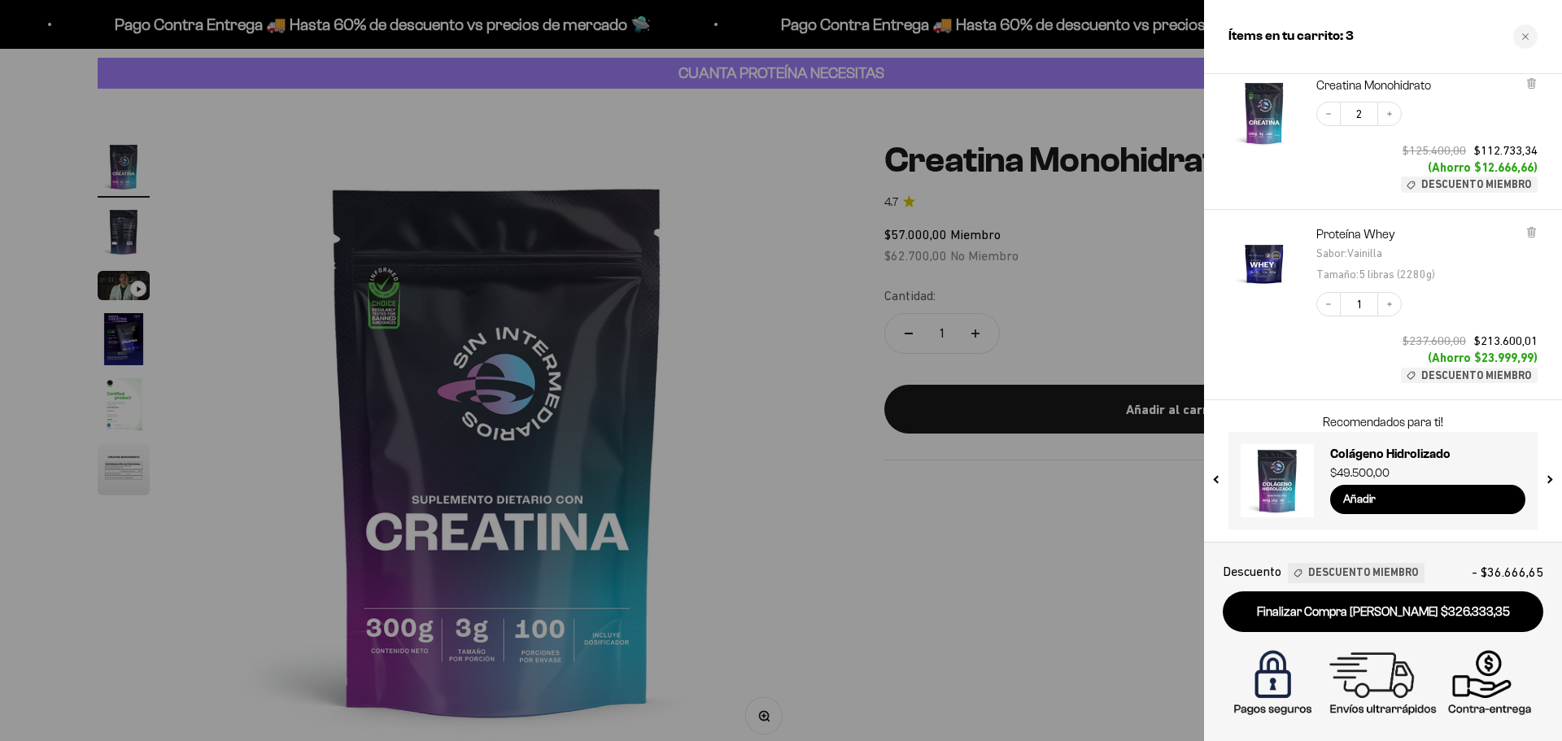
click at [831, 278] on div at bounding box center [781, 370] width 1562 height 741
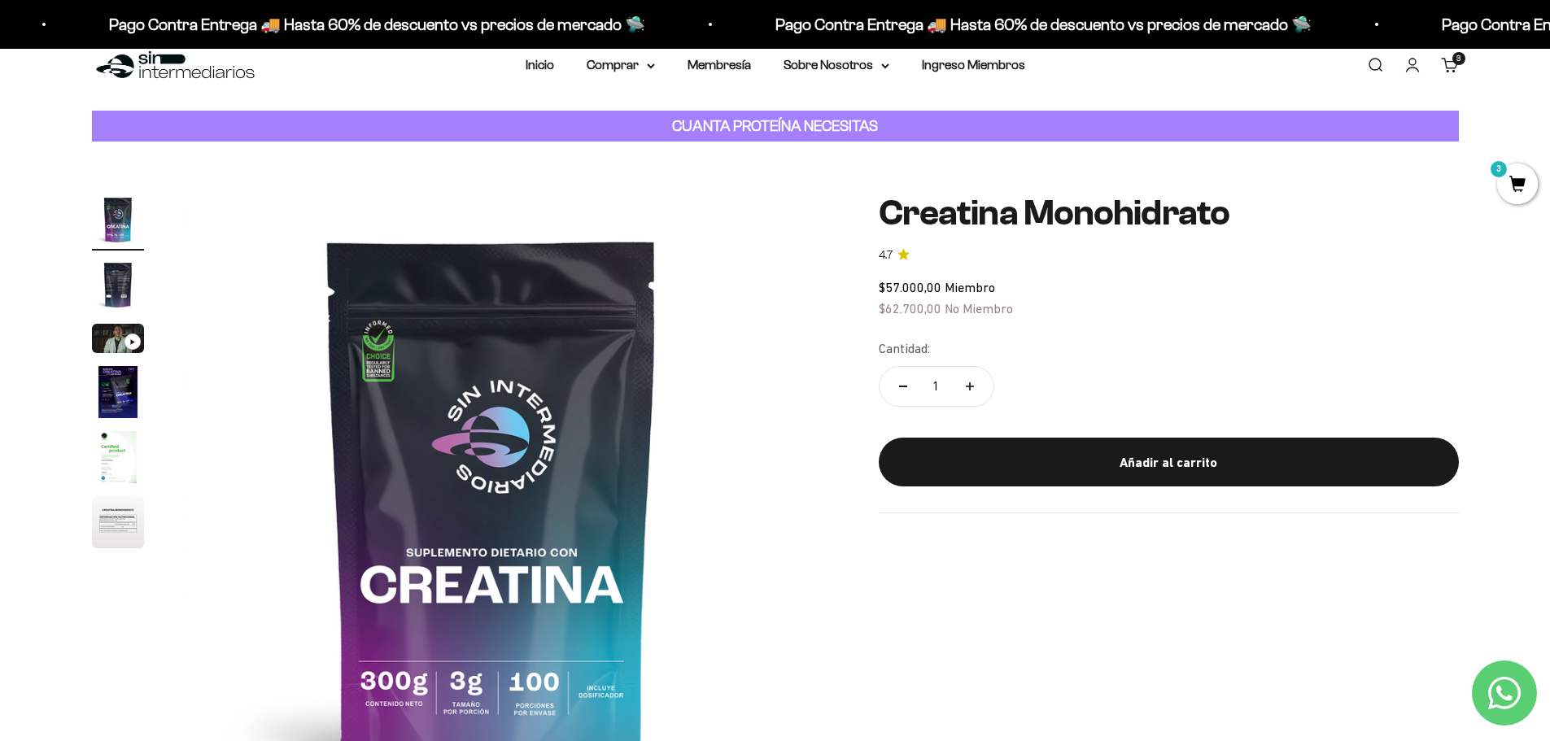
scroll to position [0, 0]
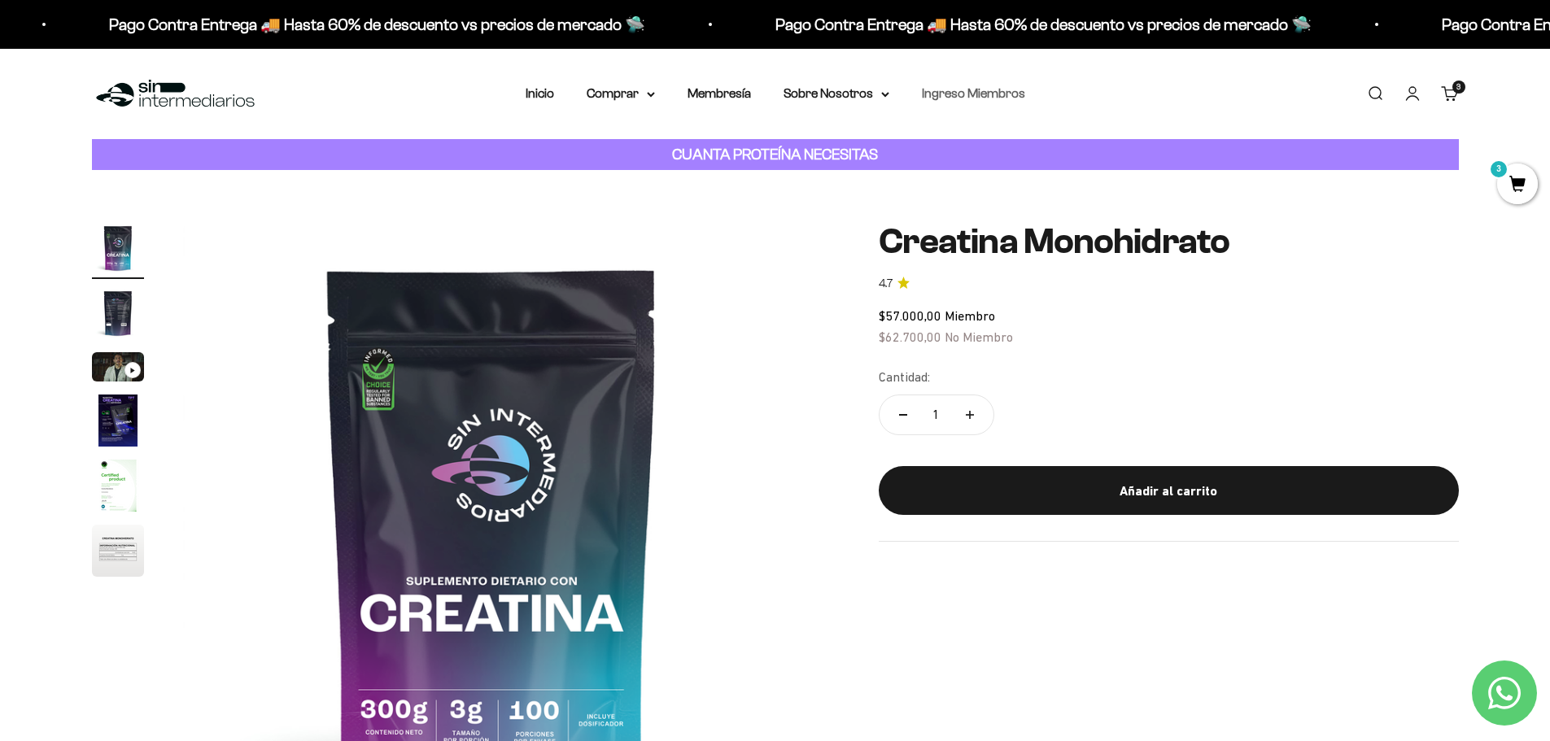
click at [977, 95] on link "Ingreso Miembros" at bounding box center [973, 93] width 103 height 14
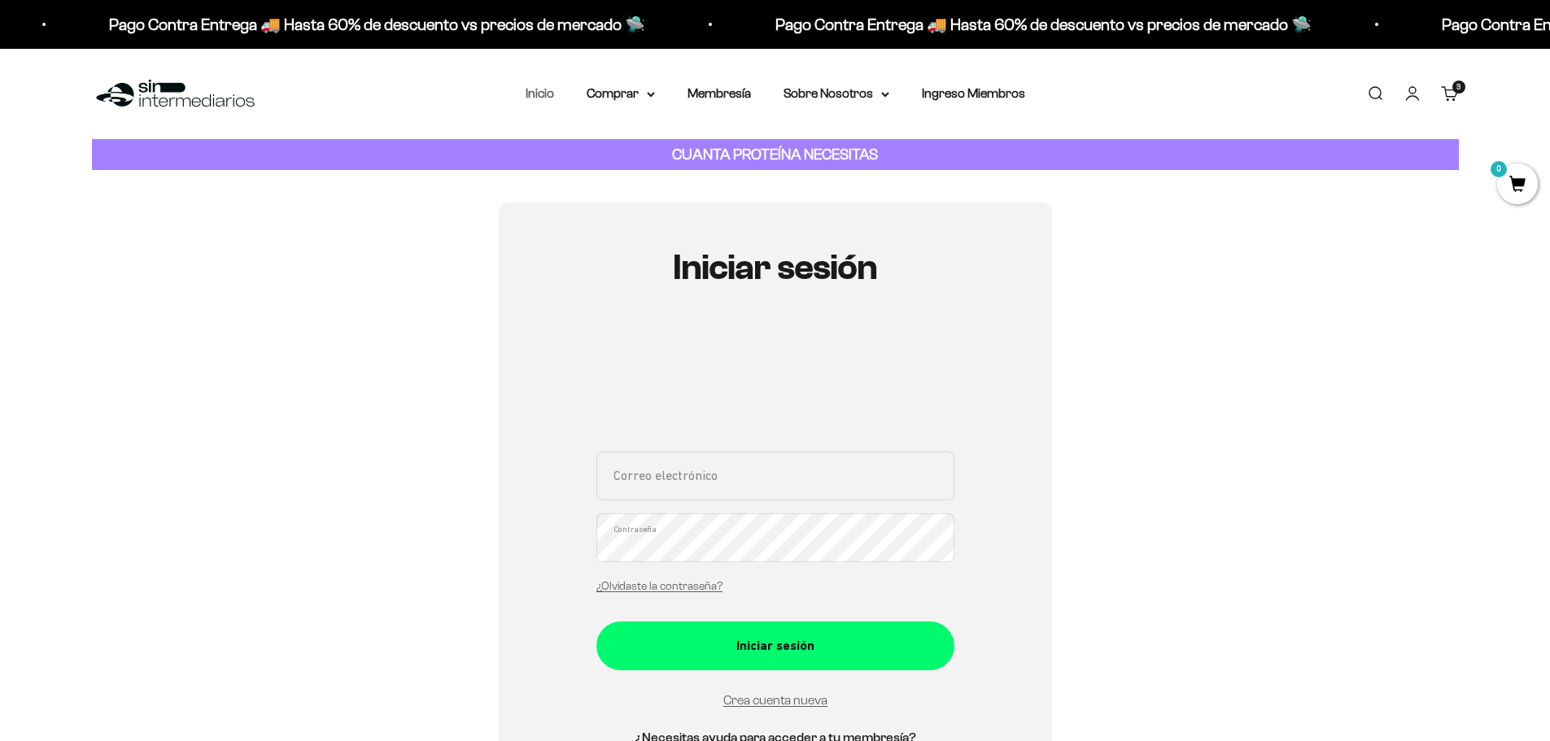
type input "[EMAIL_ADDRESS][DOMAIN_NAME]"
click at [539, 90] on link "Inicio" at bounding box center [540, 93] width 28 height 14
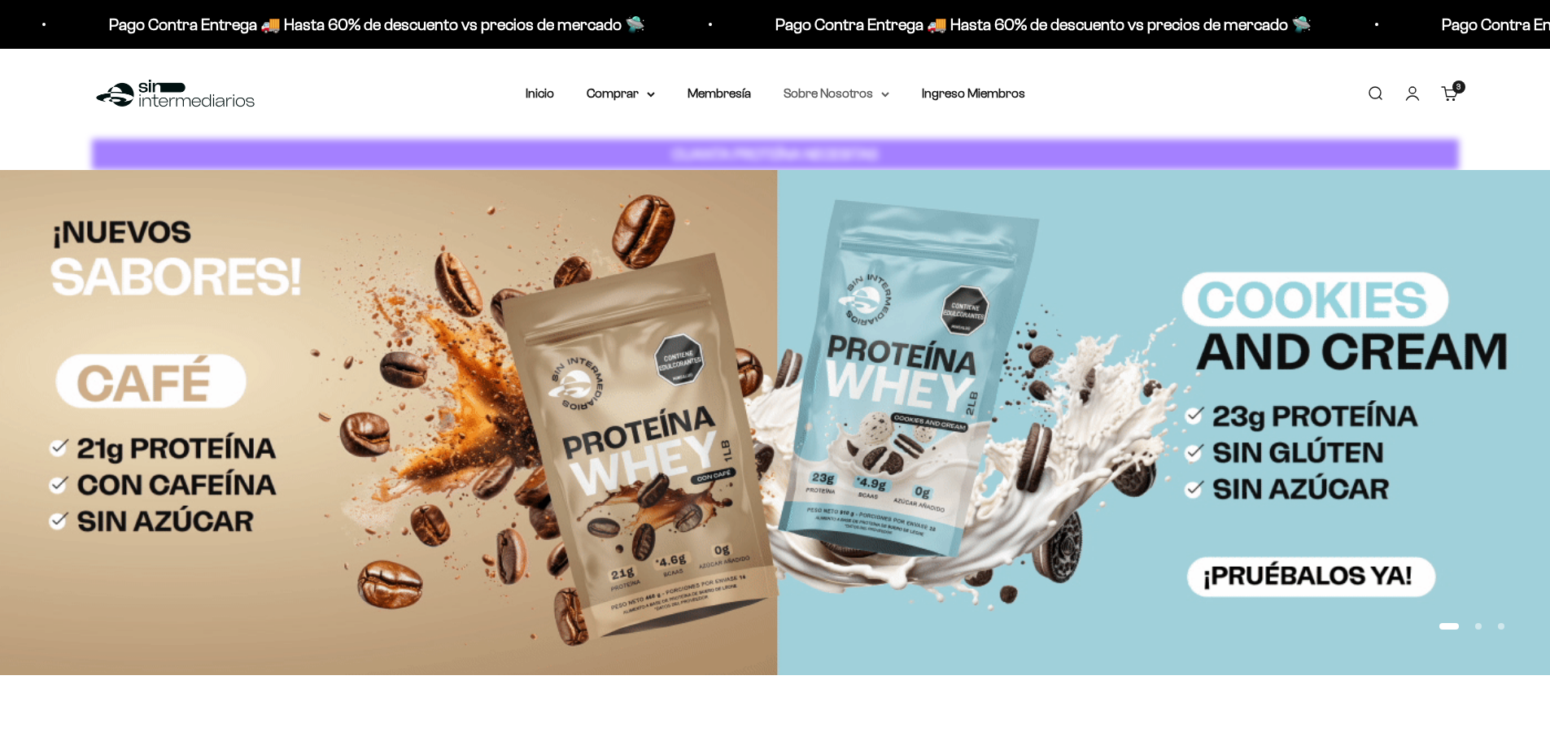
click at [826, 89] on summary "Sobre Nosotros" at bounding box center [837, 93] width 106 height 21
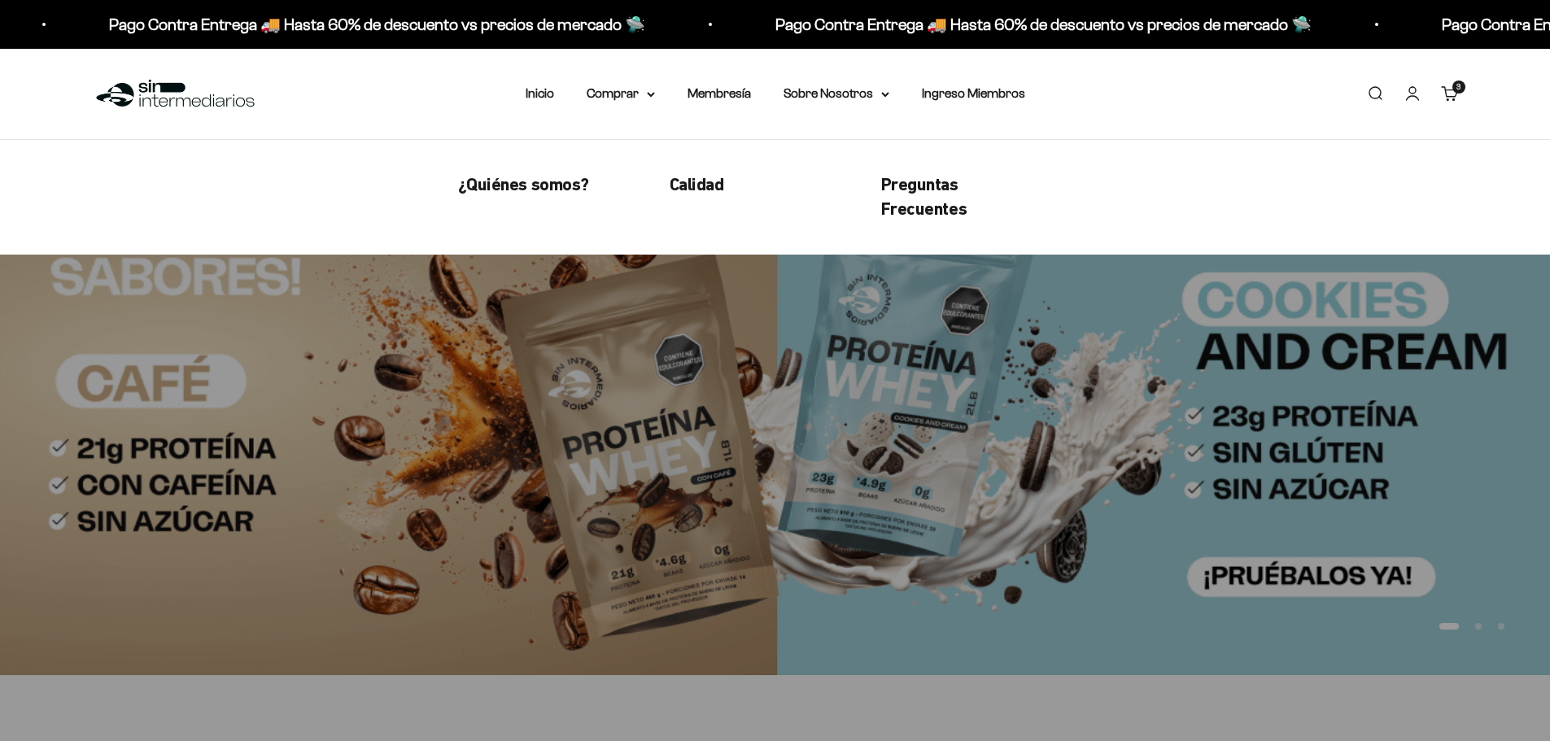
click at [410, 95] on div "Menú Buscar Inicio Comprar Proteínas Ver Todos Whey Iso Vegan Pancakes Pre-Entr…" at bounding box center [775, 94] width 1550 height 90
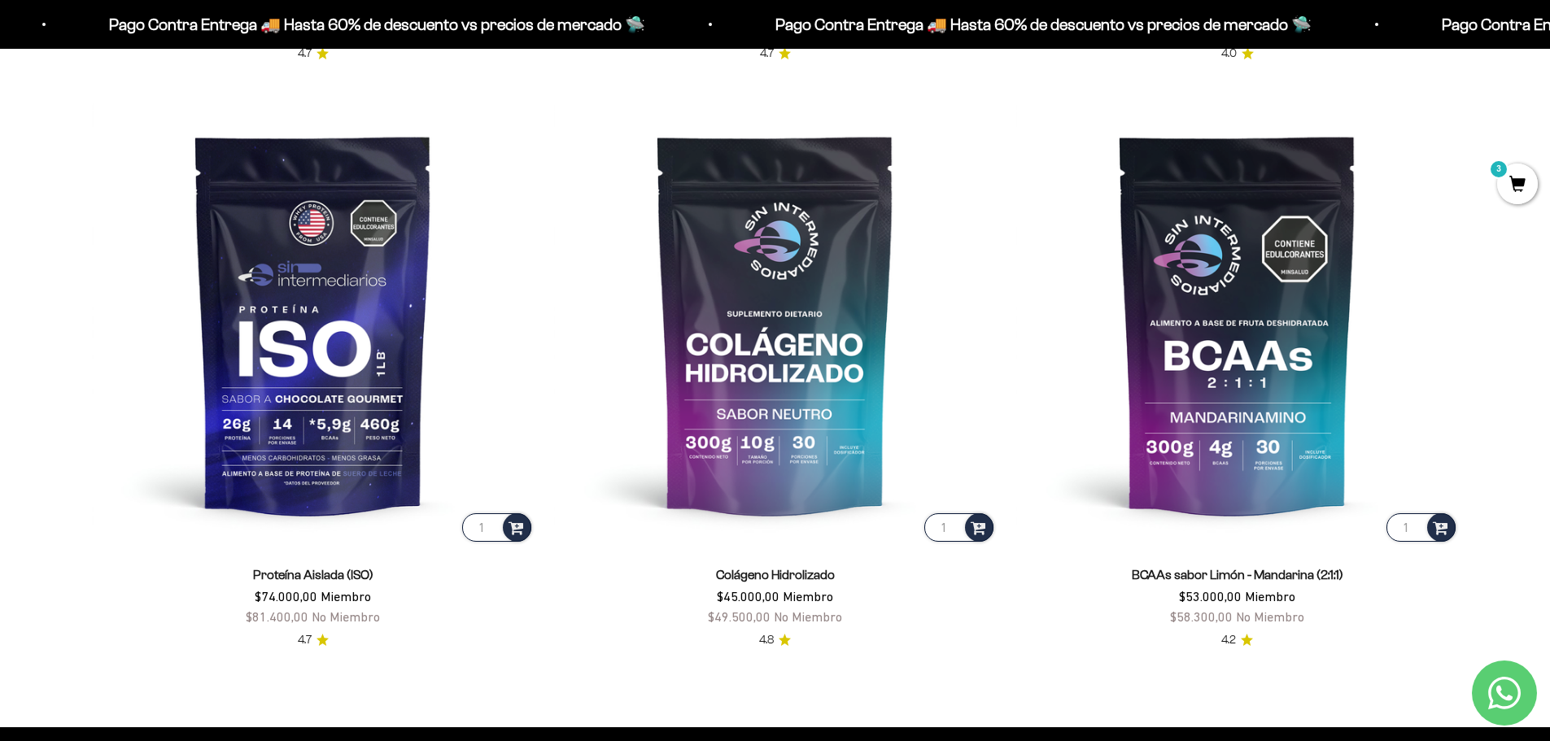
scroll to position [1383, 0]
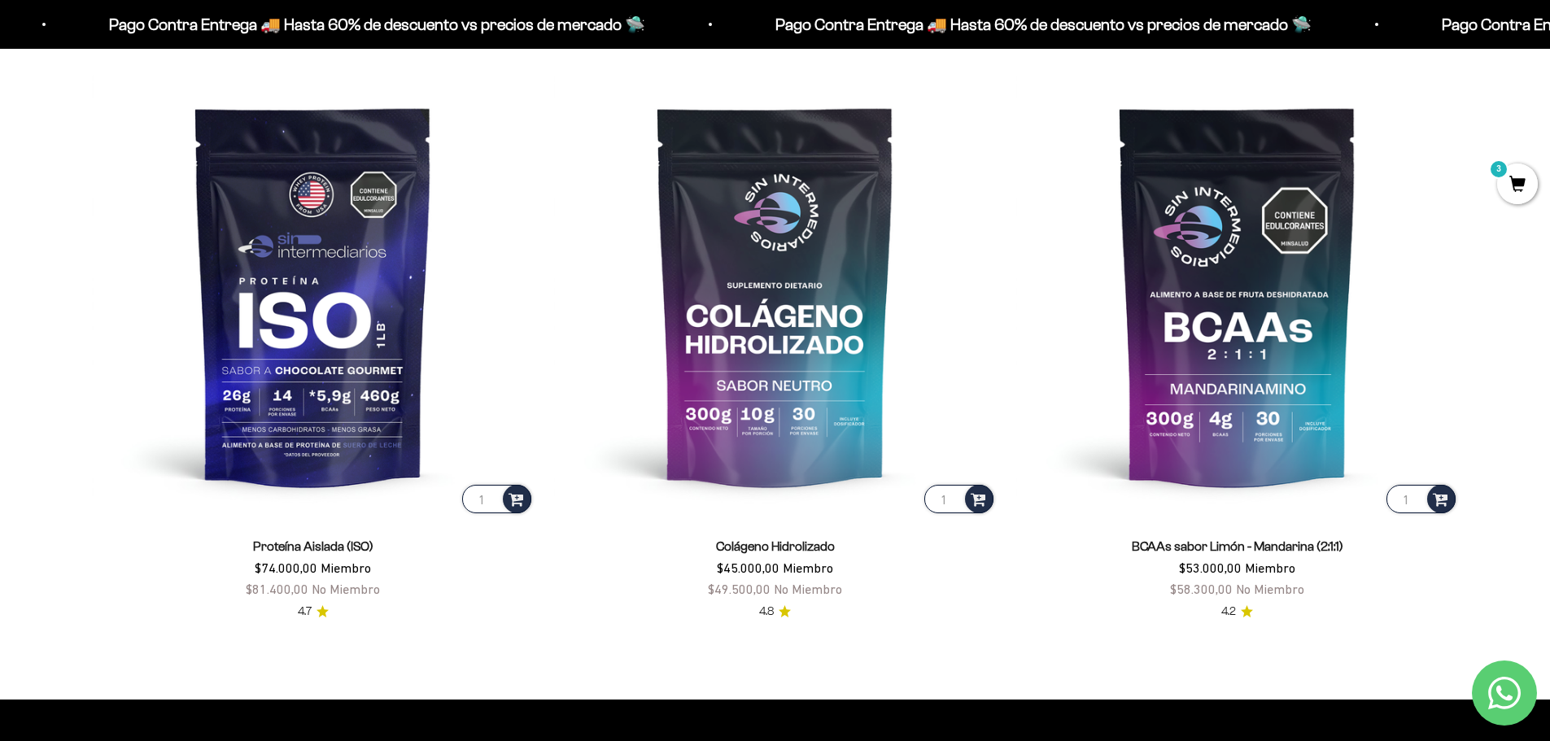
click at [1522, 182] on span "3" at bounding box center [1517, 184] width 41 height 41
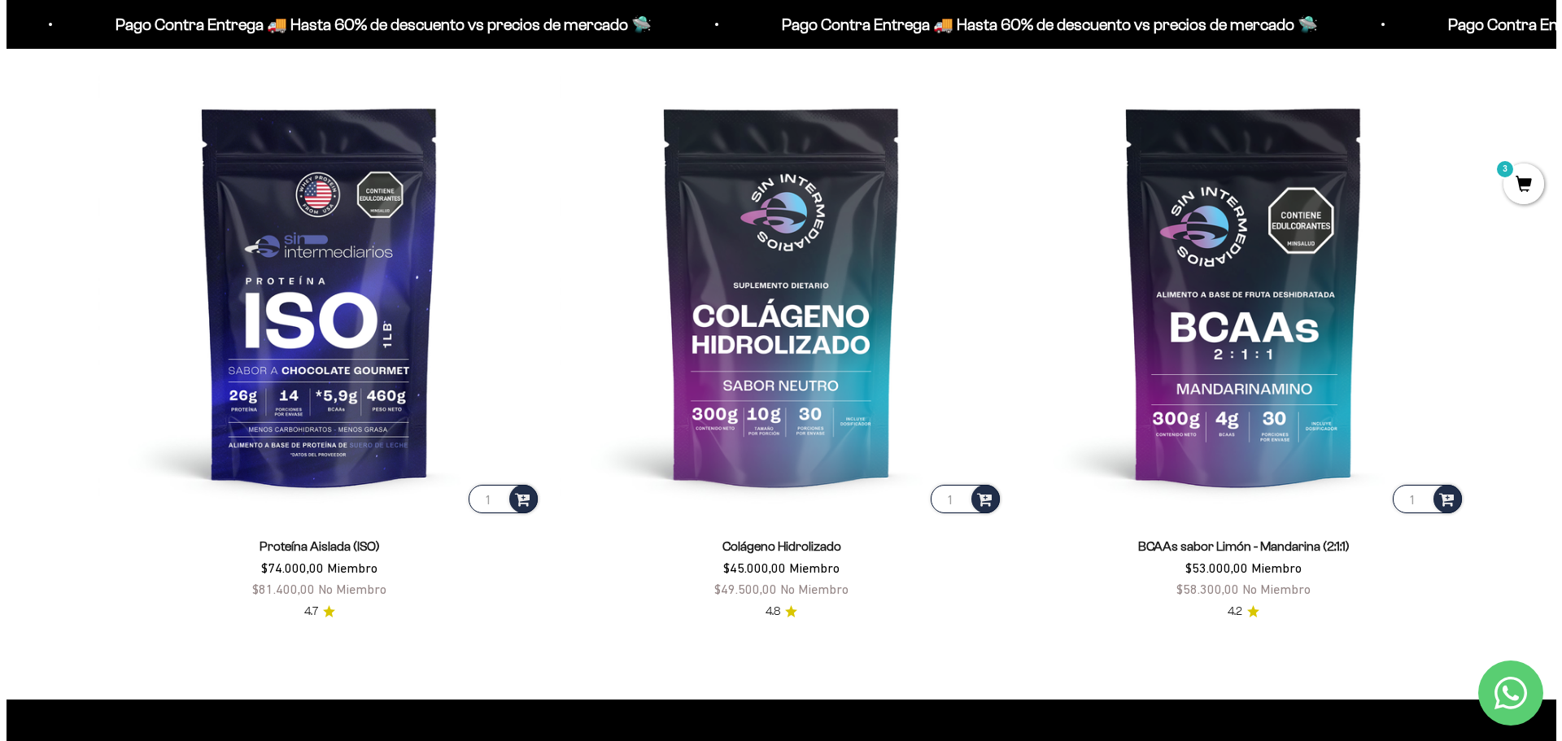
scroll to position [1387, 0]
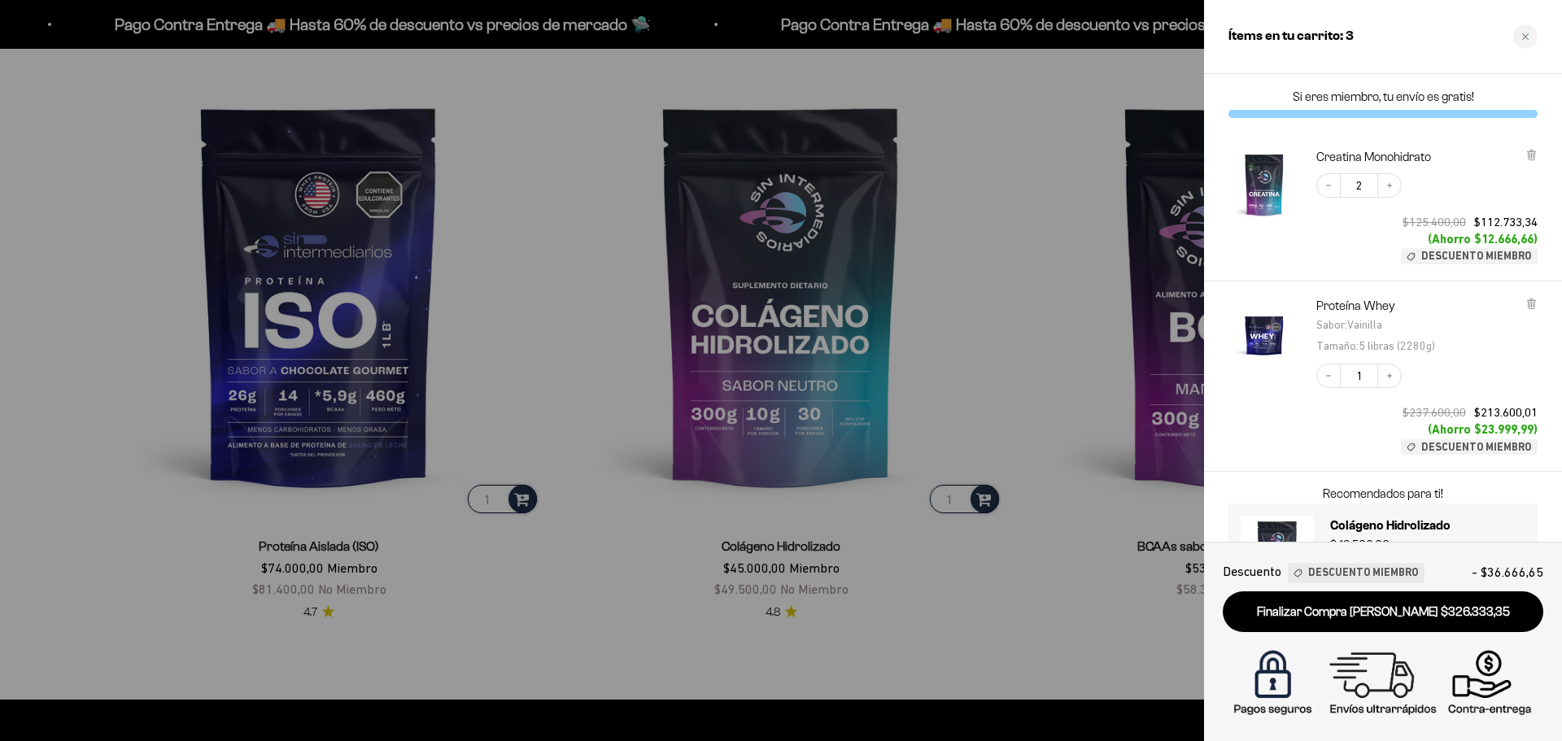
click at [1361, 678] on img at bounding box center [1383, 684] width 312 height 78
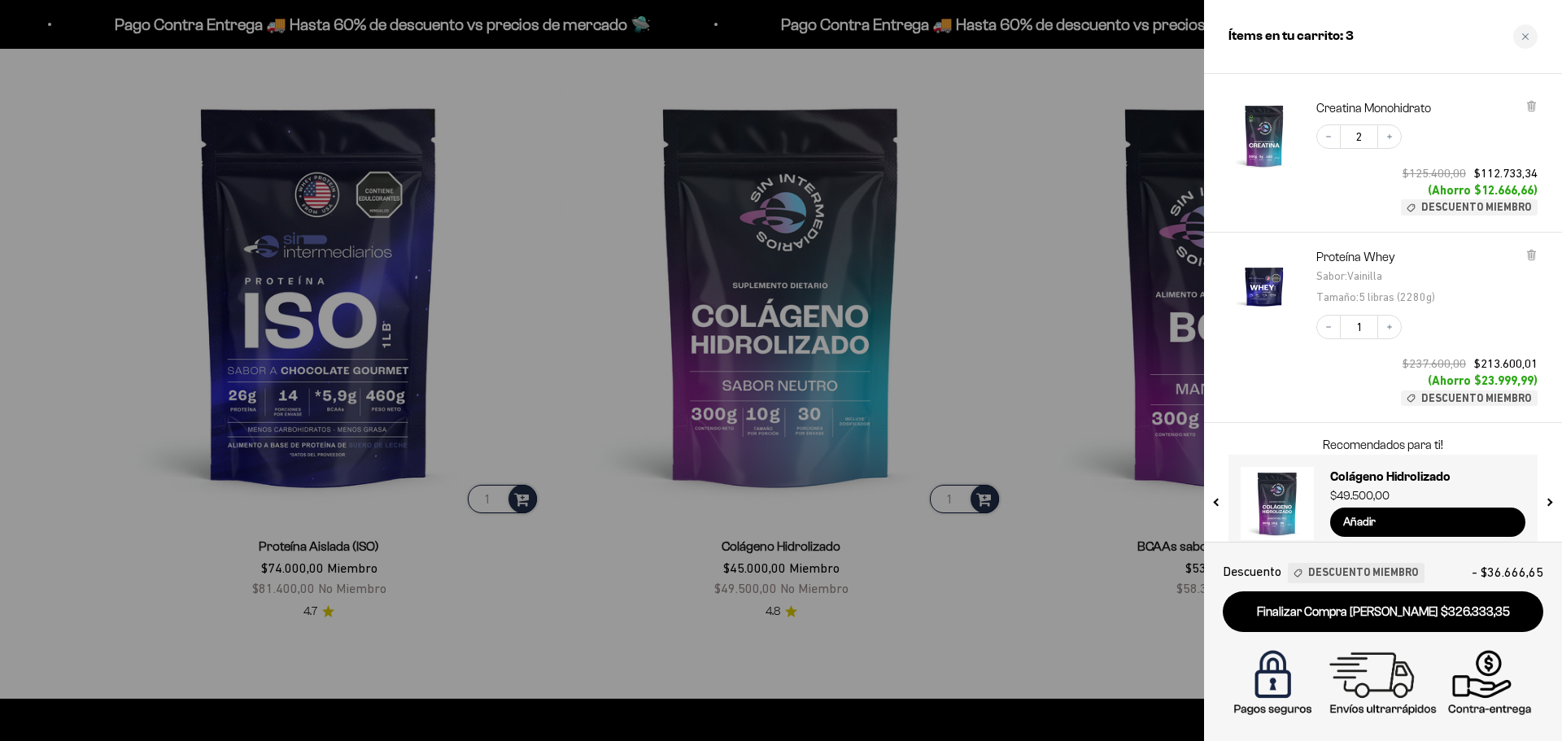
scroll to position [72, 0]
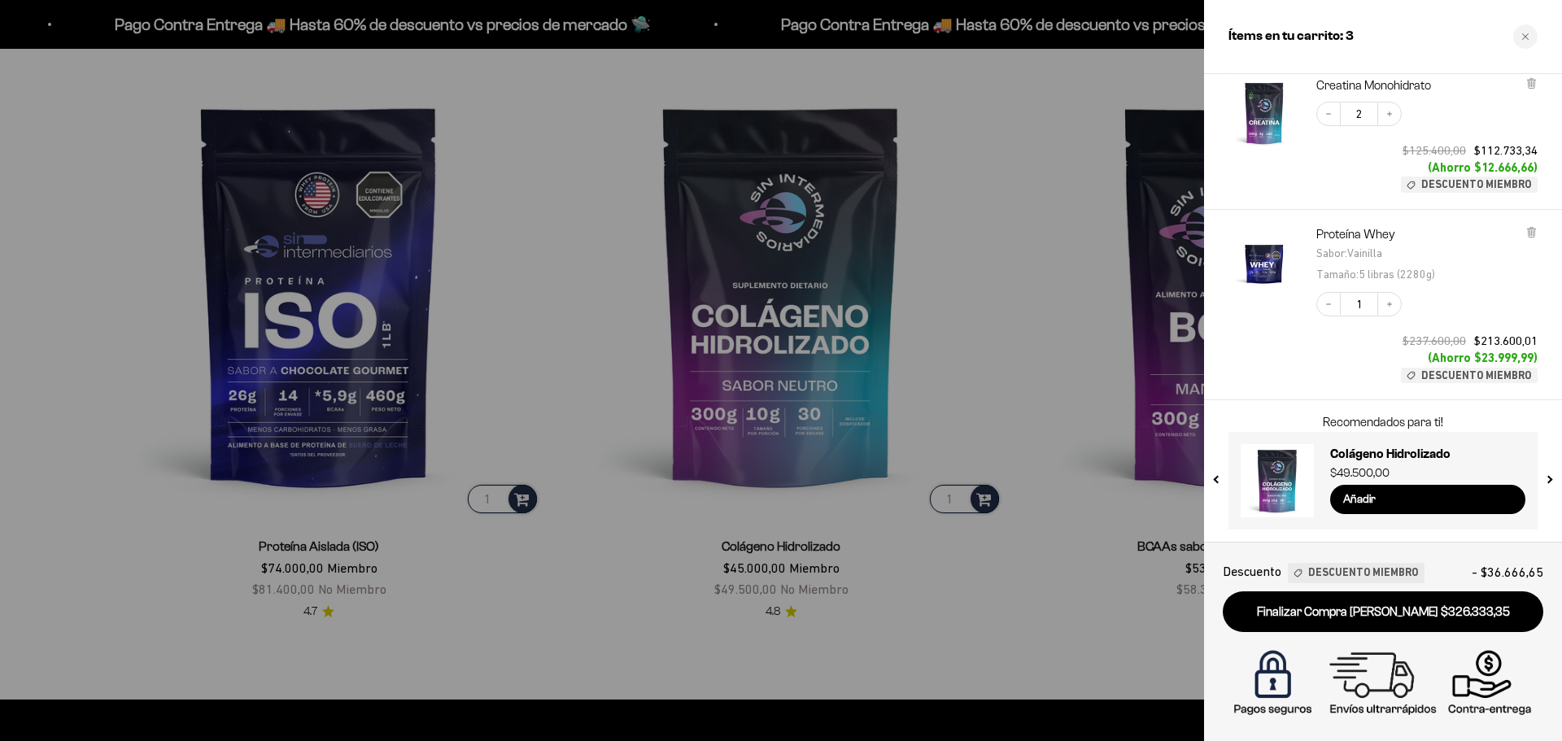
click at [1373, 677] on img at bounding box center [1383, 684] width 312 height 78
click at [1026, 325] on div at bounding box center [781, 370] width 1562 height 741
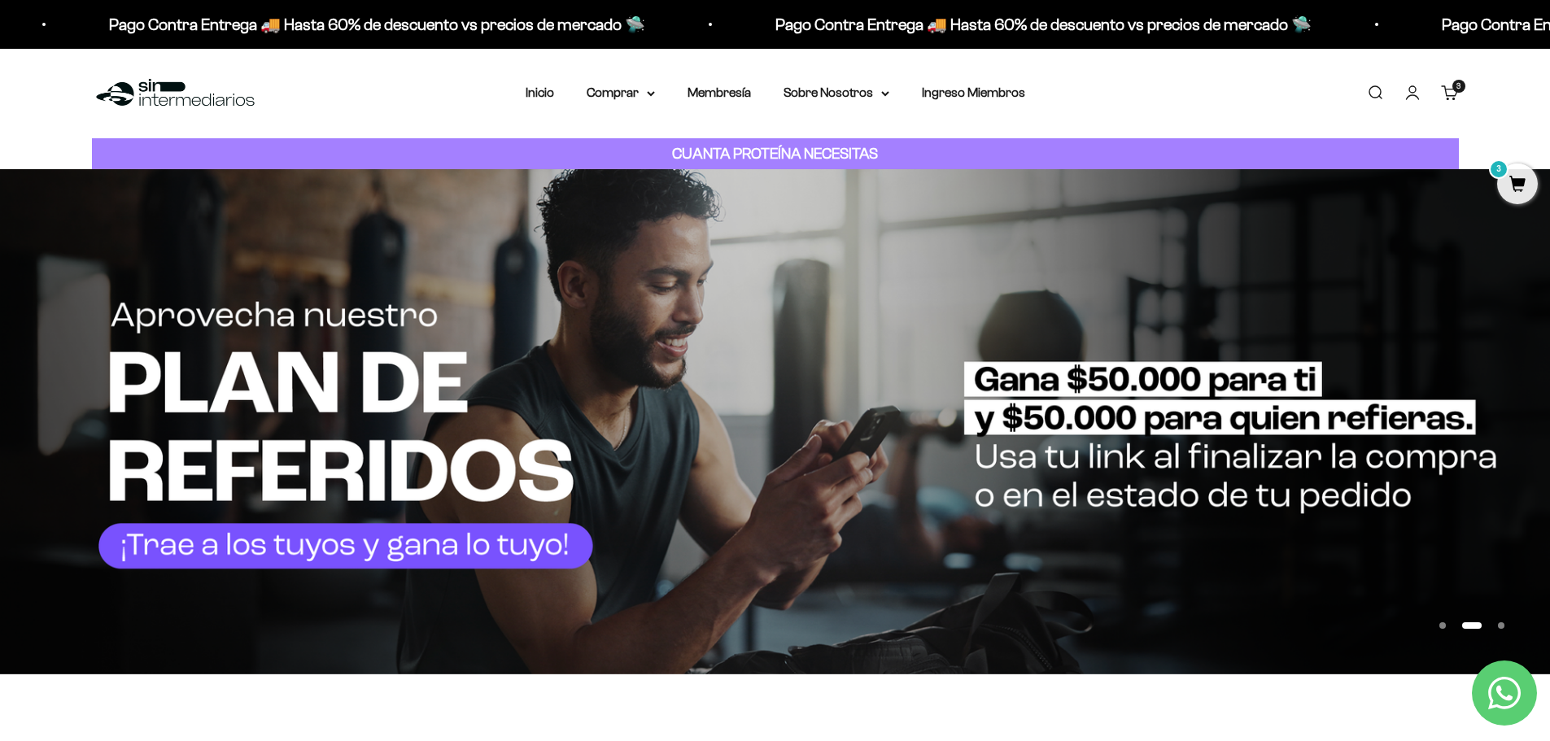
scroll to position [0, 0]
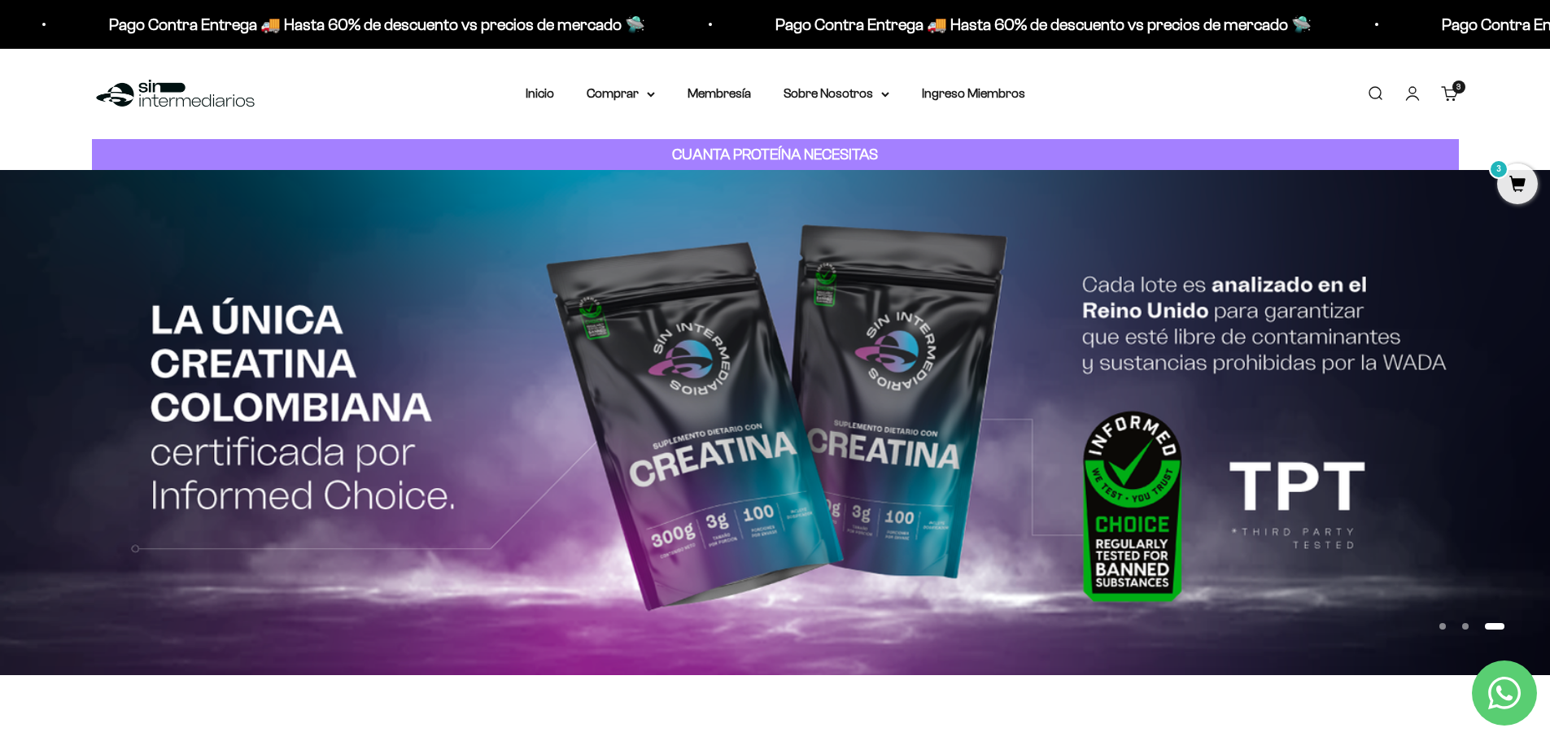
click at [1418, 89] on link "Cuenta" at bounding box center [1413, 94] width 18 height 18
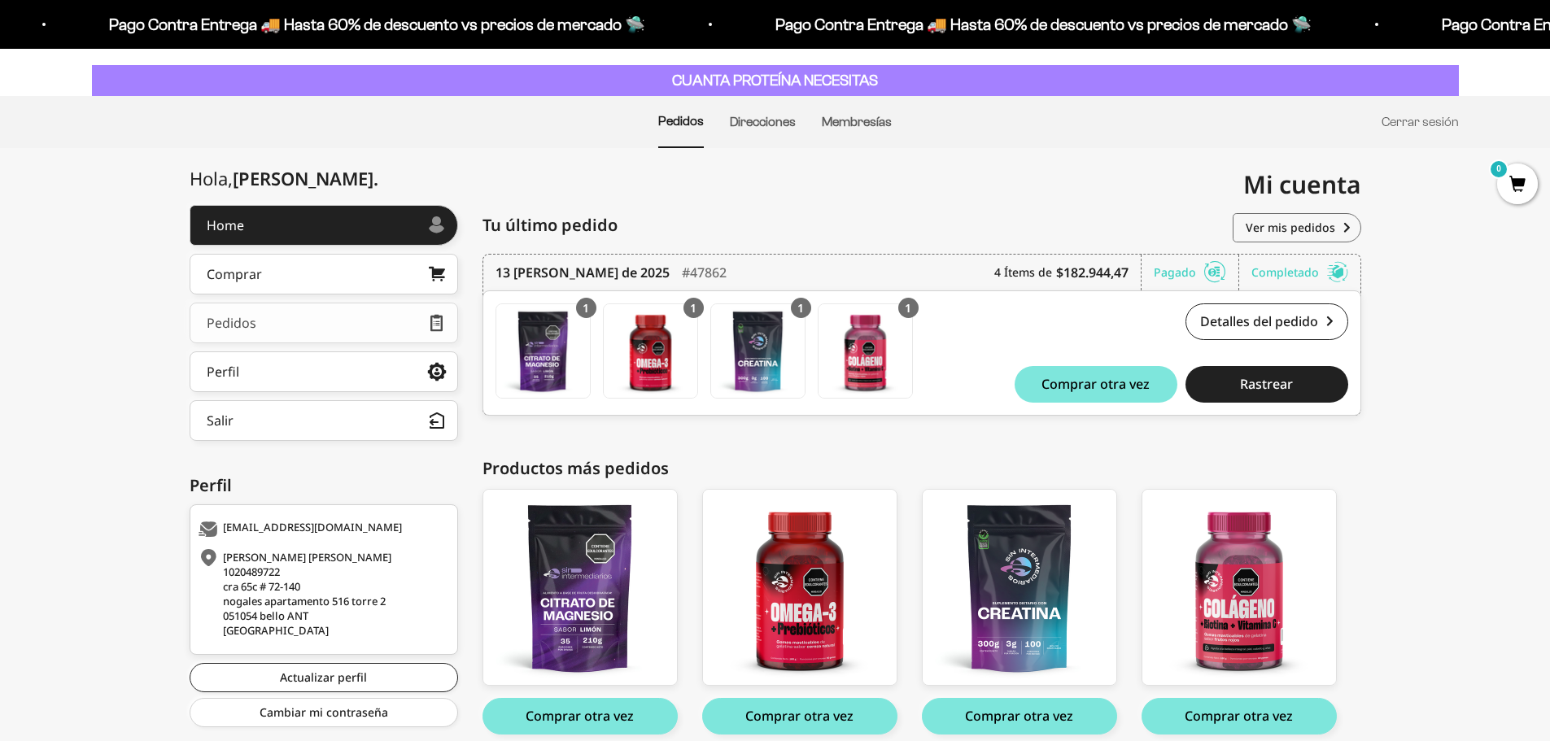
scroll to position [63, 0]
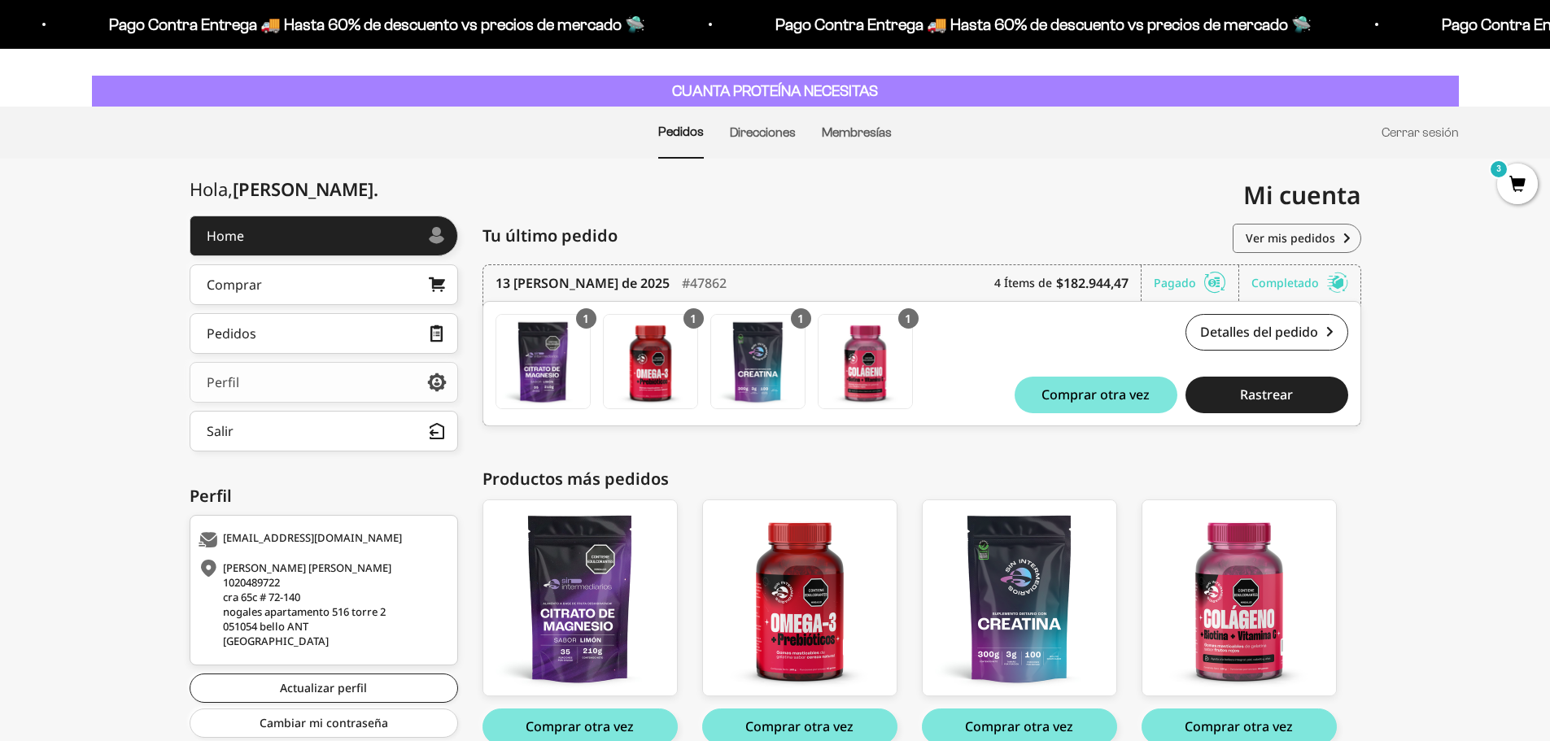
click at [282, 387] on link "Perfil" at bounding box center [324, 382] width 269 height 41
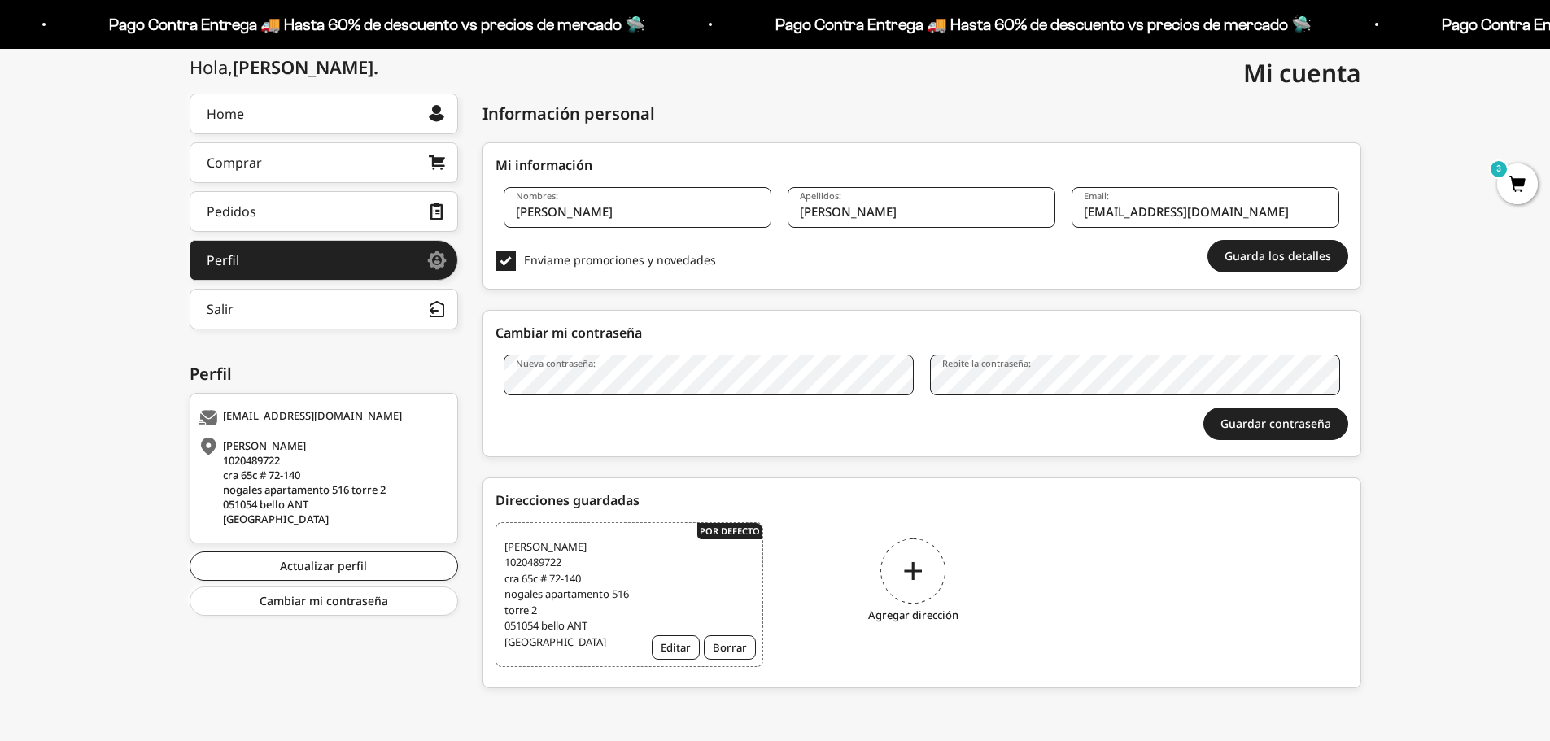
scroll to position [202, 0]
click at [914, 556] on div "Agregar dirección" at bounding box center [914, 583] width 268 height 122
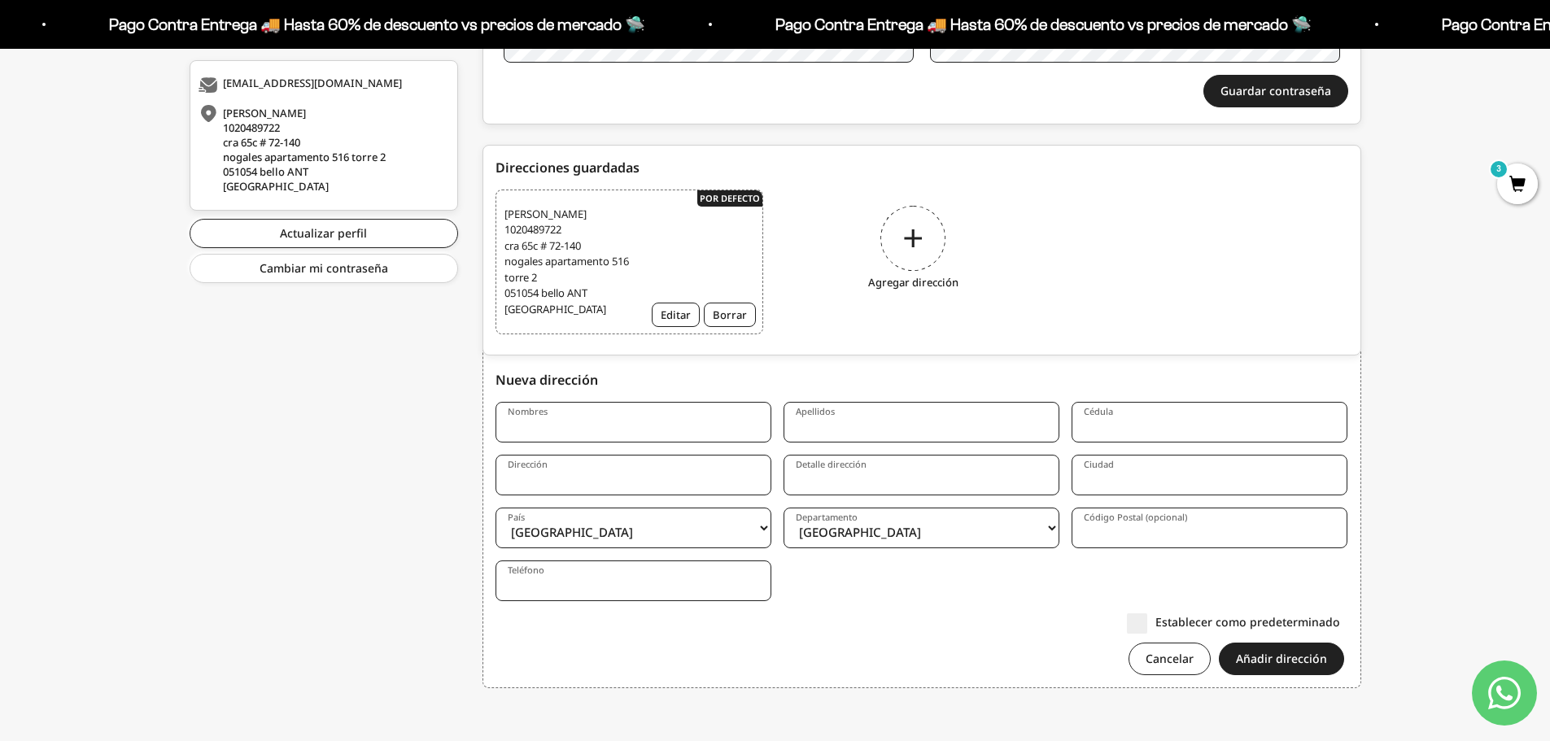
scroll to position [535, 0]
click at [567, 413] on input "Nombres" at bounding box center [634, 422] width 276 height 41
click at [828, 428] on input "Apellidos" at bounding box center [922, 422] width 276 height 41
click at [595, 430] on input "Cesar Home" at bounding box center [634, 422] width 276 height 41
type input "Cesar 1"
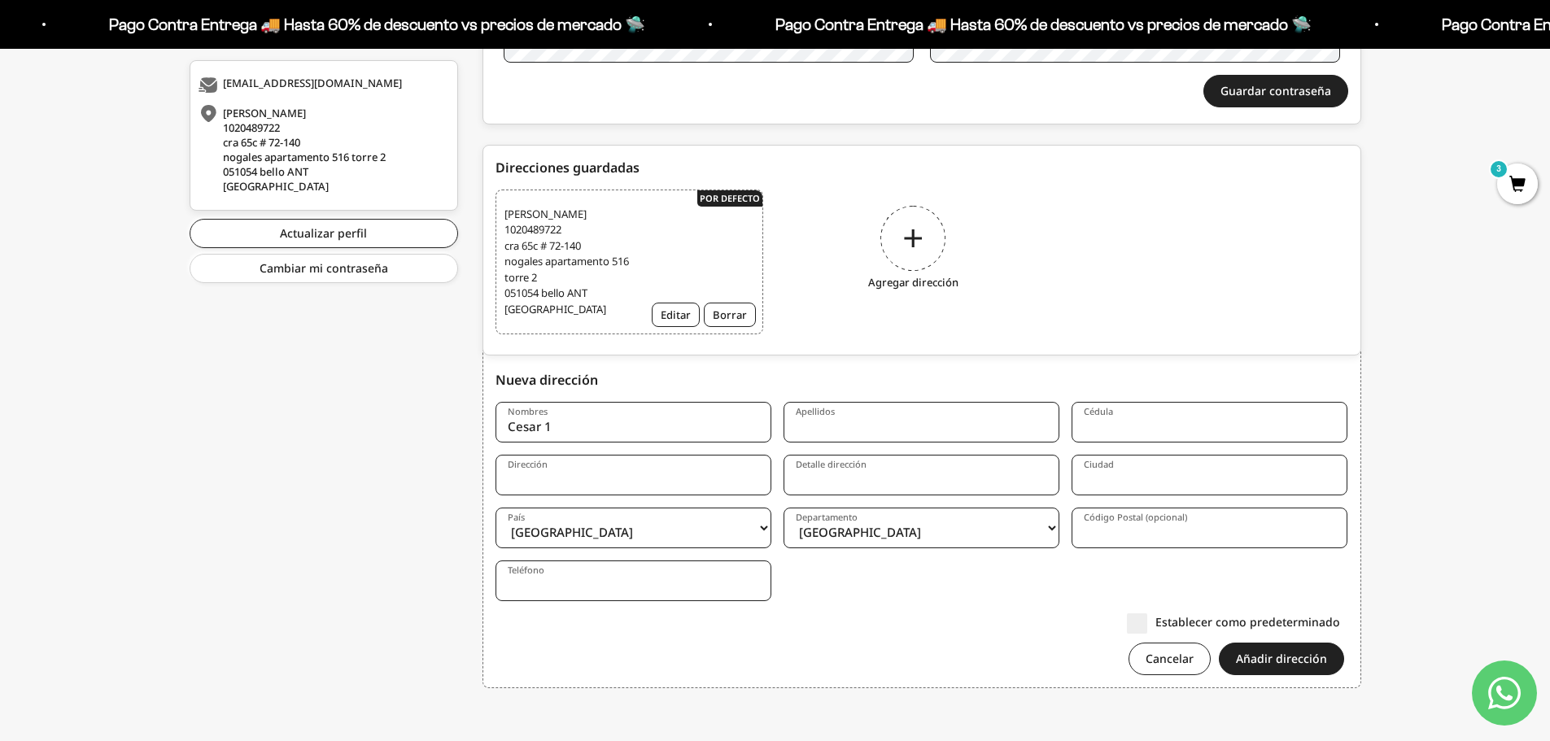
click at [837, 437] on input "Apellidos" at bounding box center [922, 422] width 276 height 41
drag, startPoint x: 654, startPoint y: 432, endPoint x: 440, endPoint y: 435, distance: 214.0
click at [440, 435] on div "Hola, Angie . Home Comprar Pedidos Perfil Información personal Direcciones guar…" at bounding box center [776, 231] width 1172 height 941
click at [571, 424] on input "Nombres" at bounding box center [634, 422] width 276 height 41
type input "Cesar"
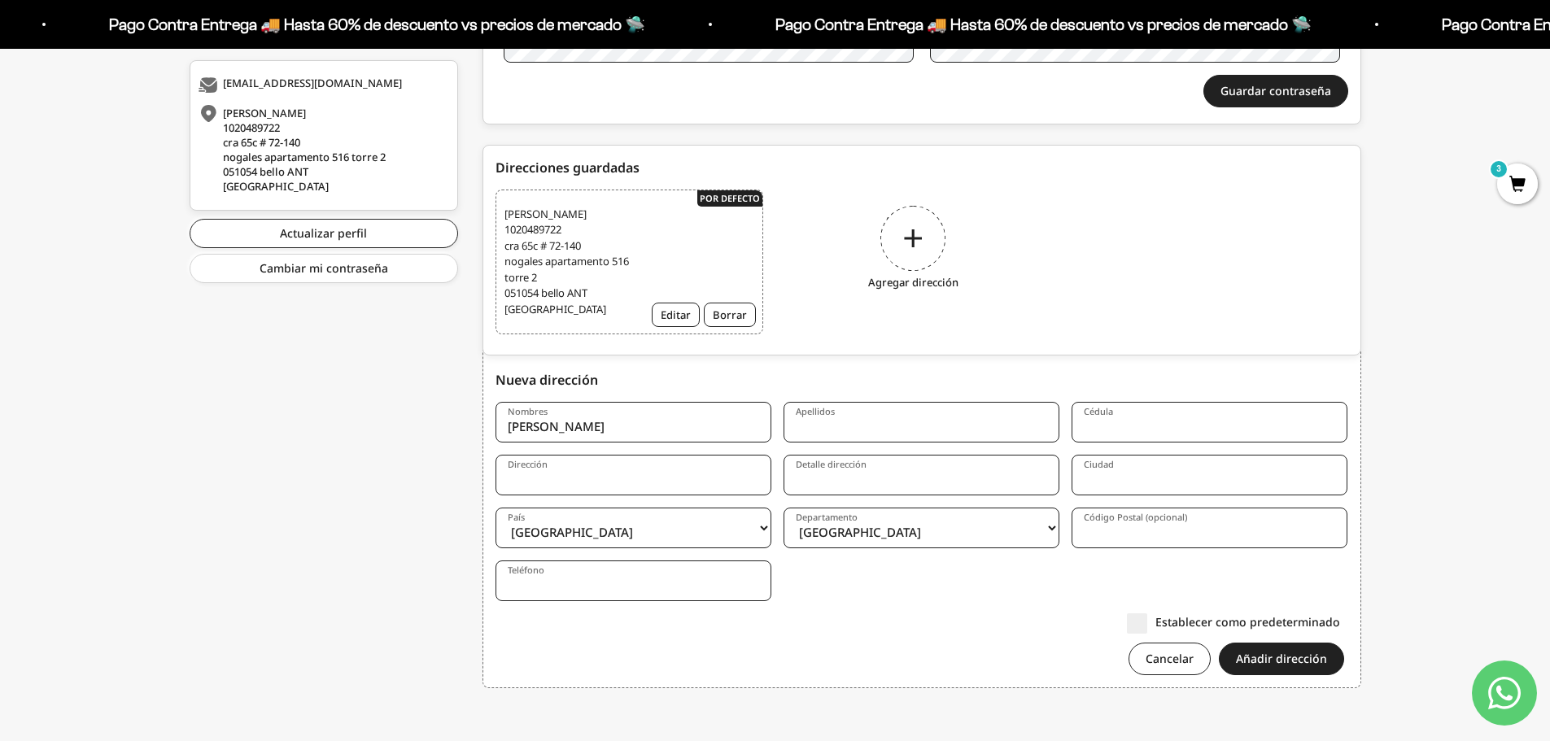
type input "Guiot"
type input "Calle 6c Sur #84C-45"
type input "Medellín"
select select "Antioquia"
type input "050023"
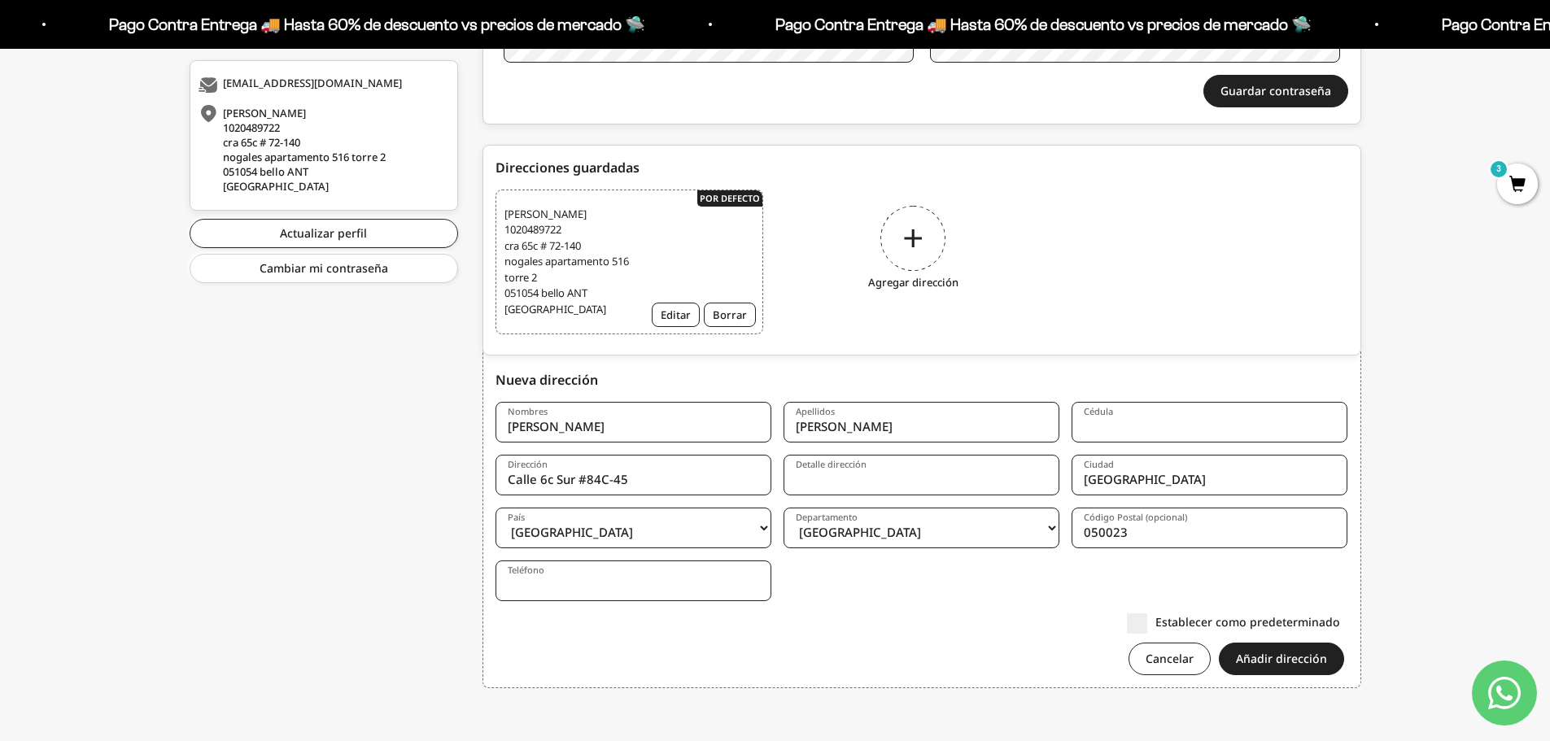
type input "3044686470"
click at [1141, 427] on input "Cédula" at bounding box center [1210, 422] width 276 height 41
type input "1128456496"
click at [874, 480] on input "Detalle dirección" at bounding box center [922, 475] width 276 height 41
click at [839, 487] on input "Detalle dirección" at bounding box center [922, 475] width 276 height 41
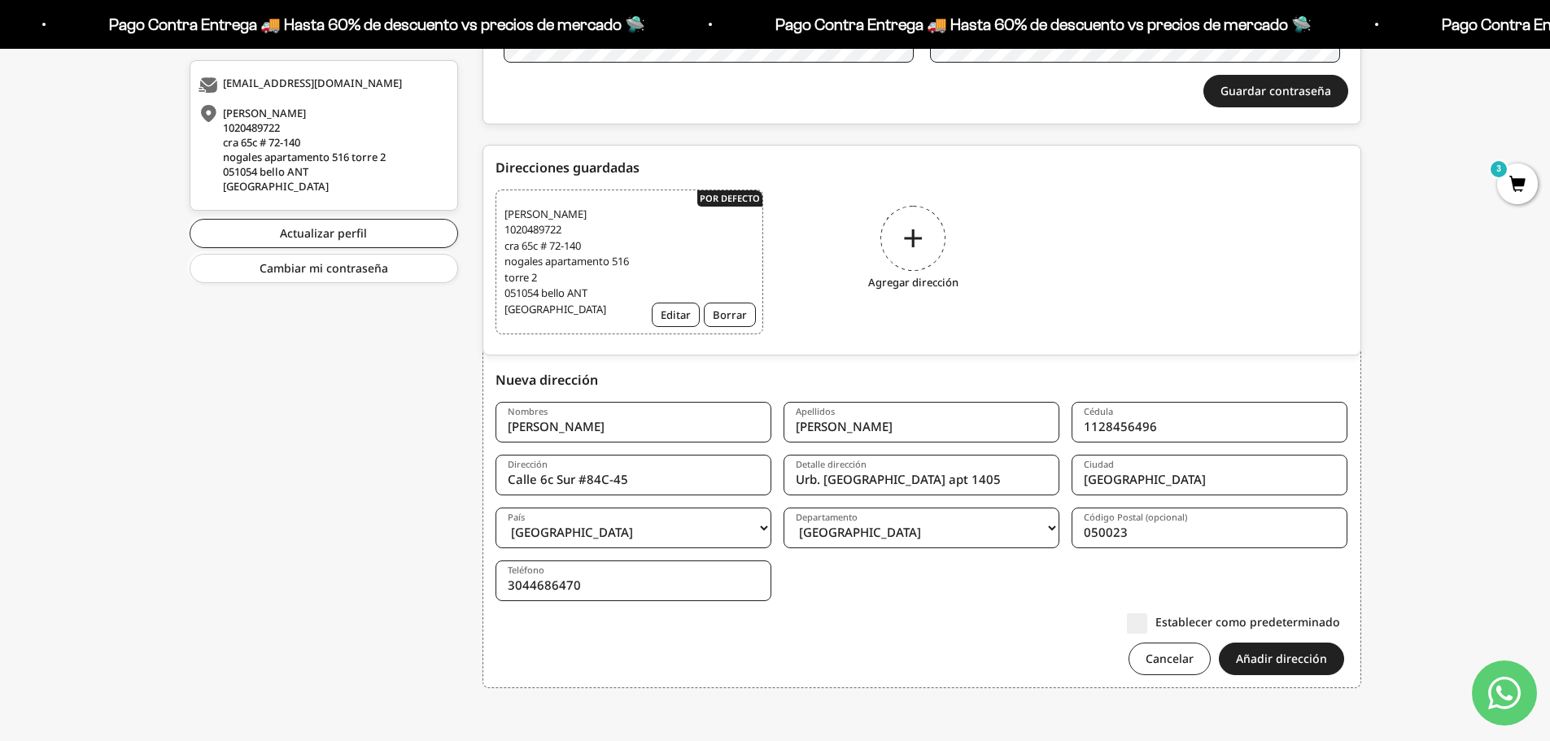
type input "Urb. [GEOGRAPHIC_DATA] apt 1405"
click at [1256, 660] on button "Añadir dirección" at bounding box center [1281, 659] width 125 height 33
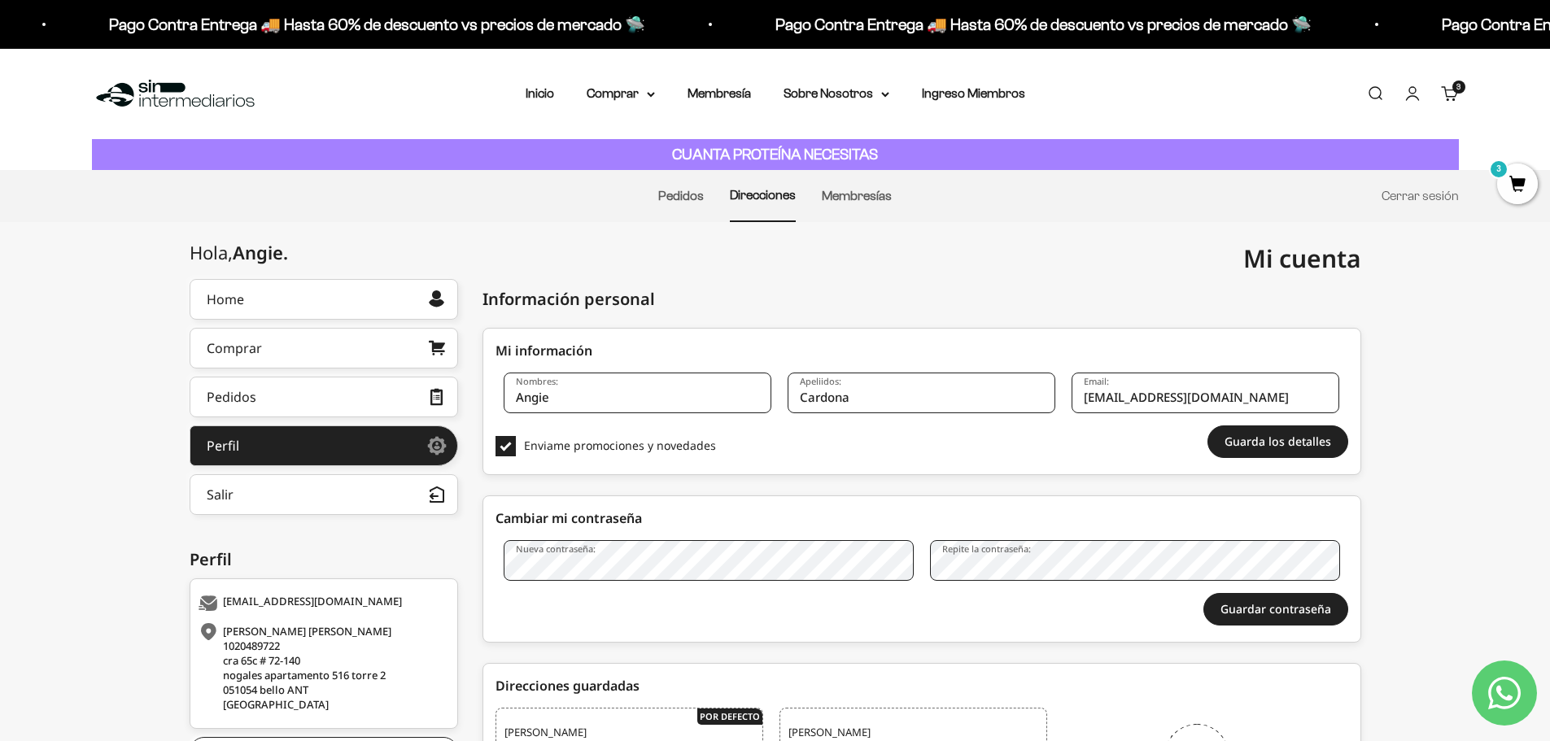
click at [1510, 186] on span "3" at bounding box center [1517, 184] width 41 height 41
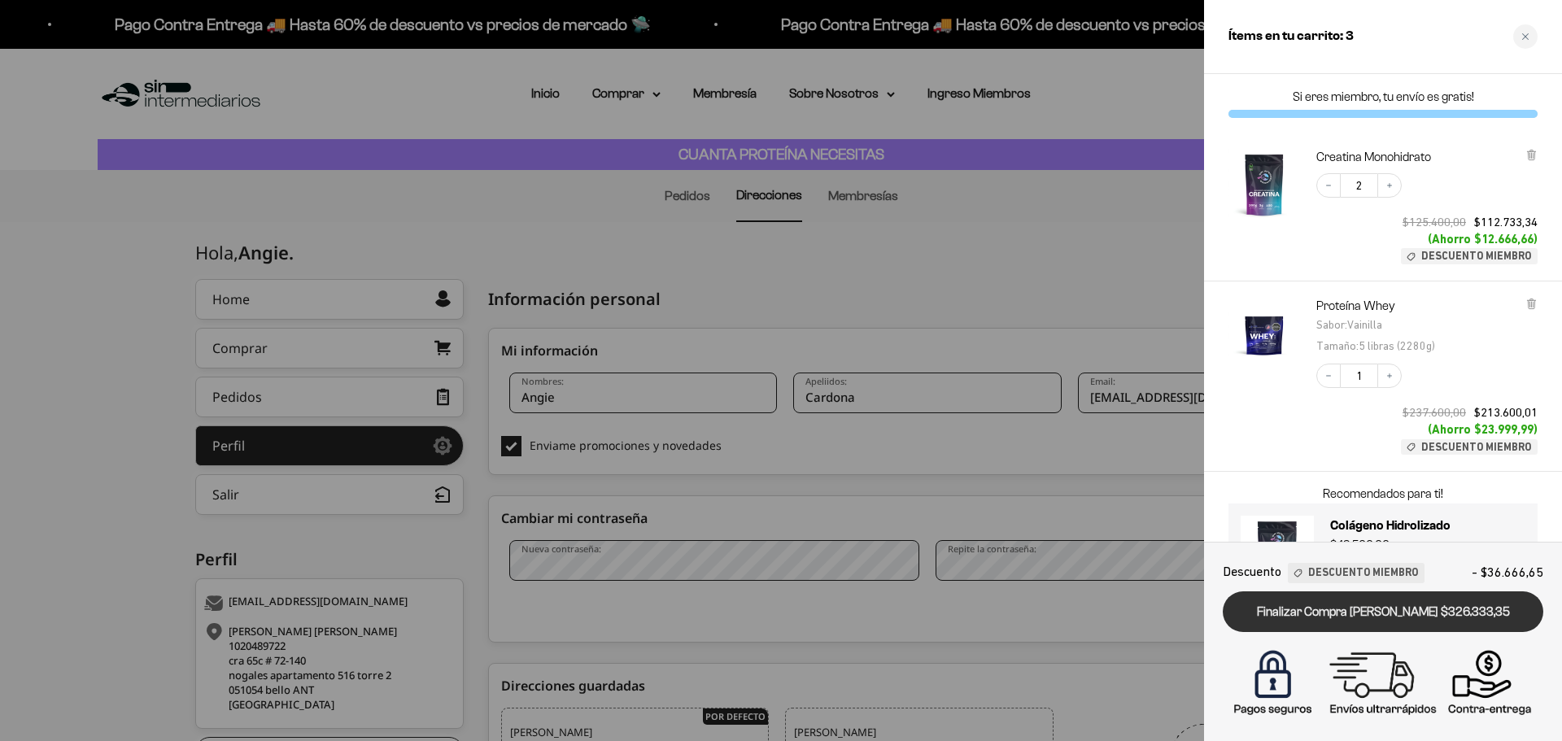
click at [1396, 616] on link "Finalizar Compra Segura $326.333,35" at bounding box center [1383, 613] width 321 height 42
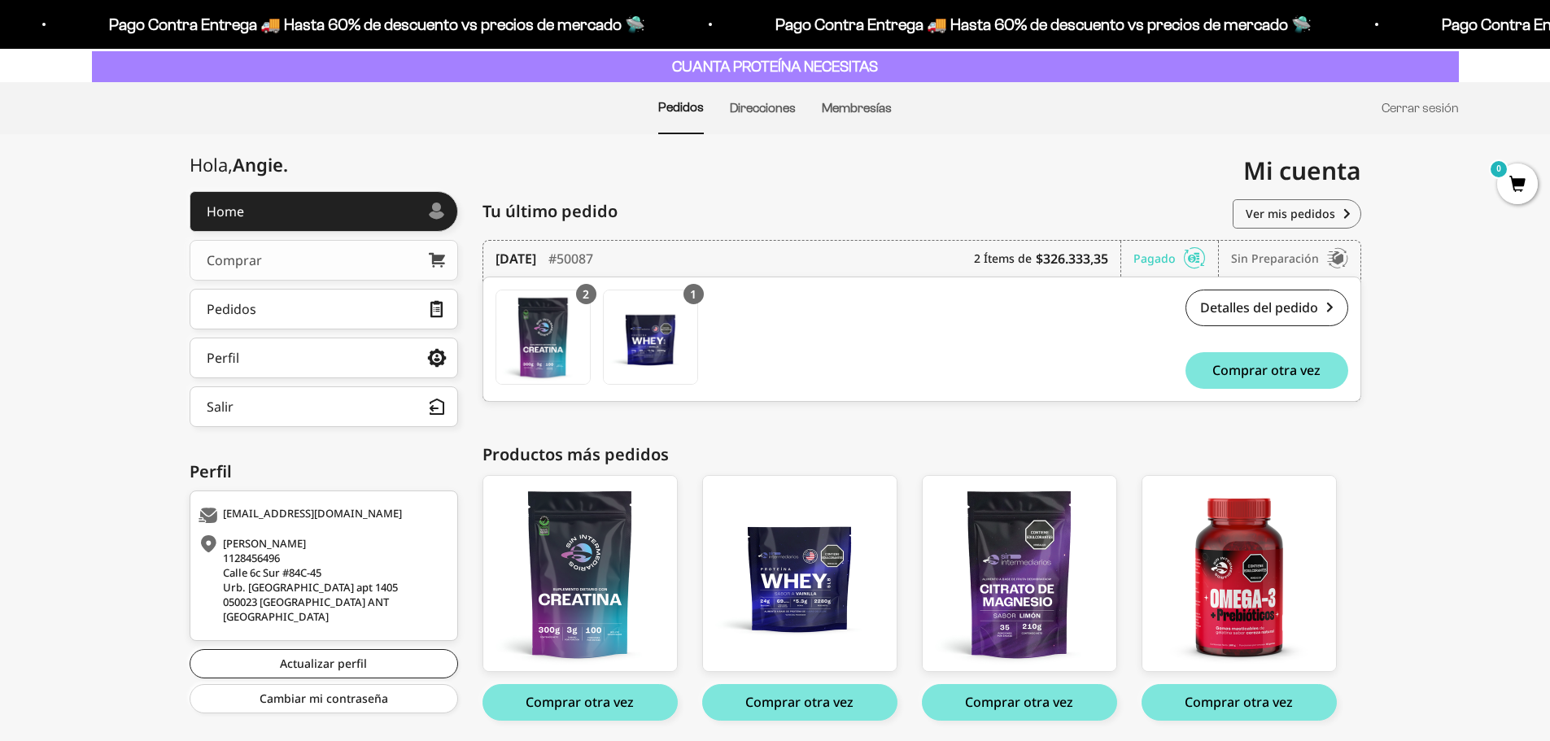
scroll to position [145, 0]
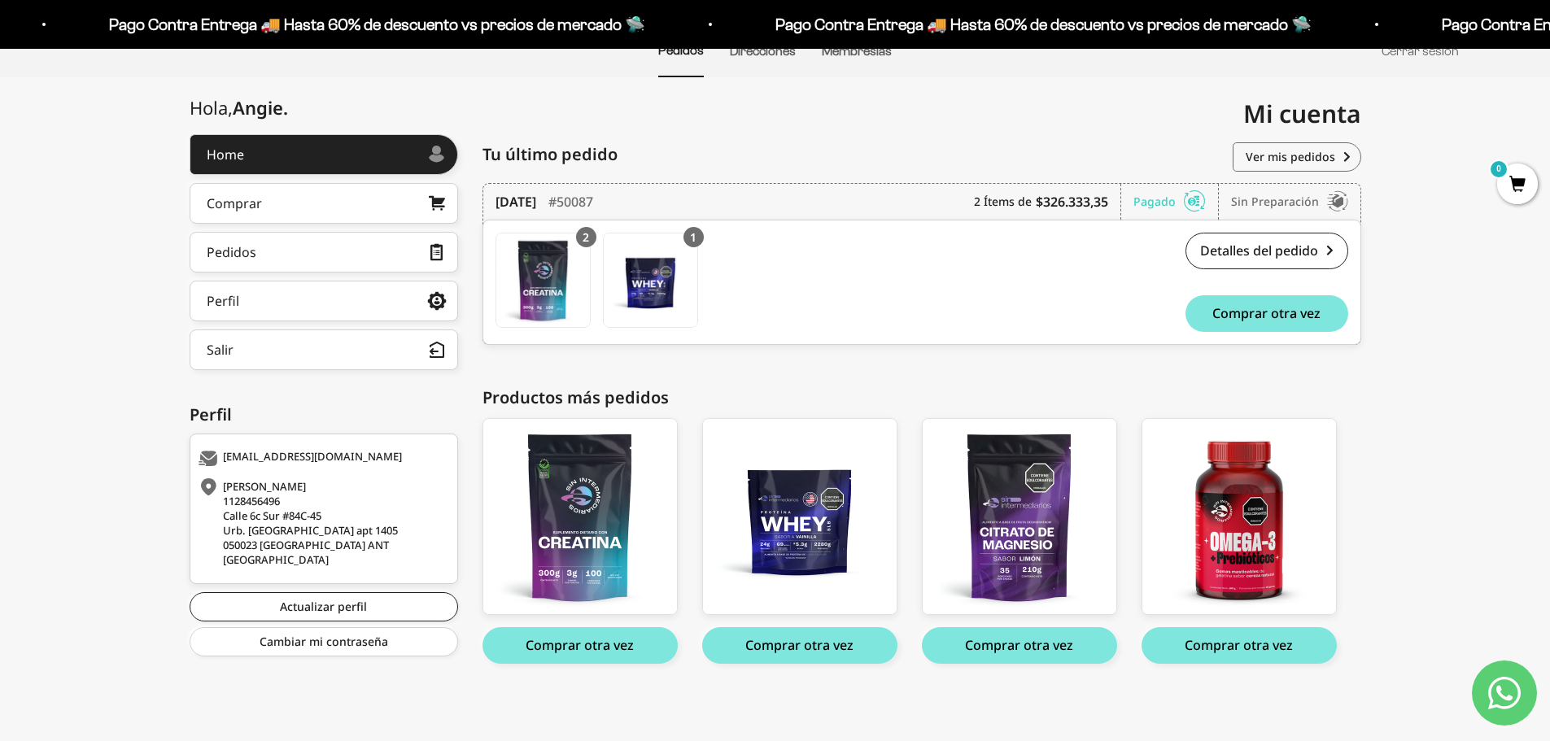
click at [308, 513] on div "[PERSON_NAME] 1128456496 [STREET_ADDRESS]. [GEOGRAPHIC_DATA] apt 1405 050023 [G…" at bounding box center [322, 523] width 247 height 88
click at [310, 260] on link "Pedidos" at bounding box center [324, 252] width 269 height 41
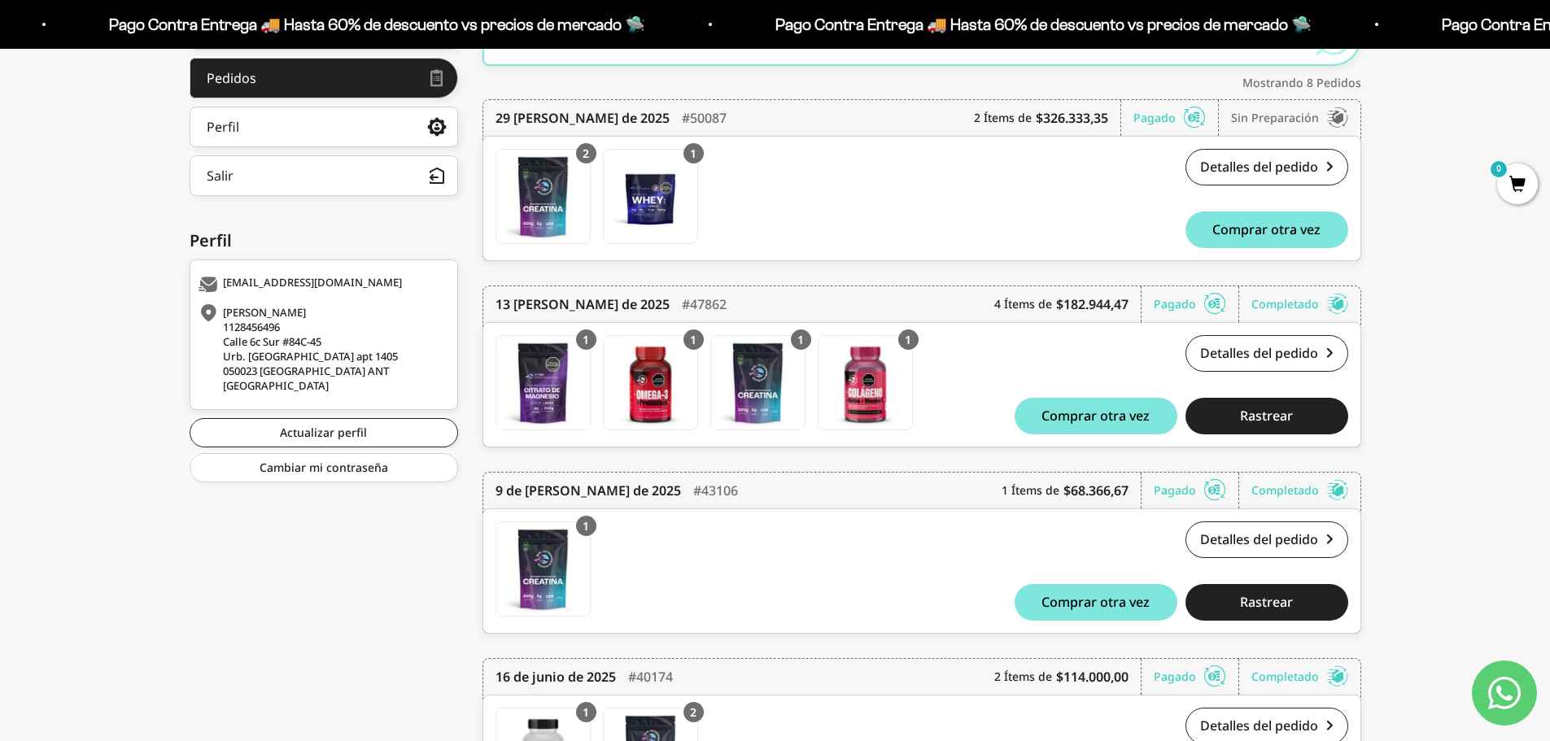
scroll to position [326, 0]
